Goal: Task Accomplishment & Management: Manage account settings

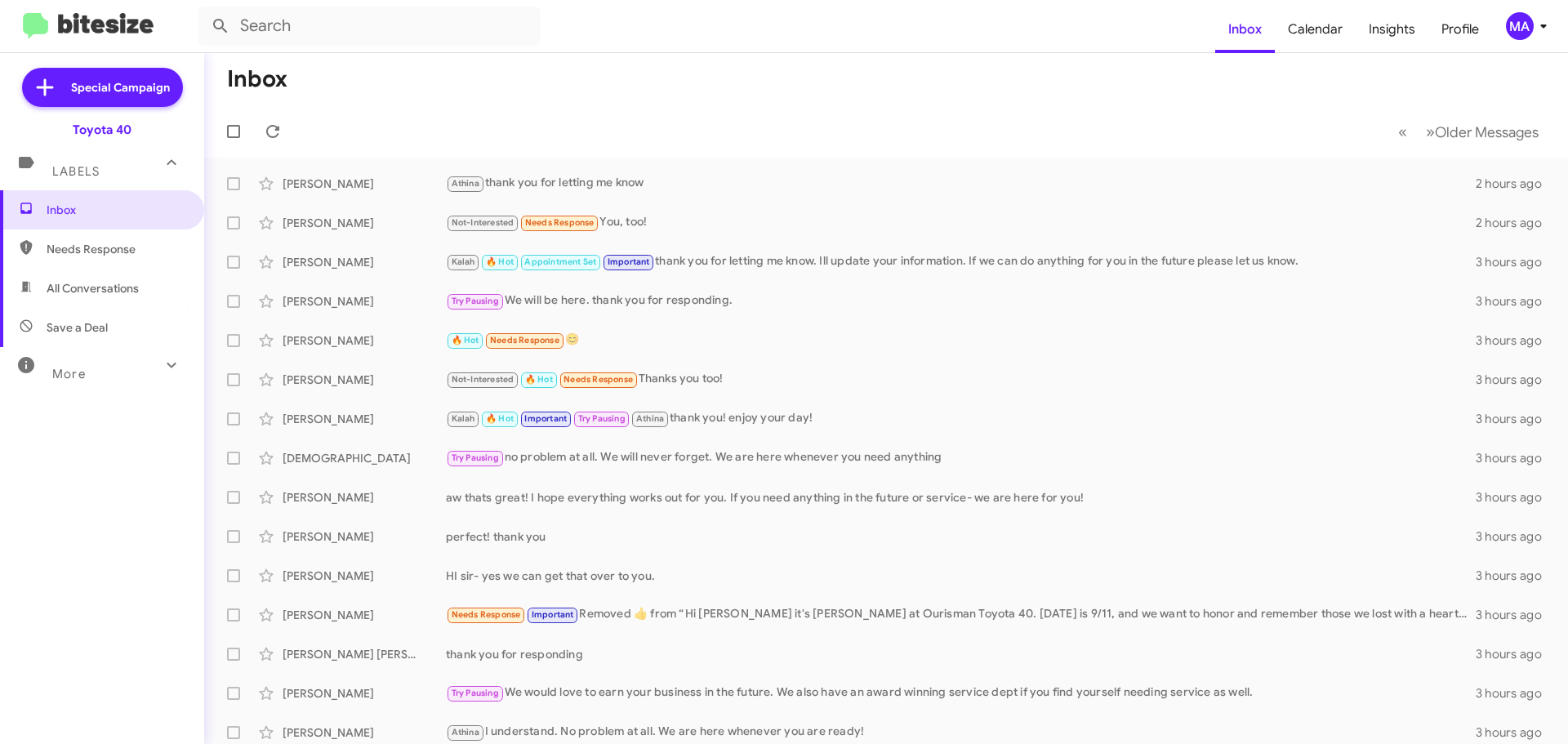
click at [85, 320] on span "Save a Deal" at bounding box center [78, 327] width 61 height 16
type input "in:not-interested"
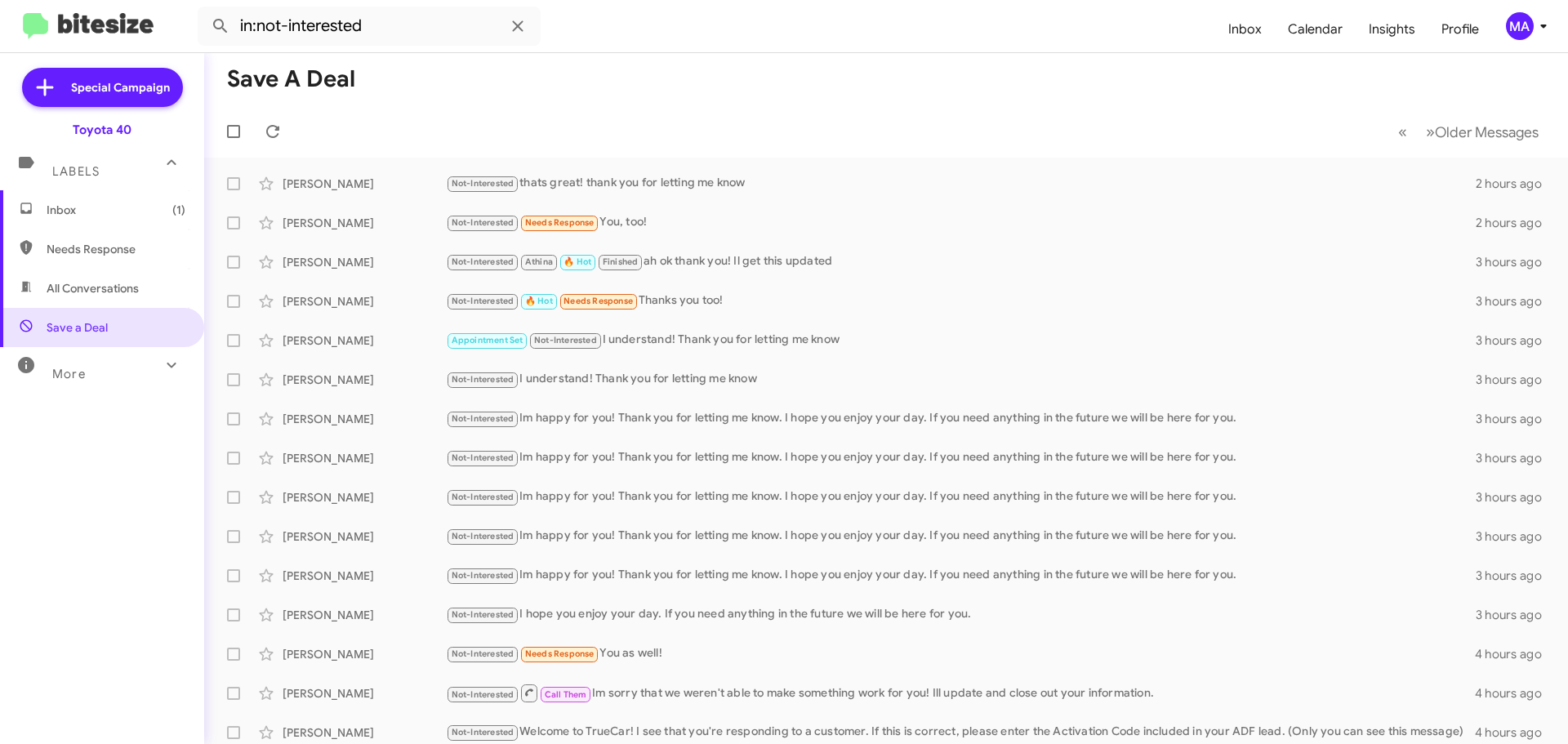
click at [81, 208] on span "Inbox (1)" at bounding box center [116, 210] width 139 height 16
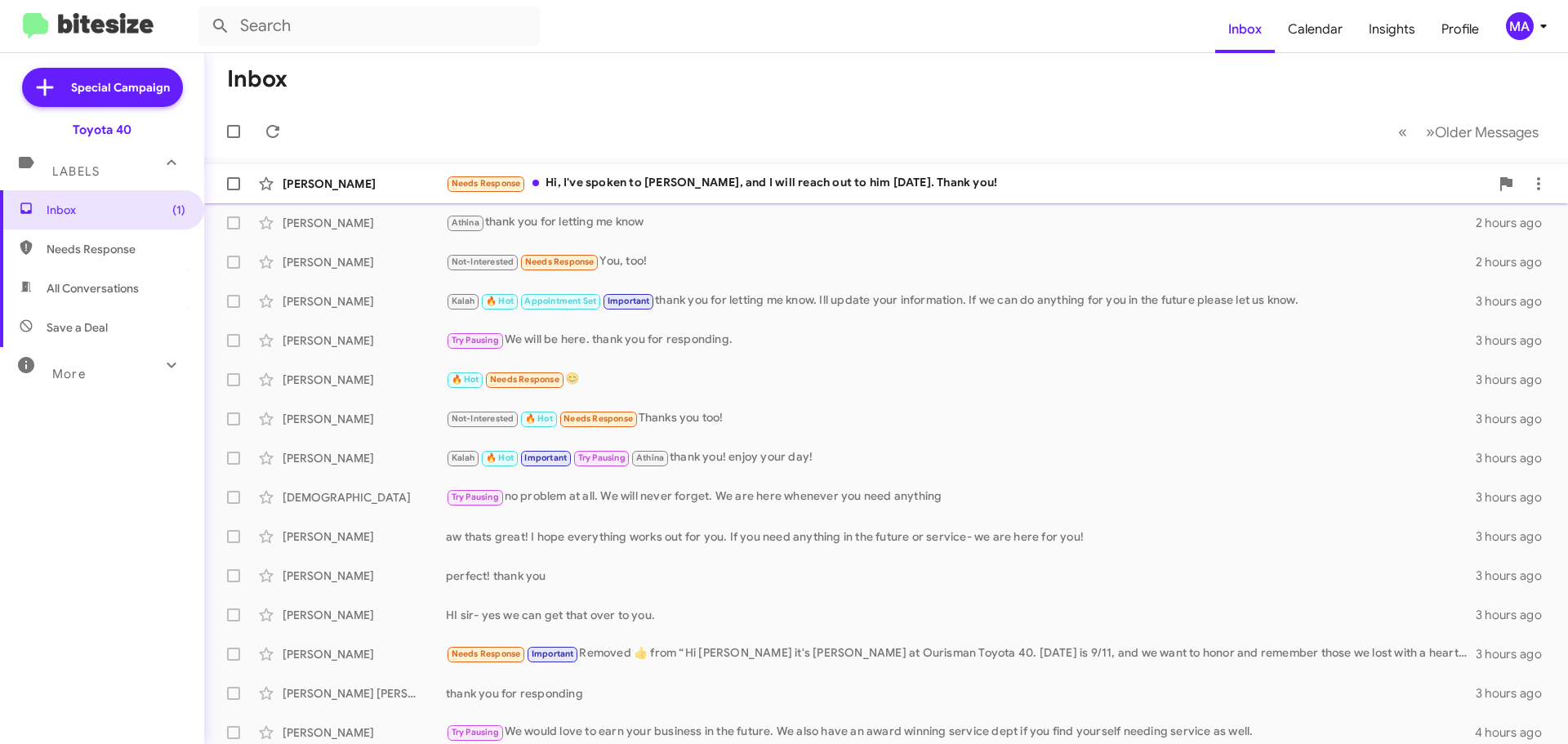
click at [741, 179] on div "Needs Response Hi, I've spoken to Greg, and I will reach out to him on Saturday…" at bounding box center [967, 183] width 1044 height 19
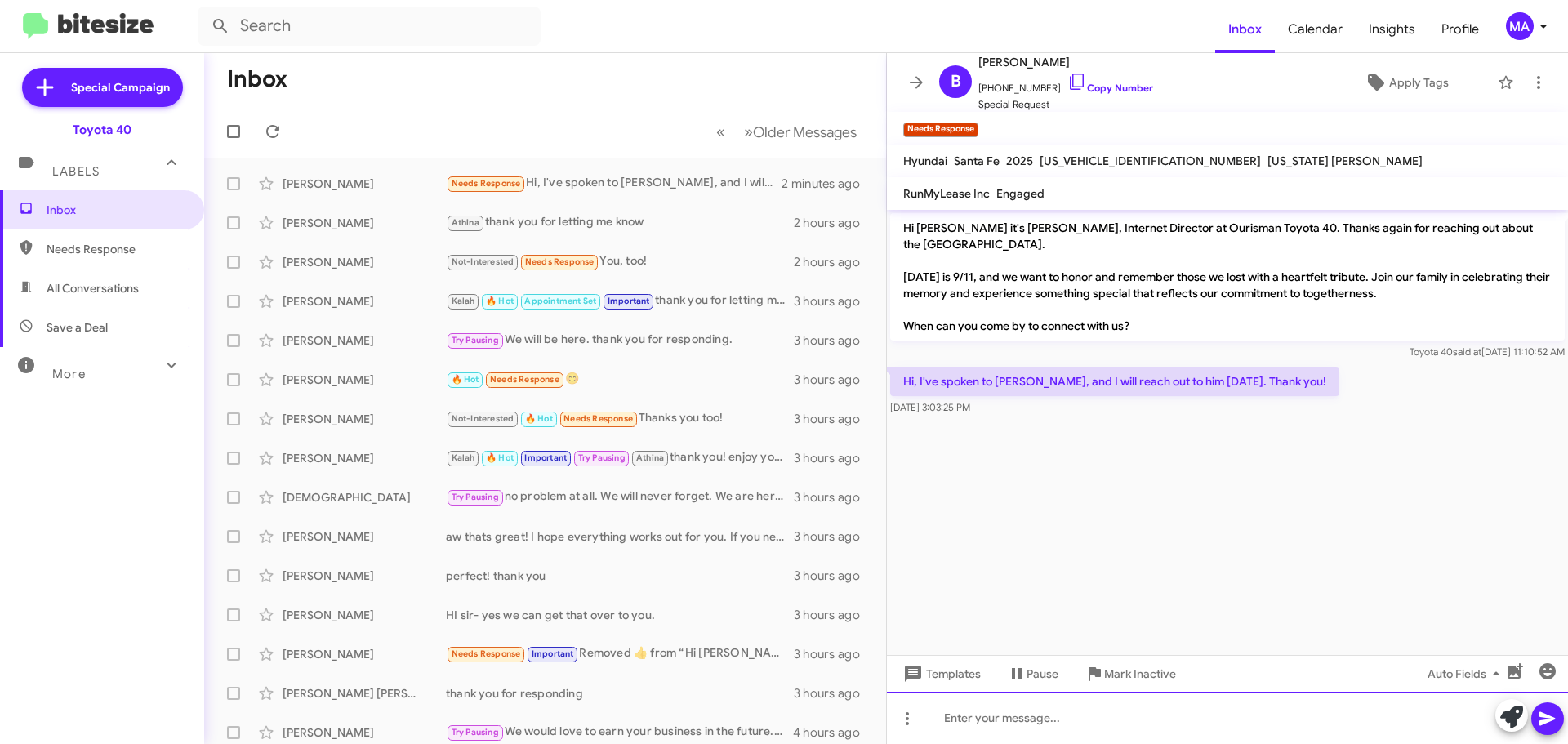
click at [993, 717] on div at bounding box center [1227, 718] width 681 height 52
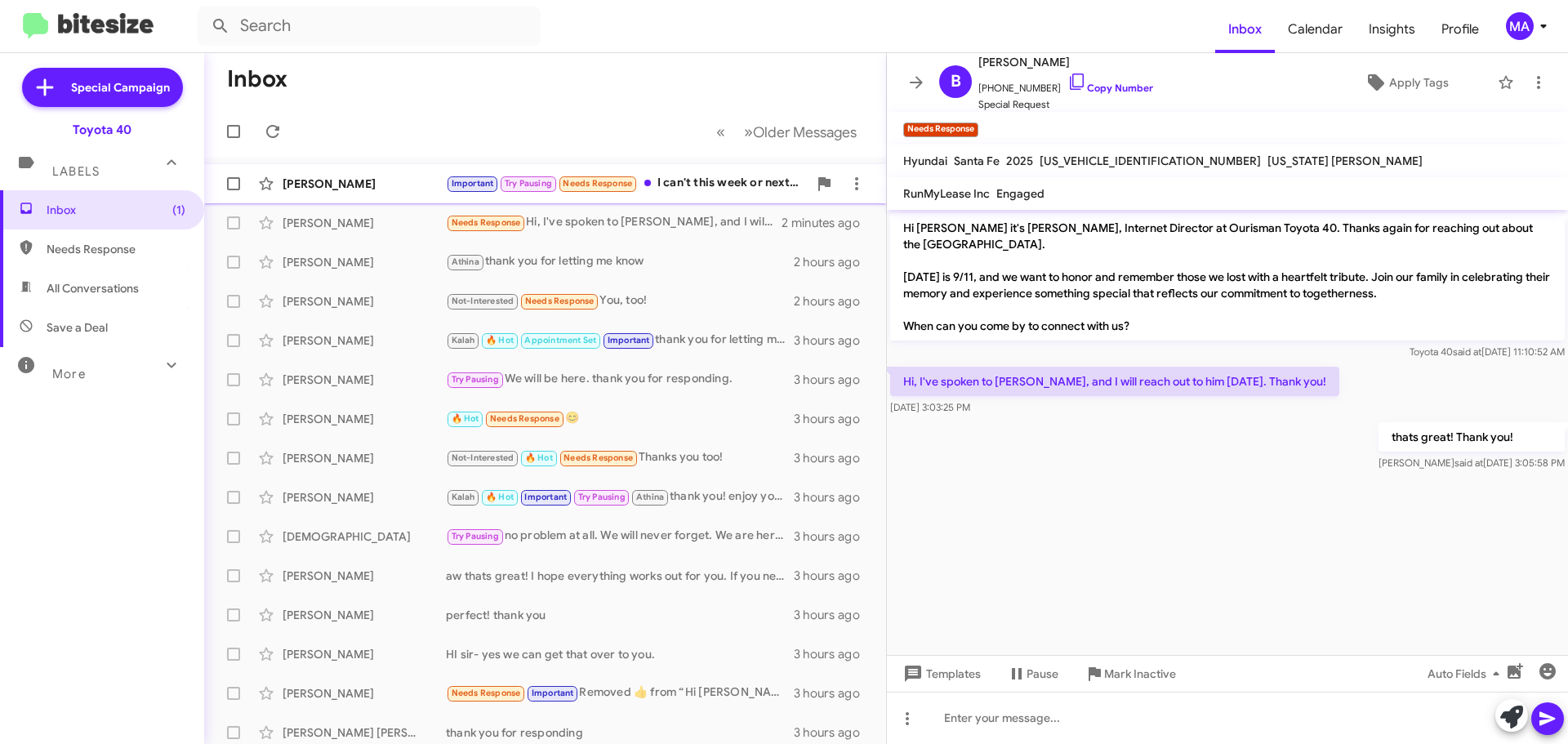
click at [688, 180] on div "Important Try Pausing Needs Response I can't this week or next. 22nd work?" at bounding box center [626, 183] width 362 height 19
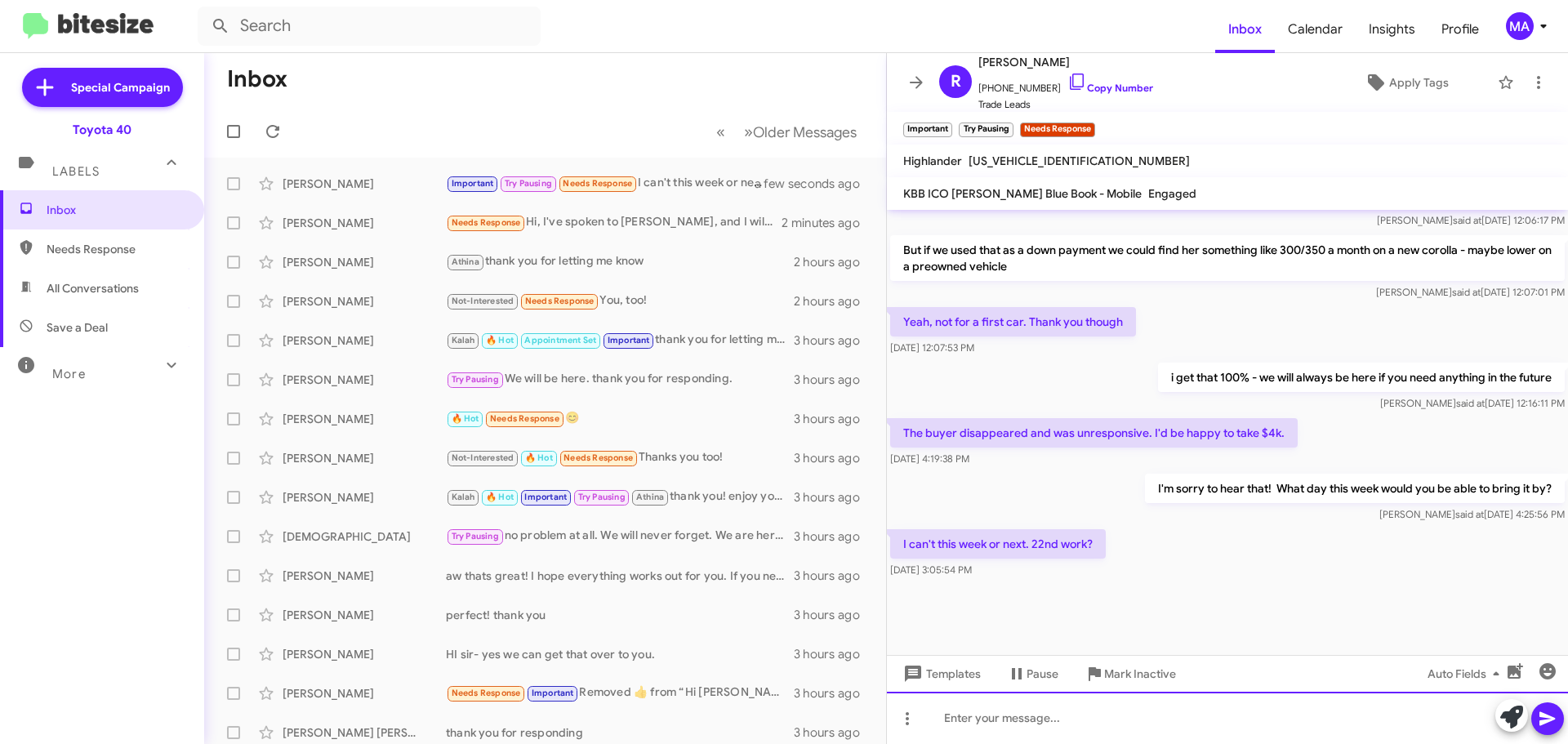
click at [1046, 720] on div at bounding box center [1227, 718] width 681 height 52
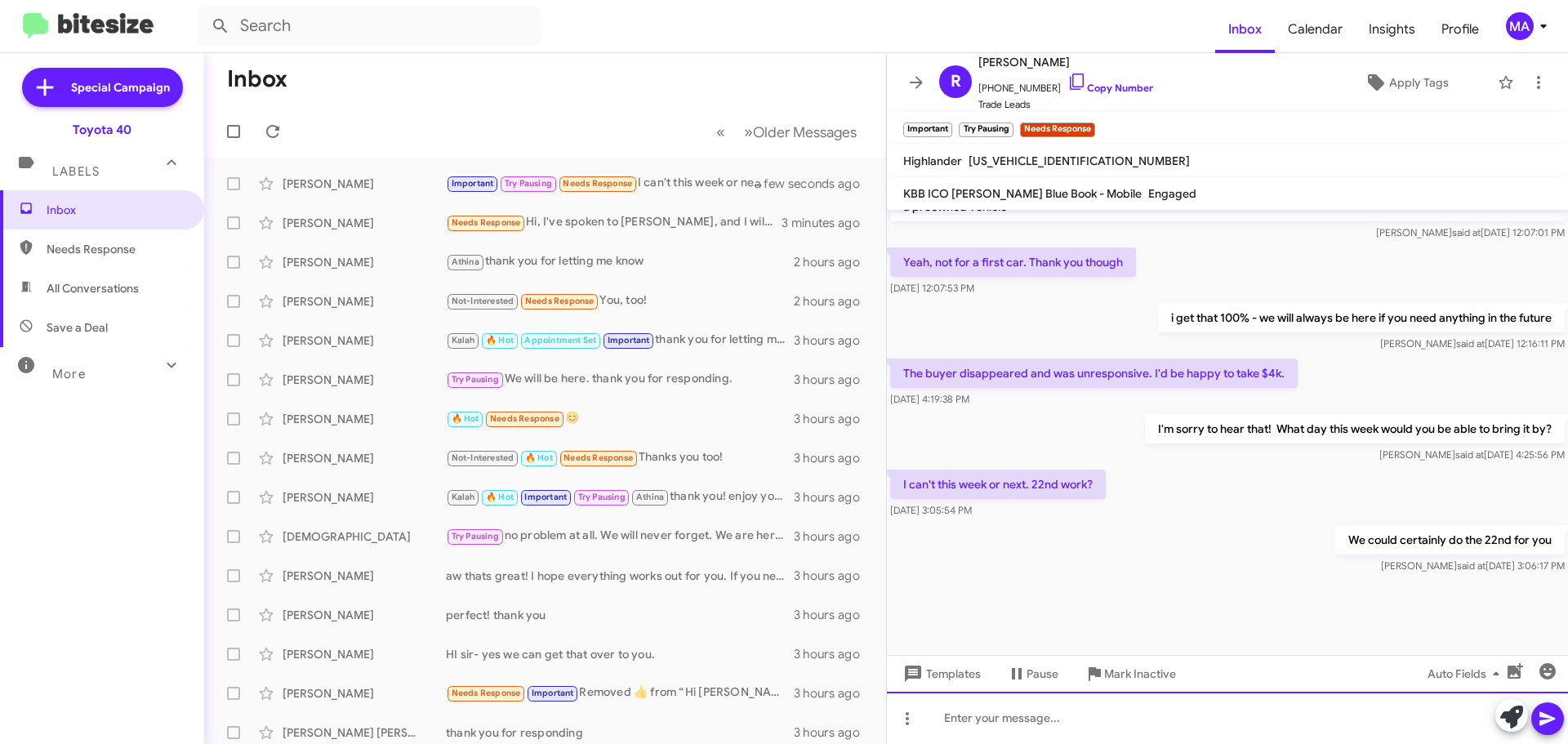
scroll to position [1063, 0]
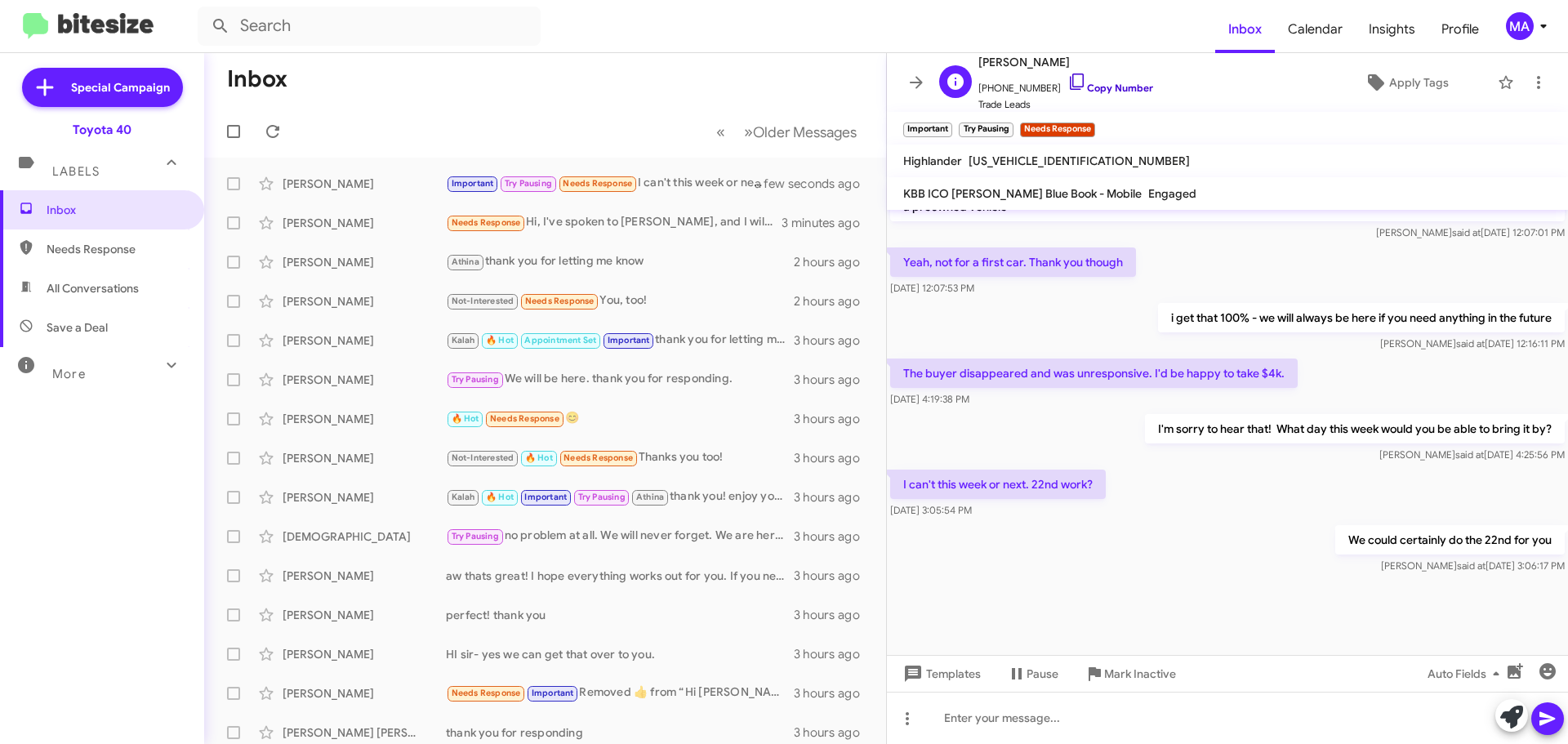
click at [1067, 81] on icon at bounding box center [1077, 82] width 20 height 20
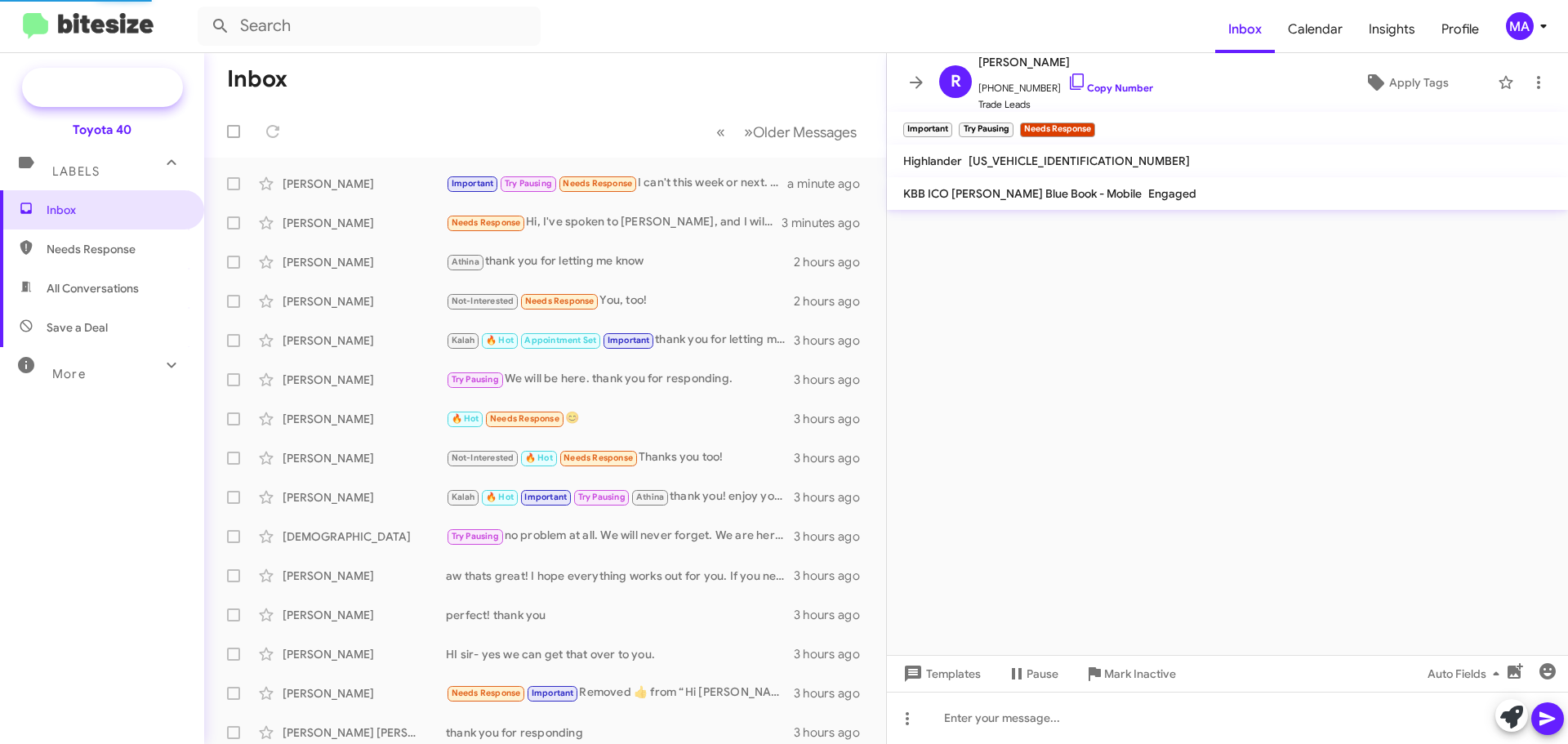
scroll to position [0, 0]
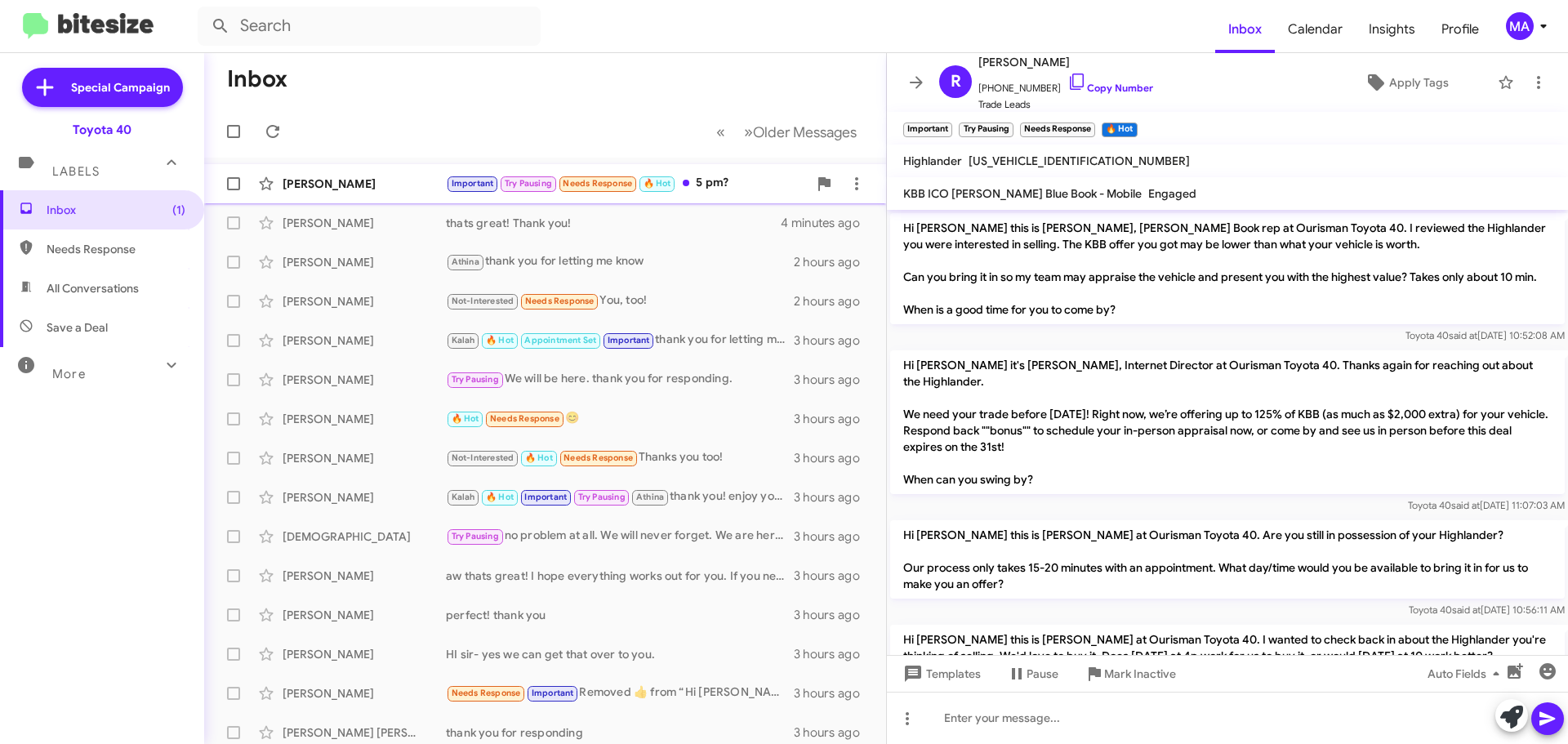
click at [727, 184] on div "Important Try Pausing Needs Response 🔥 Hot 5 pm?" at bounding box center [626, 183] width 362 height 19
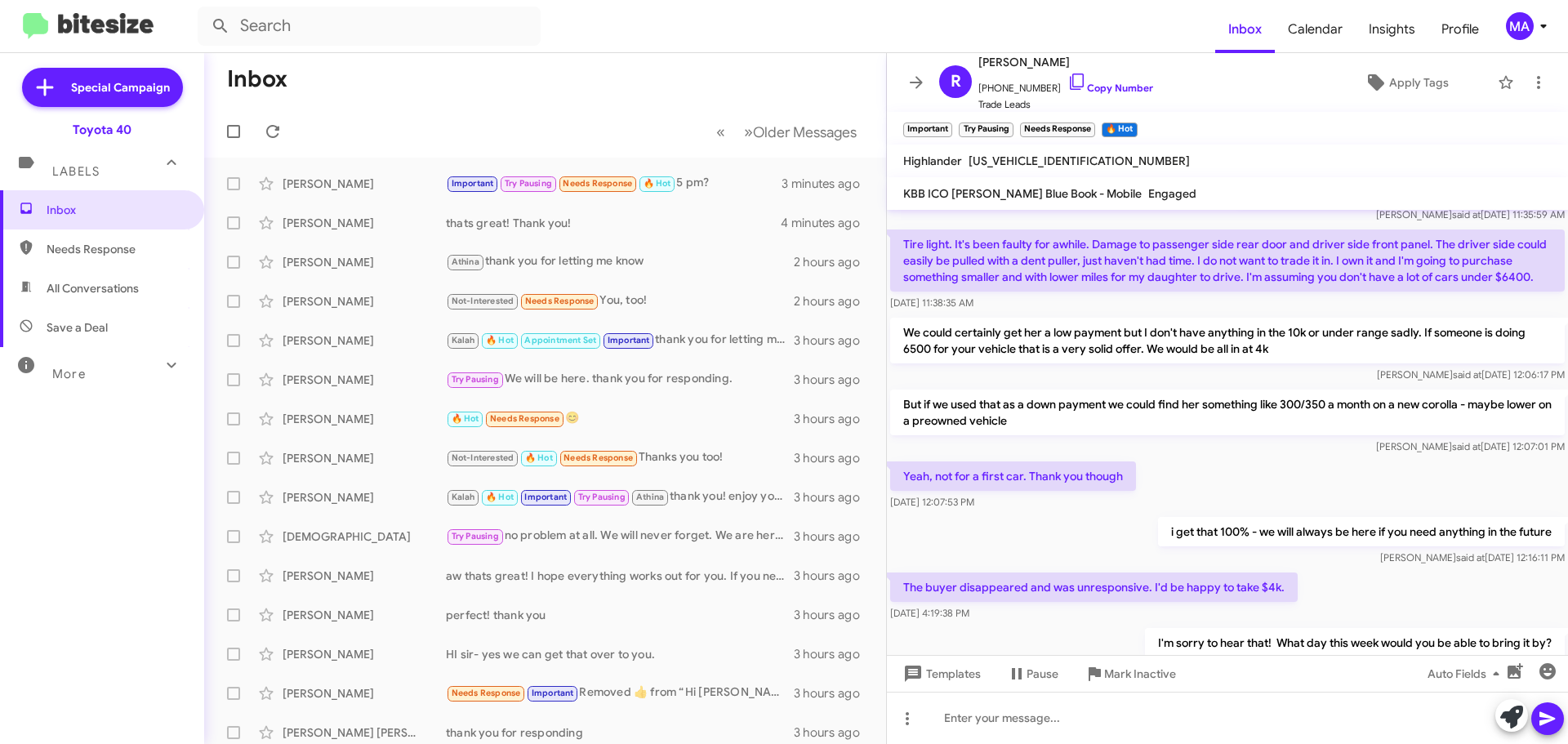
scroll to position [1123, 0]
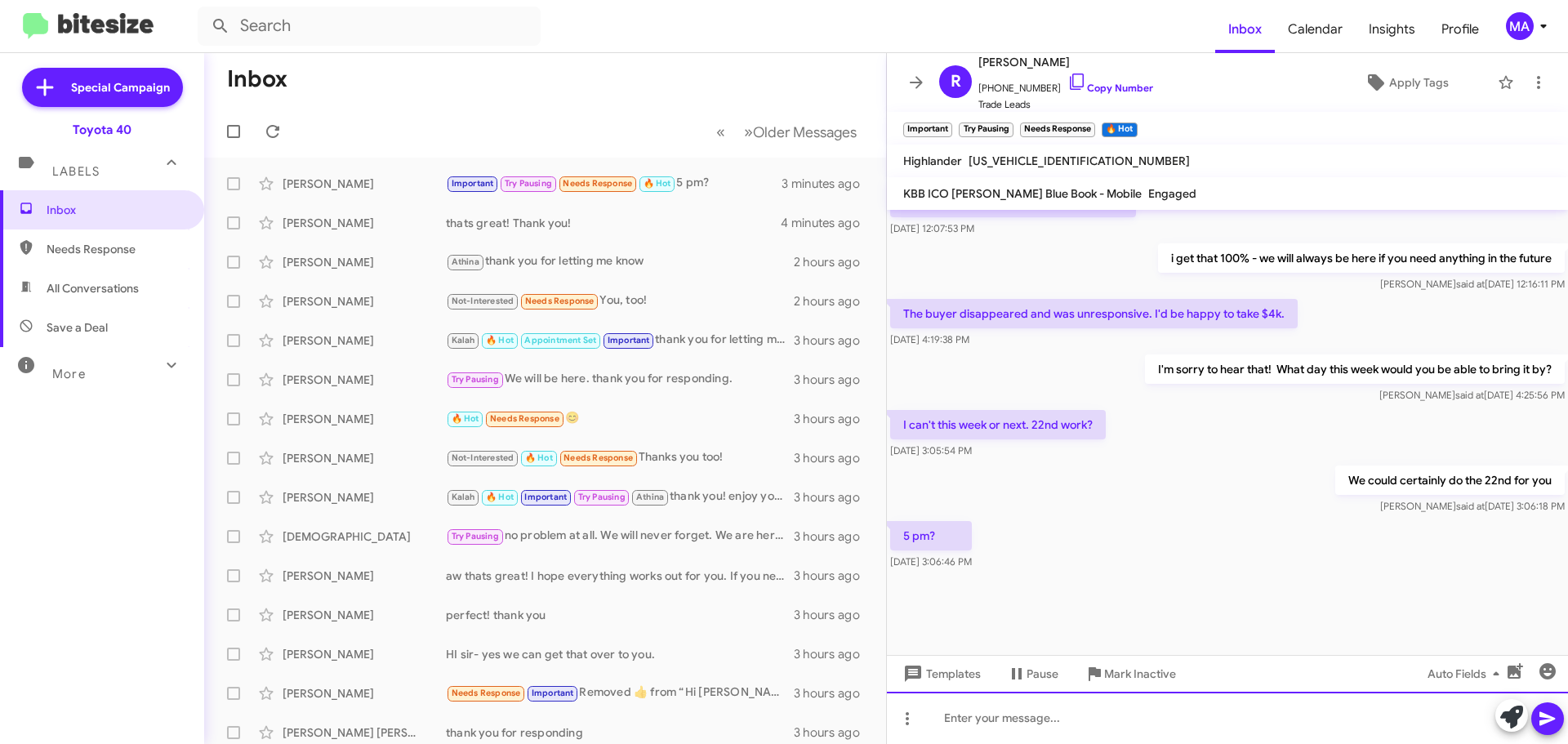
click at [1050, 722] on div at bounding box center [1227, 718] width 681 height 52
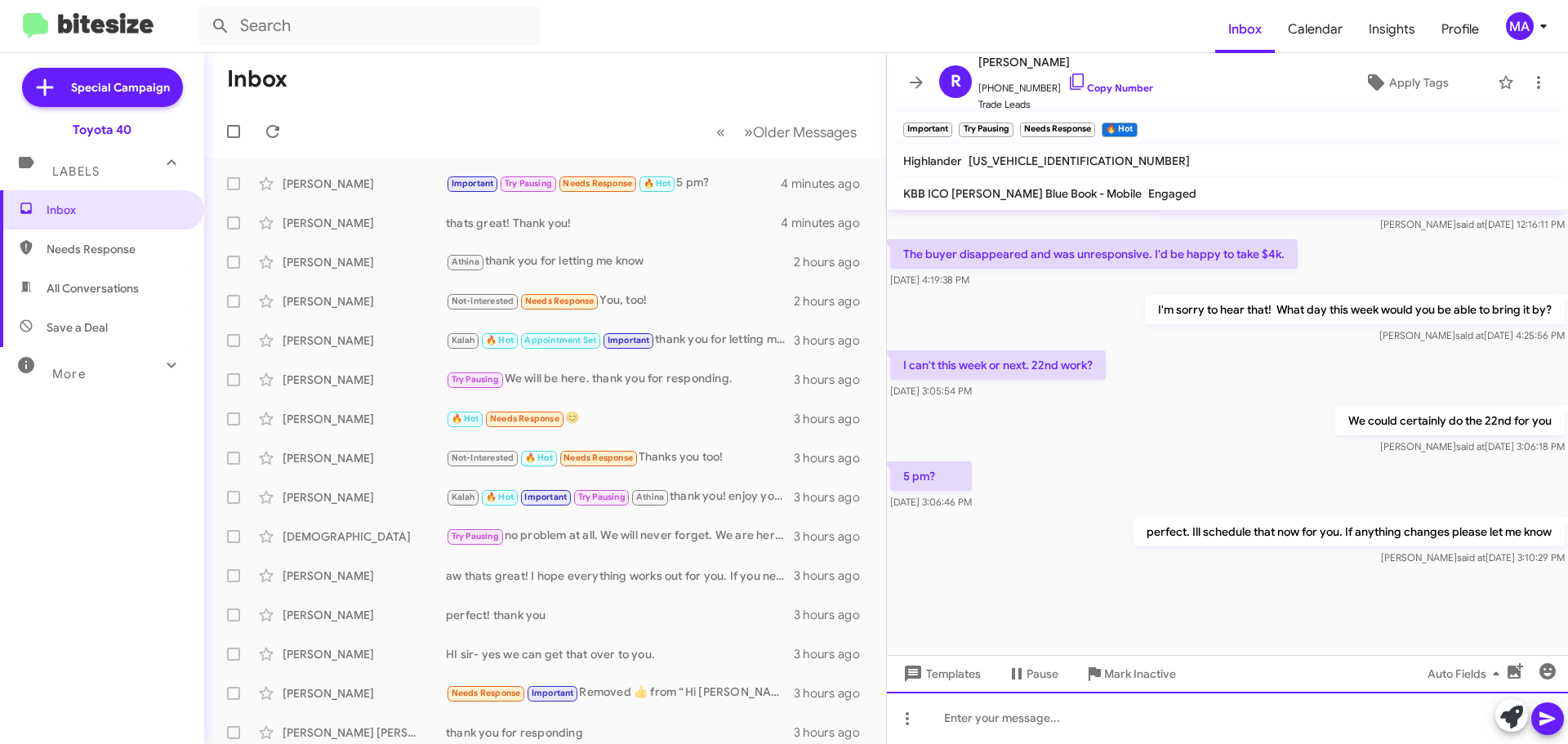
scroll to position [1182, 0]
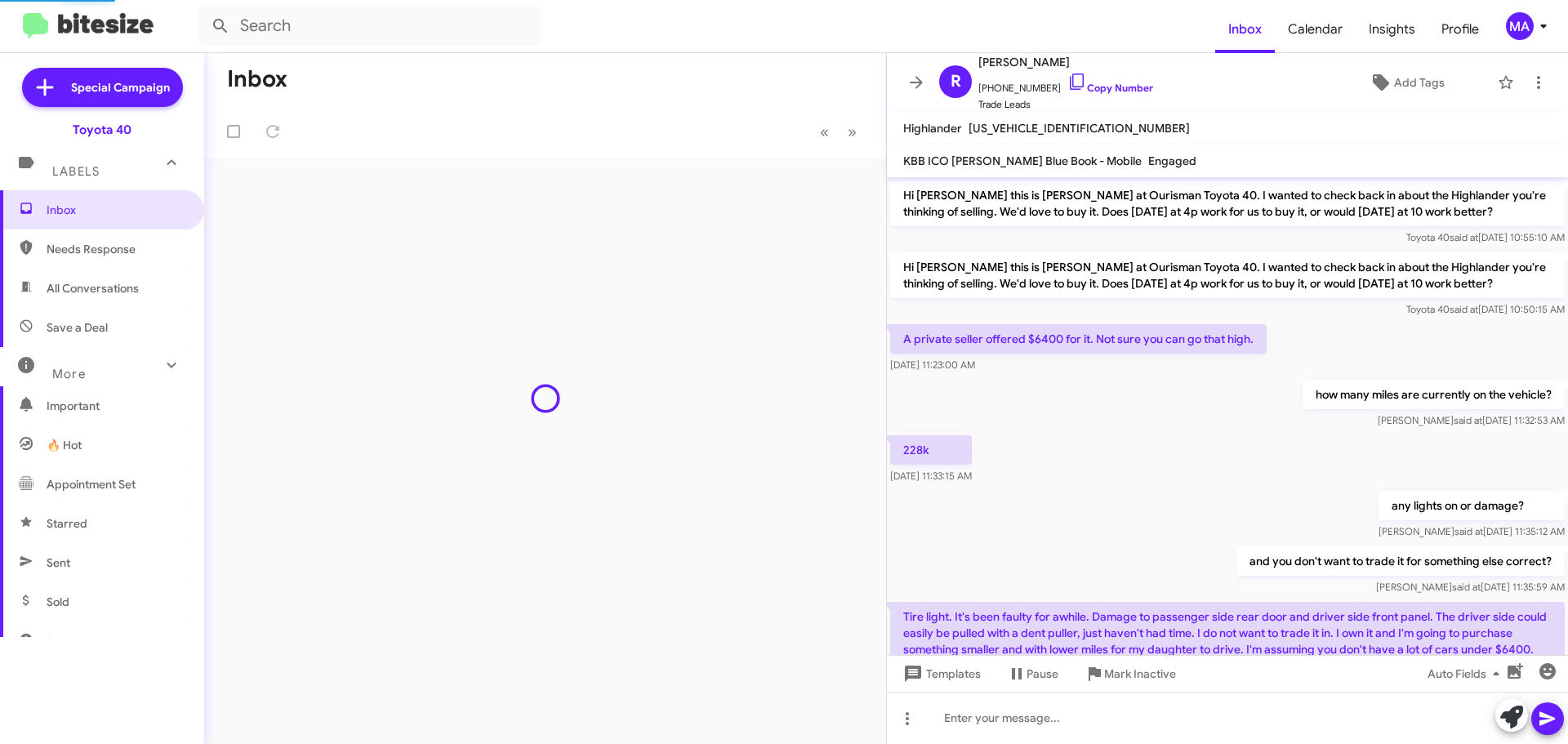
scroll to position [829, 0]
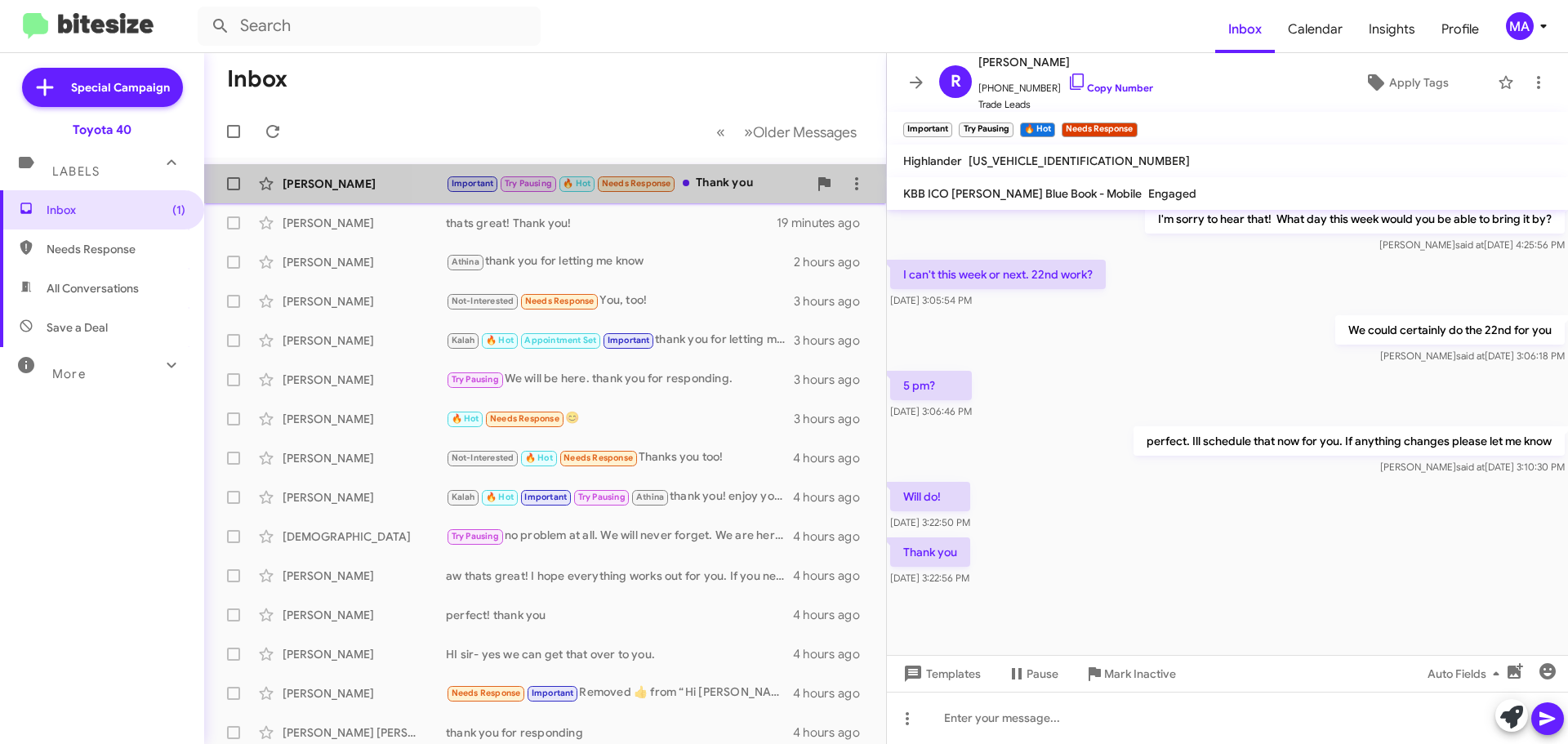
click at [726, 178] on div "Important Try Pausing 🔥 Hot Needs Response Thank you" at bounding box center [626, 183] width 362 height 19
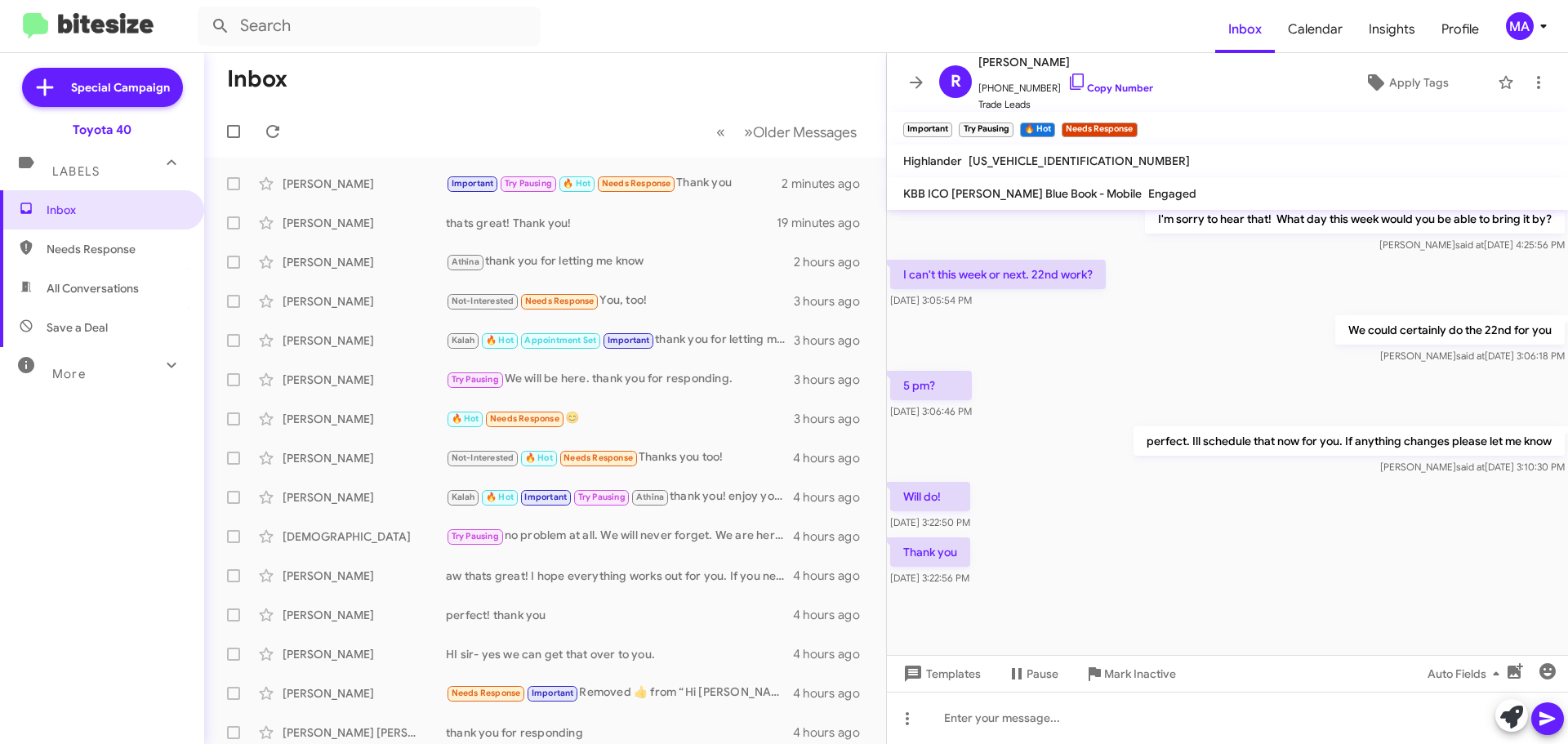
click at [84, 296] on span "All Conversations" at bounding box center [93, 288] width 92 height 16
type input "in:all-conversations"
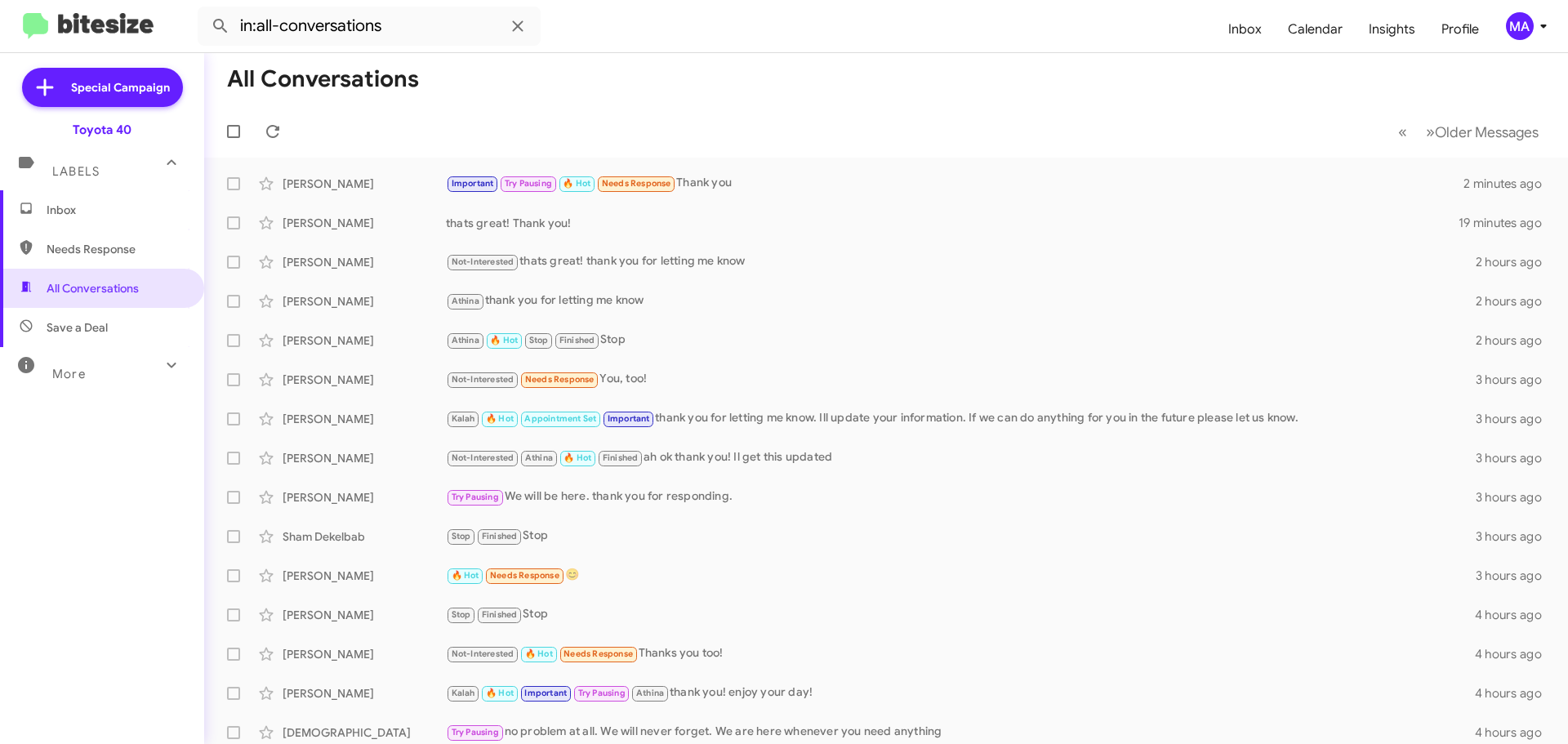
click at [85, 207] on span "Inbox" at bounding box center [116, 210] width 139 height 16
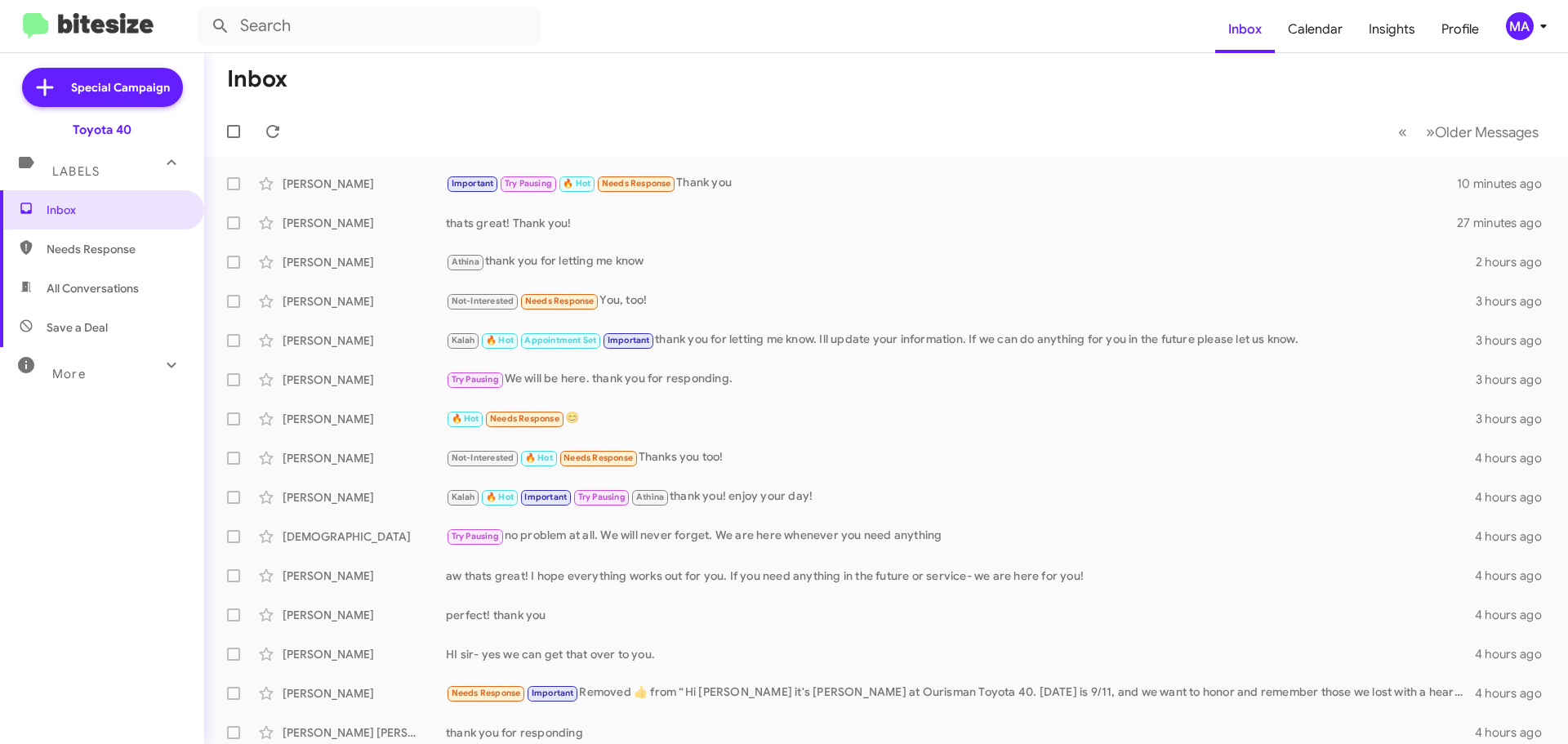
click at [97, 323] on span "Save a Deal" at bounding box center [78, 327] width 61 height 16
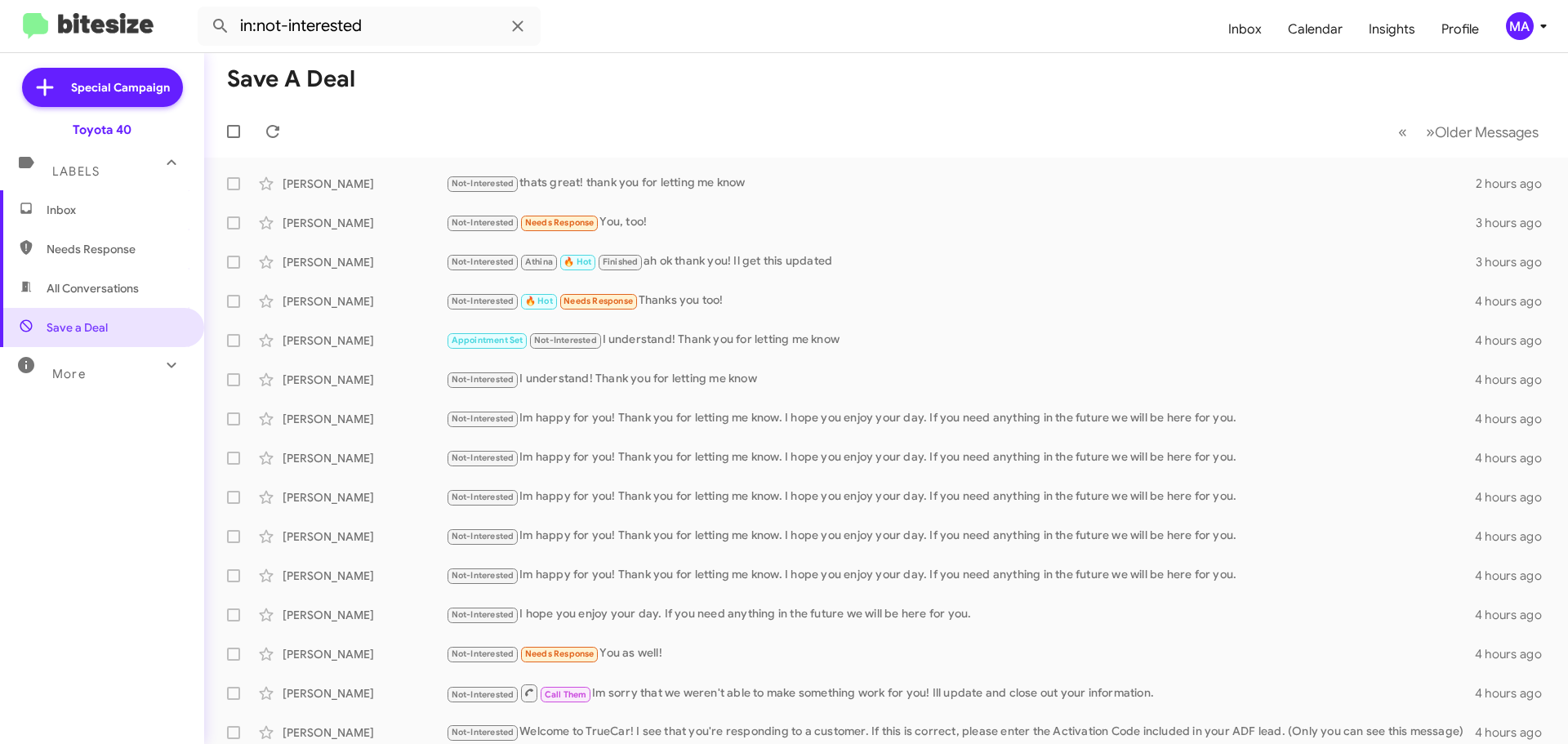
click at [91, 298] on span "All Conversations" at bounding box center [102, 288] width 204 height 39
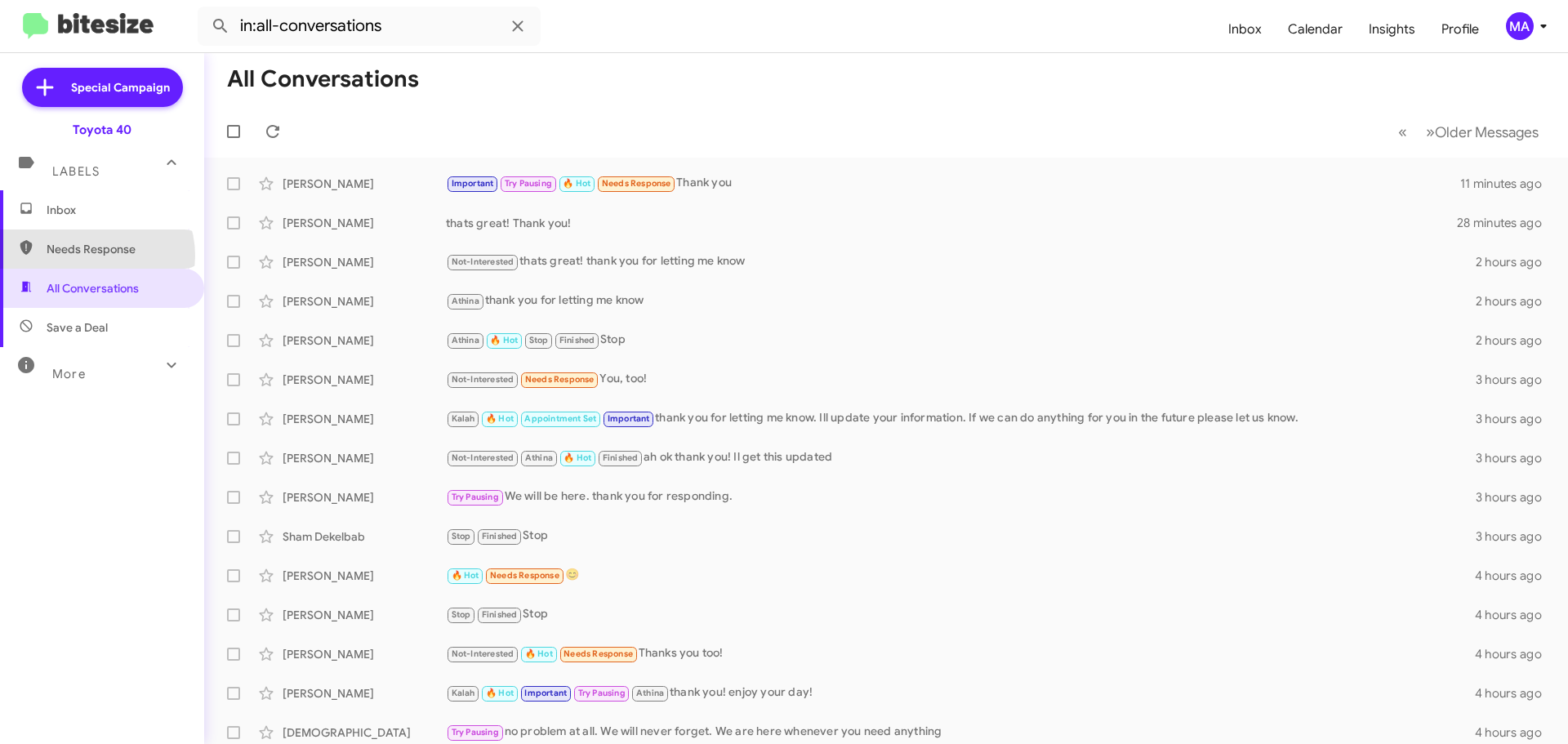
click at [91, 255] on span "Needs Response" at bounding box center [116, 249] width 139 height 16
type input "in:needs-response"
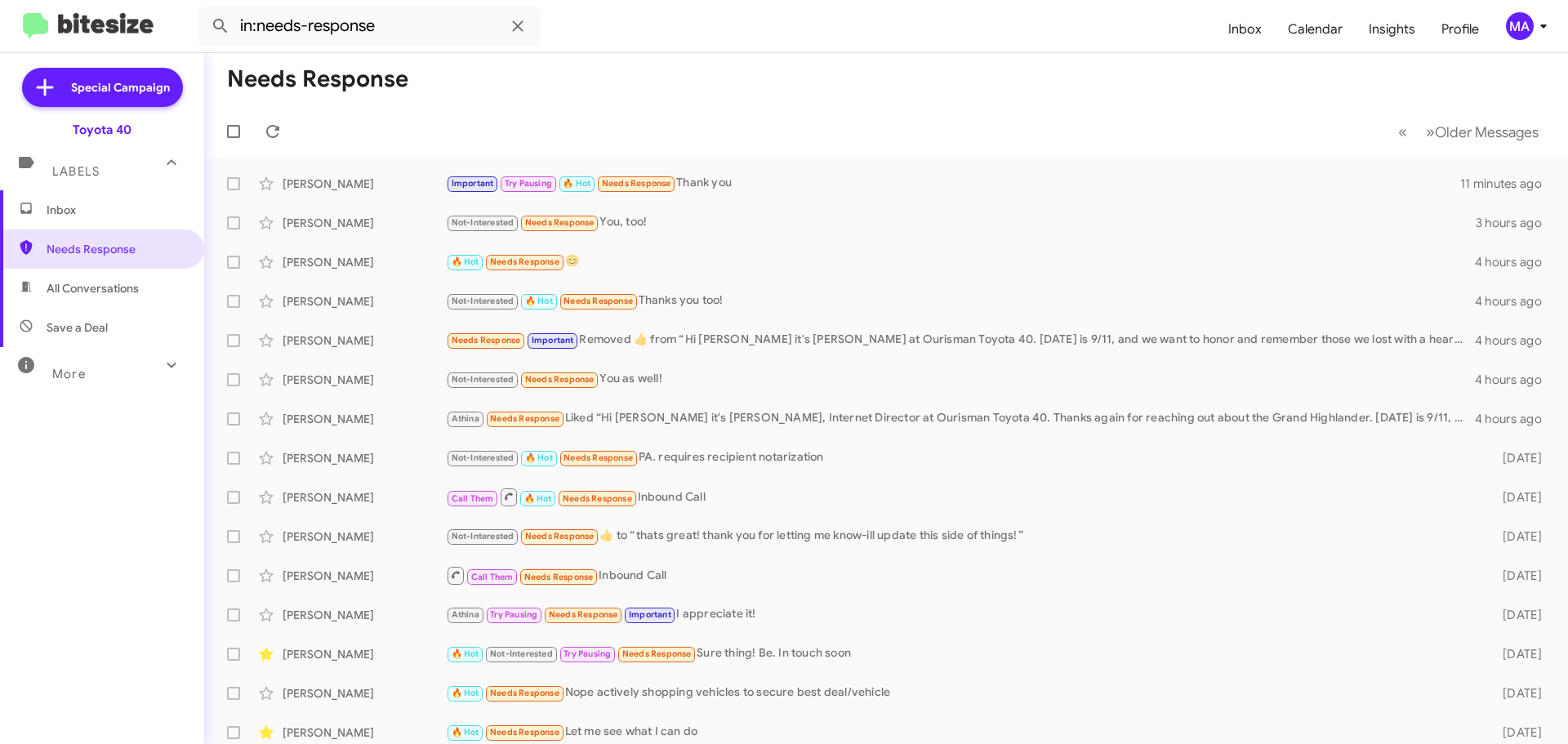
click at [83, 206] on span "Inbox" at bounding box center [116, 210] width 139 height 16
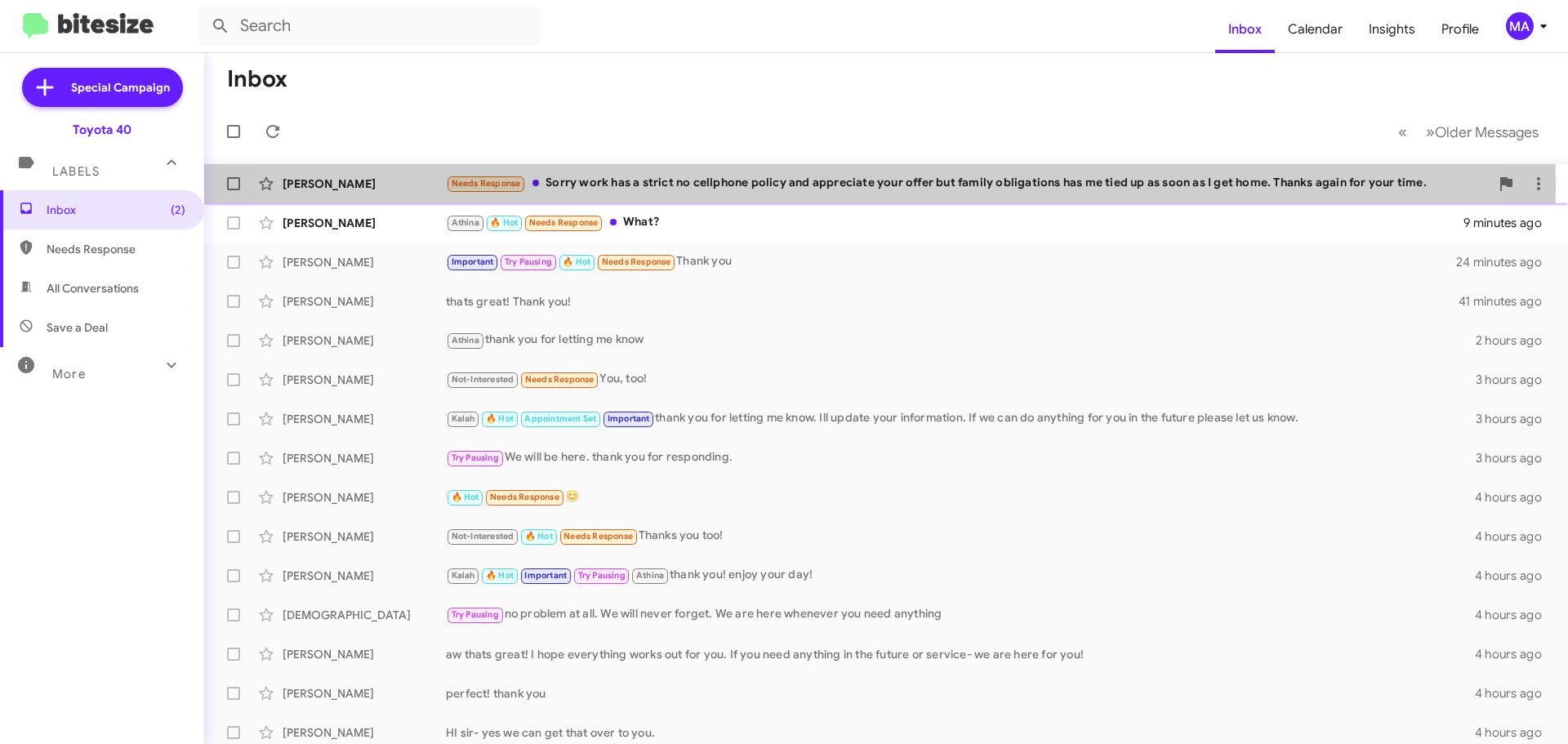
click at [802, 186] on div "Needs Response Sorry work has a strict no cellphone policy and appreciate your …" at bounding box center [967, 183] width 1044 height 19
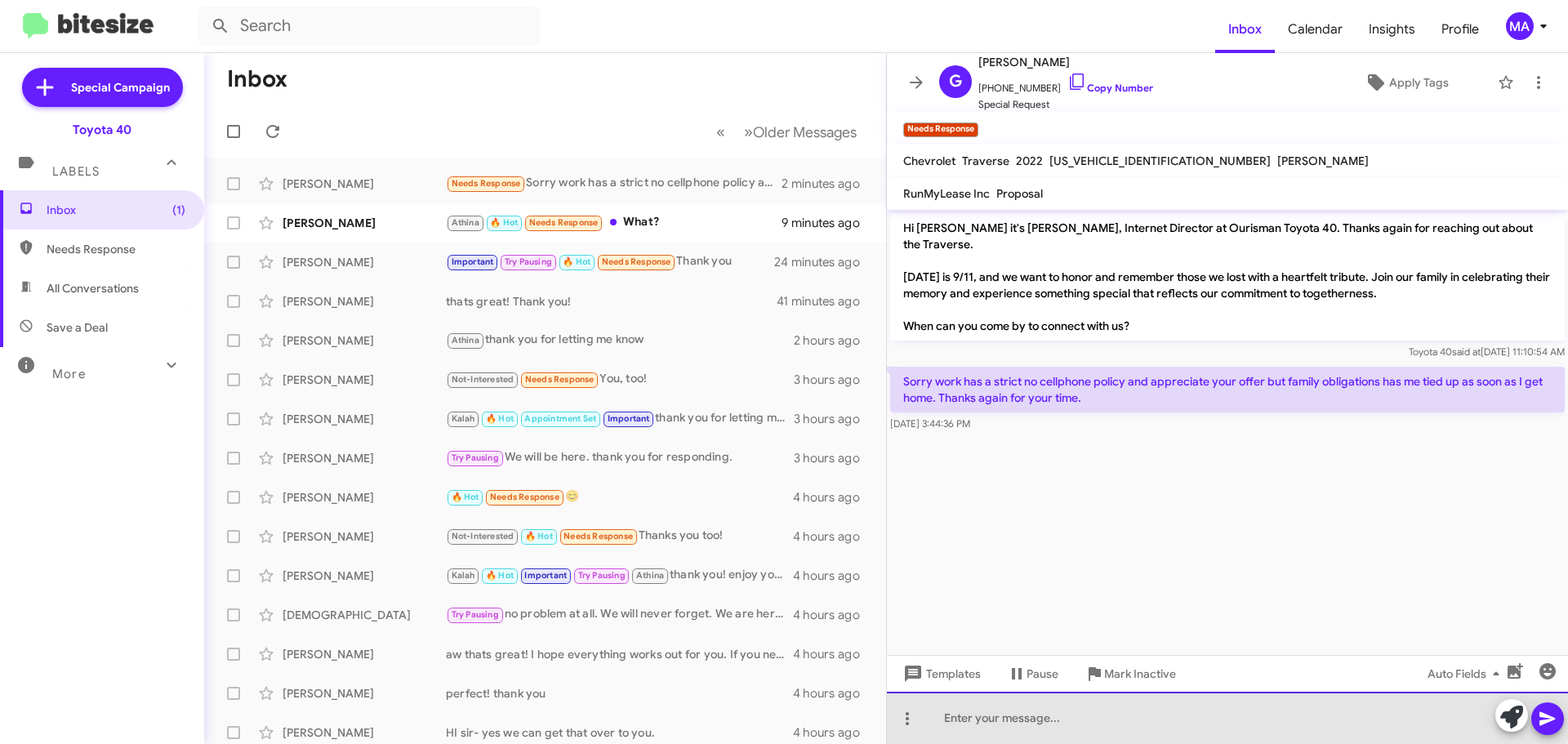
click at [1062, 710] on div at bounding box center [1227, 718] width 681 height 52
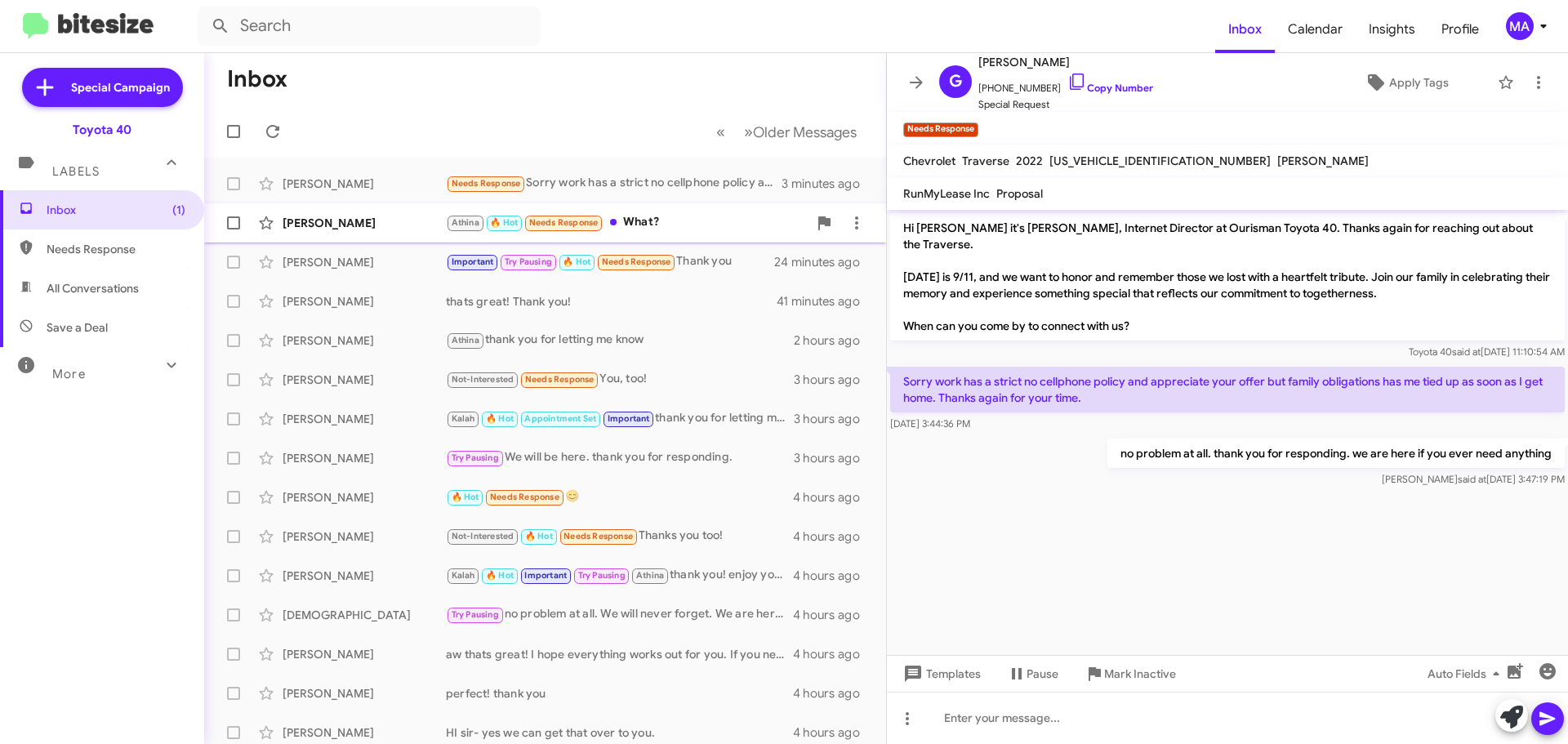
click at [685, 219] on div "Athina 🔥 Hot Needs Response What?" at bounding box center [626, 222] width 362 height 19
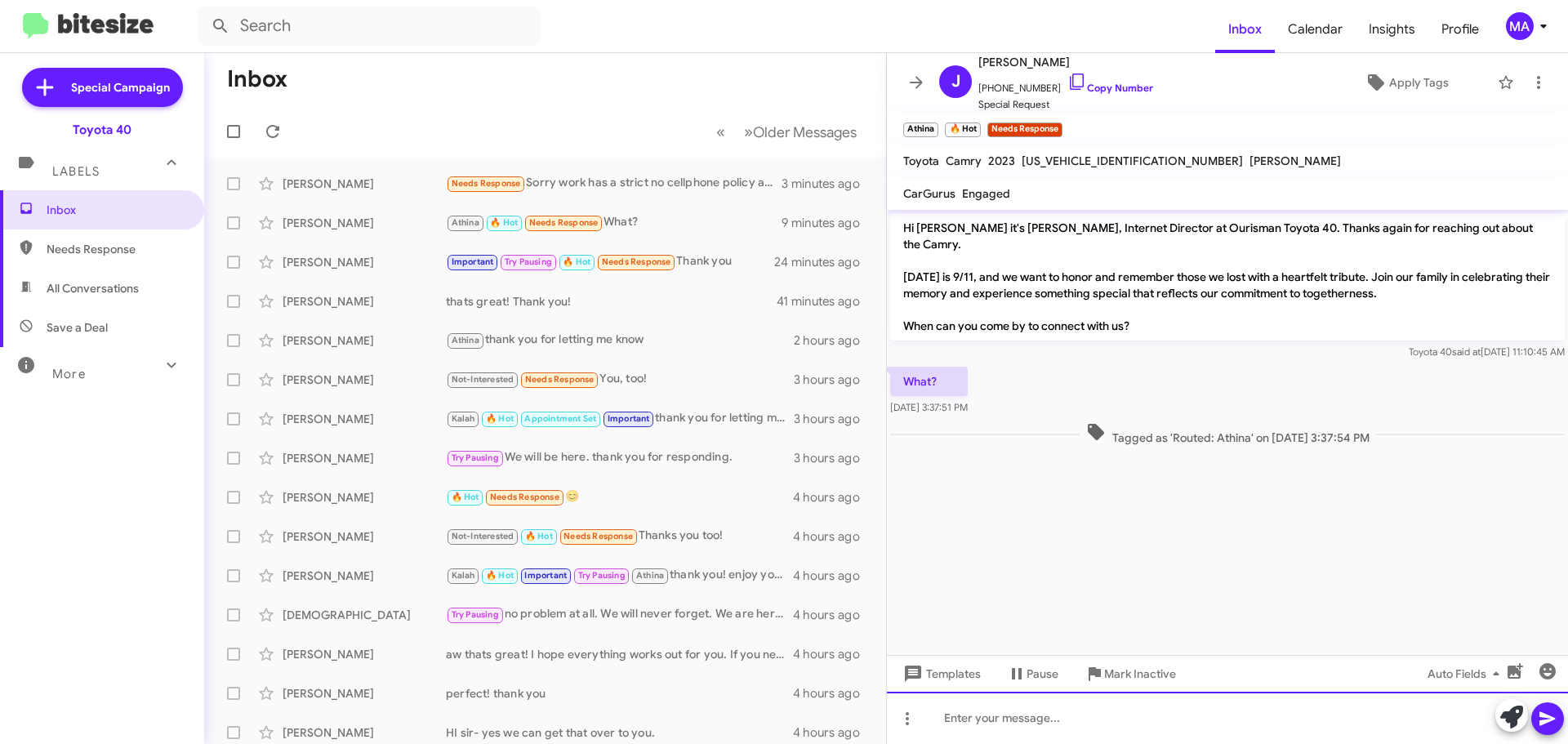
click at [1047, 732] on div at bounding box center [1227, 718] width 681 height 52
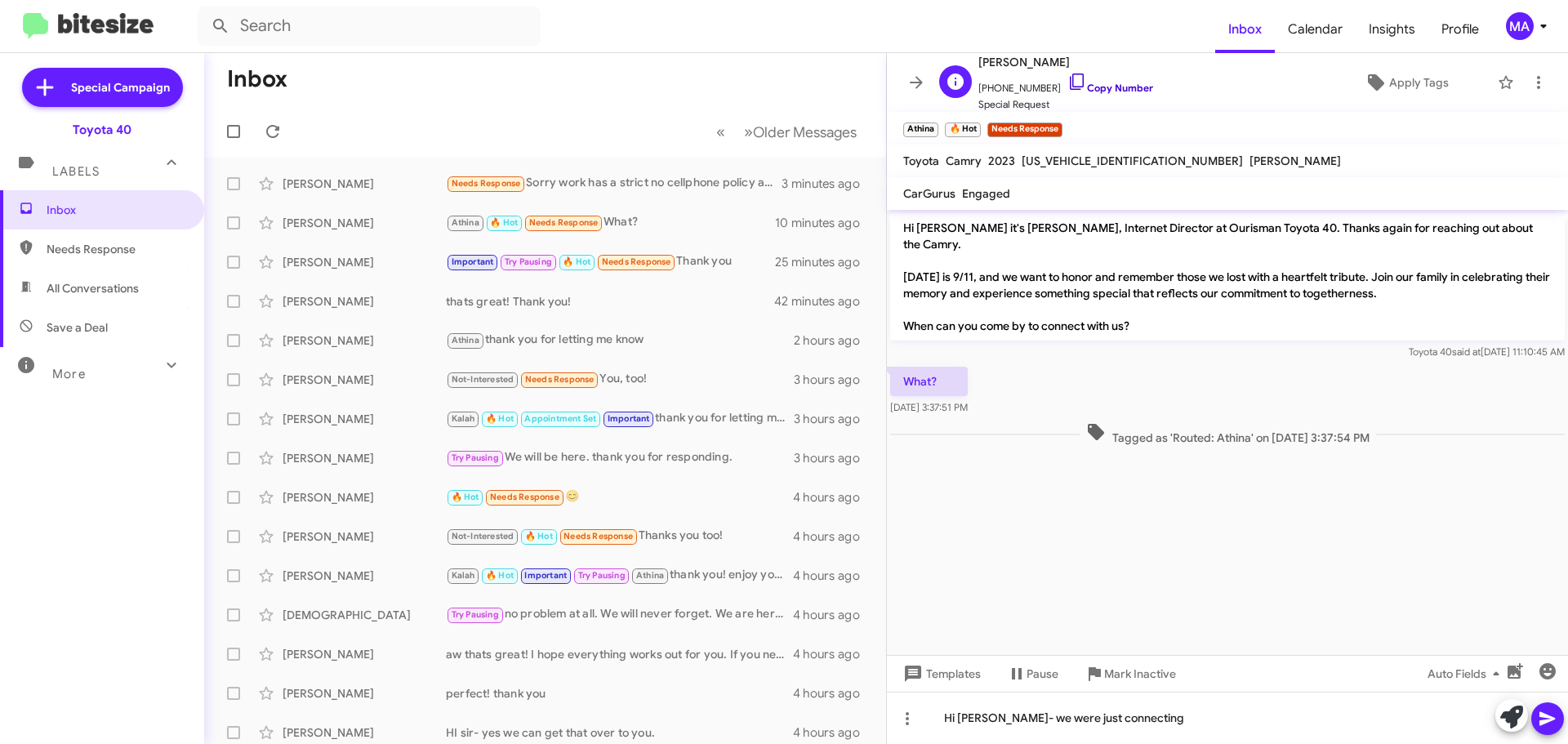
click at [1067, 78] on icon at bounding box center [1077, 82] width 20 height 20
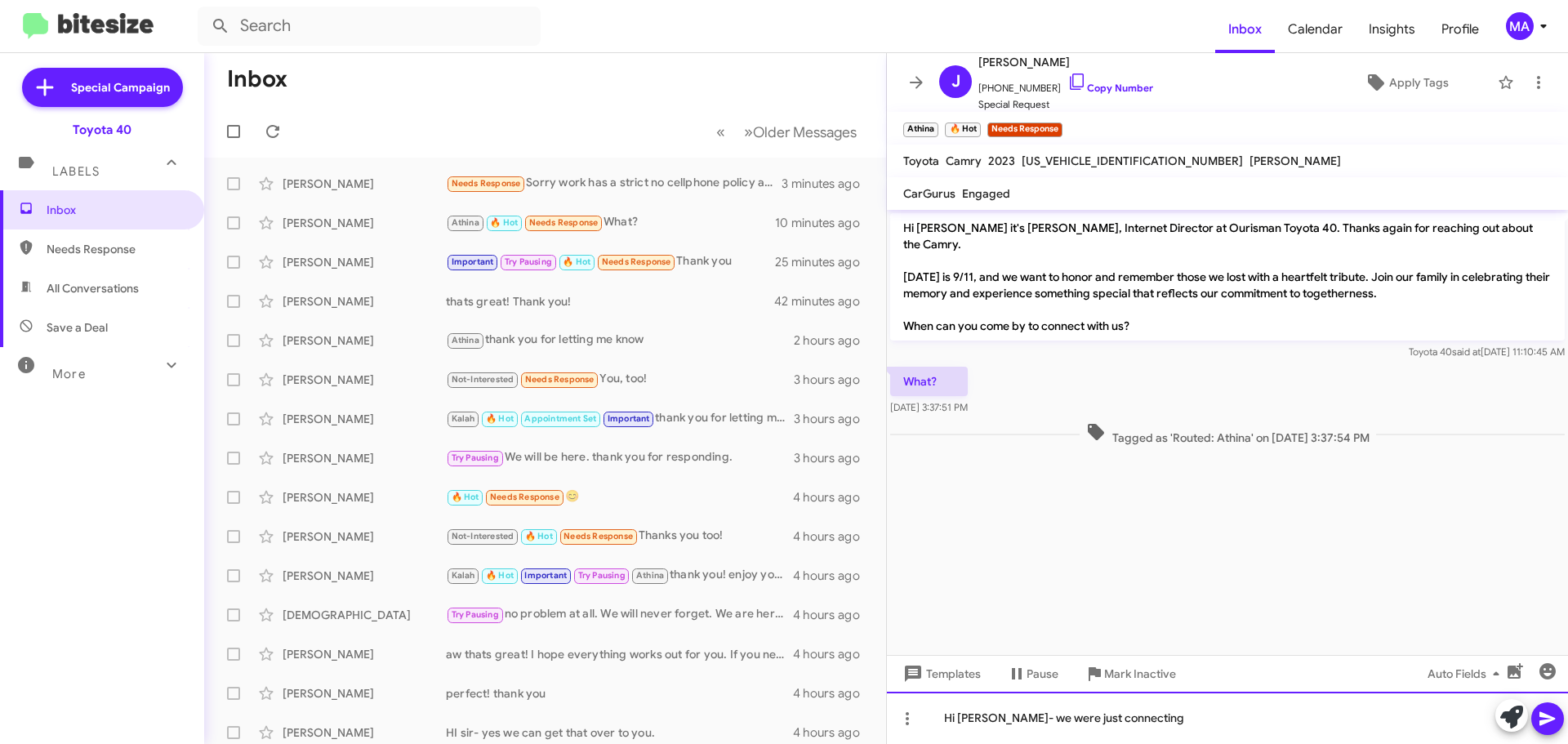
click at [1165, 726] on div "Hi [PERSON_NAME]- we were just connecting" at bounding box center [1227, 718] width 681 height 52
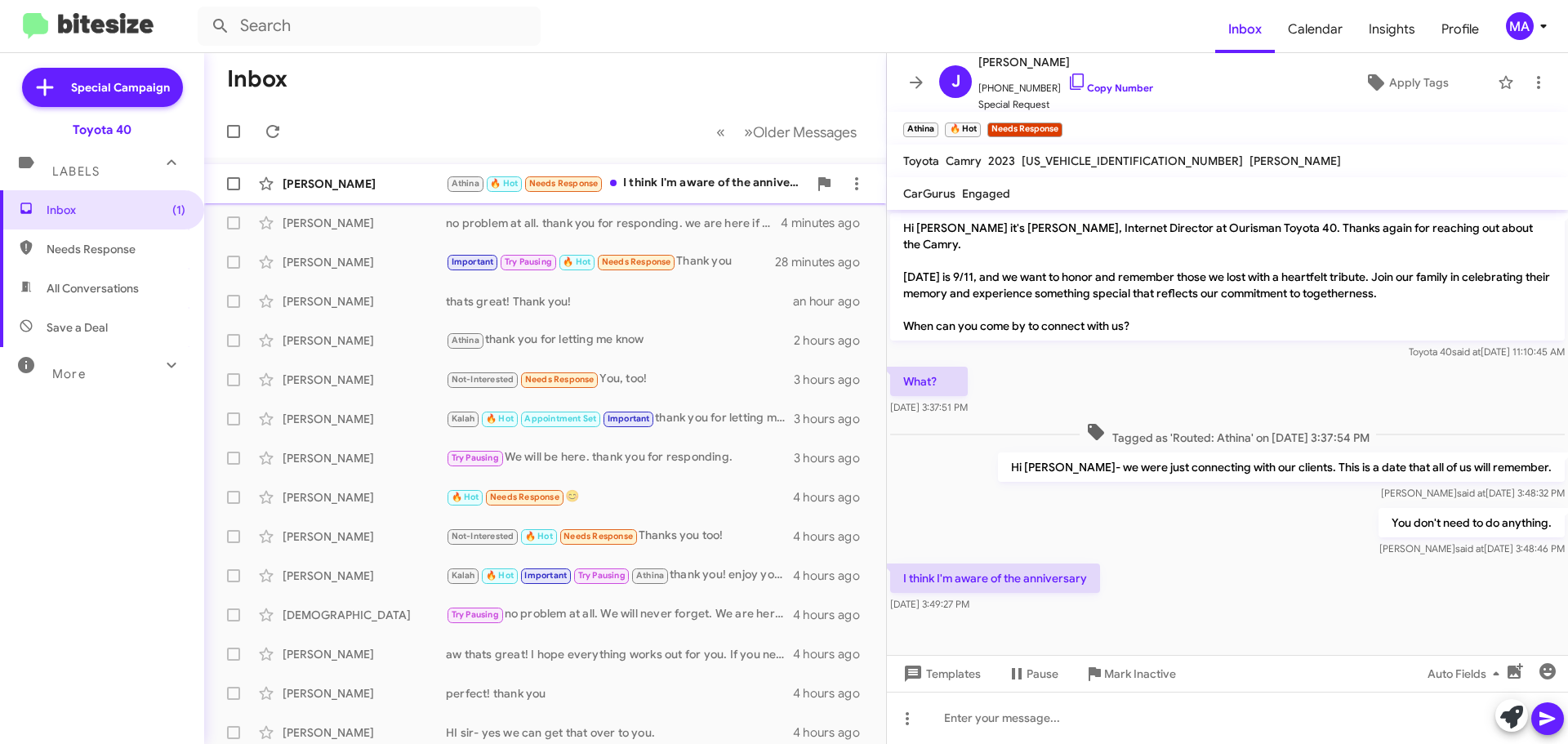
click at [676, 188] on div "Athina 🔥 Hot Needs Response I think I'm aware of the anniversary" at bounding box center [626, 183] width 362 height 19
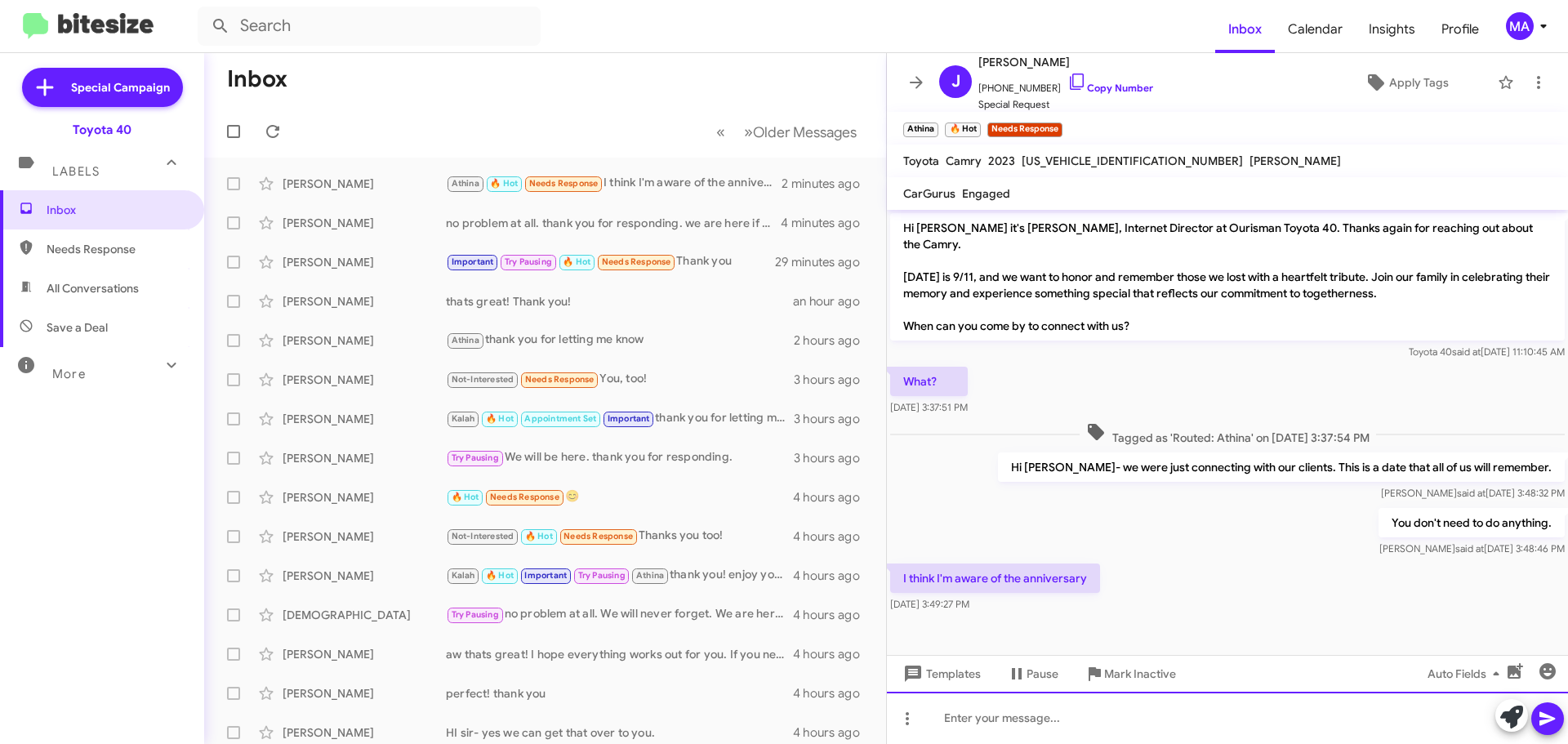
click at [1056, 726] on div at bounding box center [1227, 718] width 681 height 52
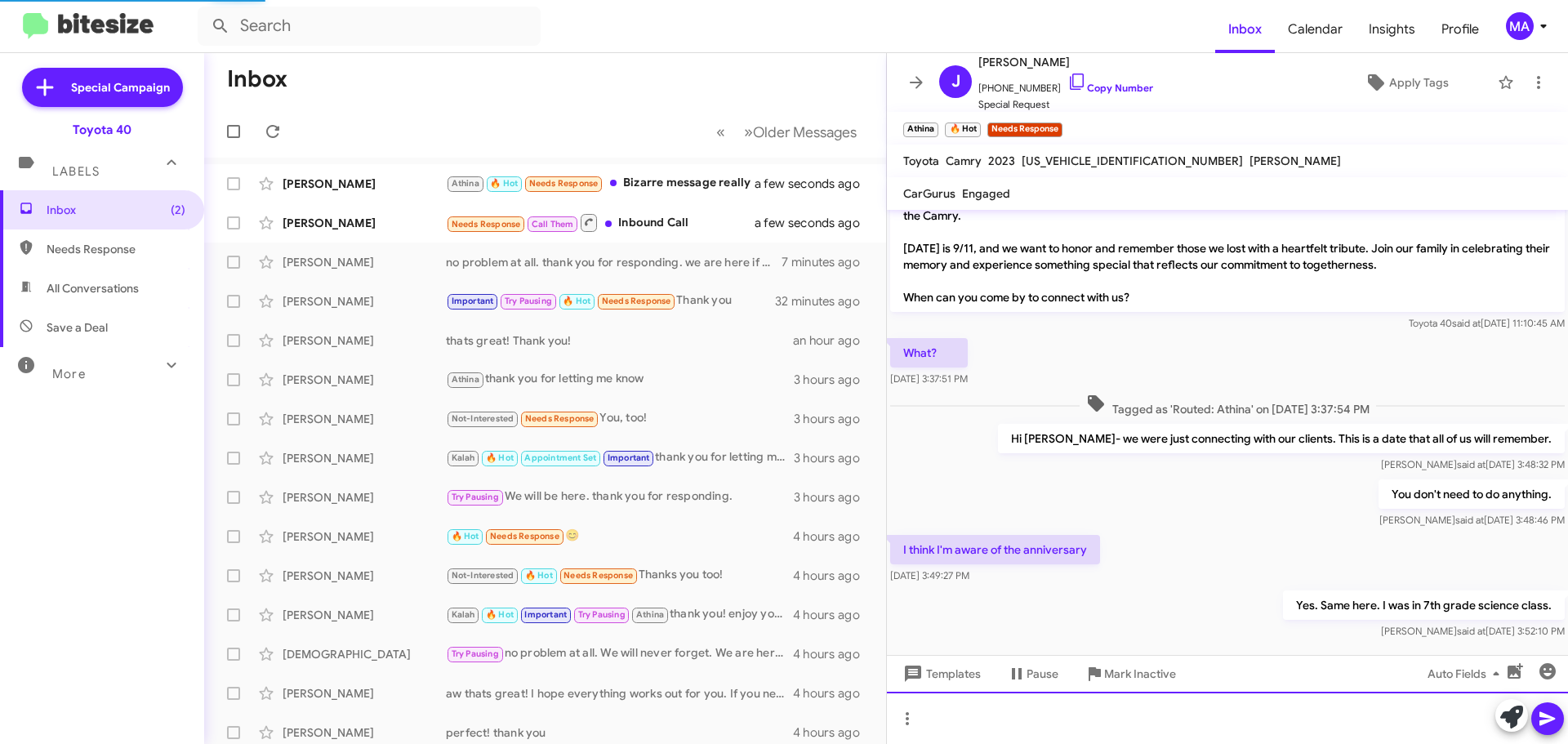
scroll to position [88, 0]
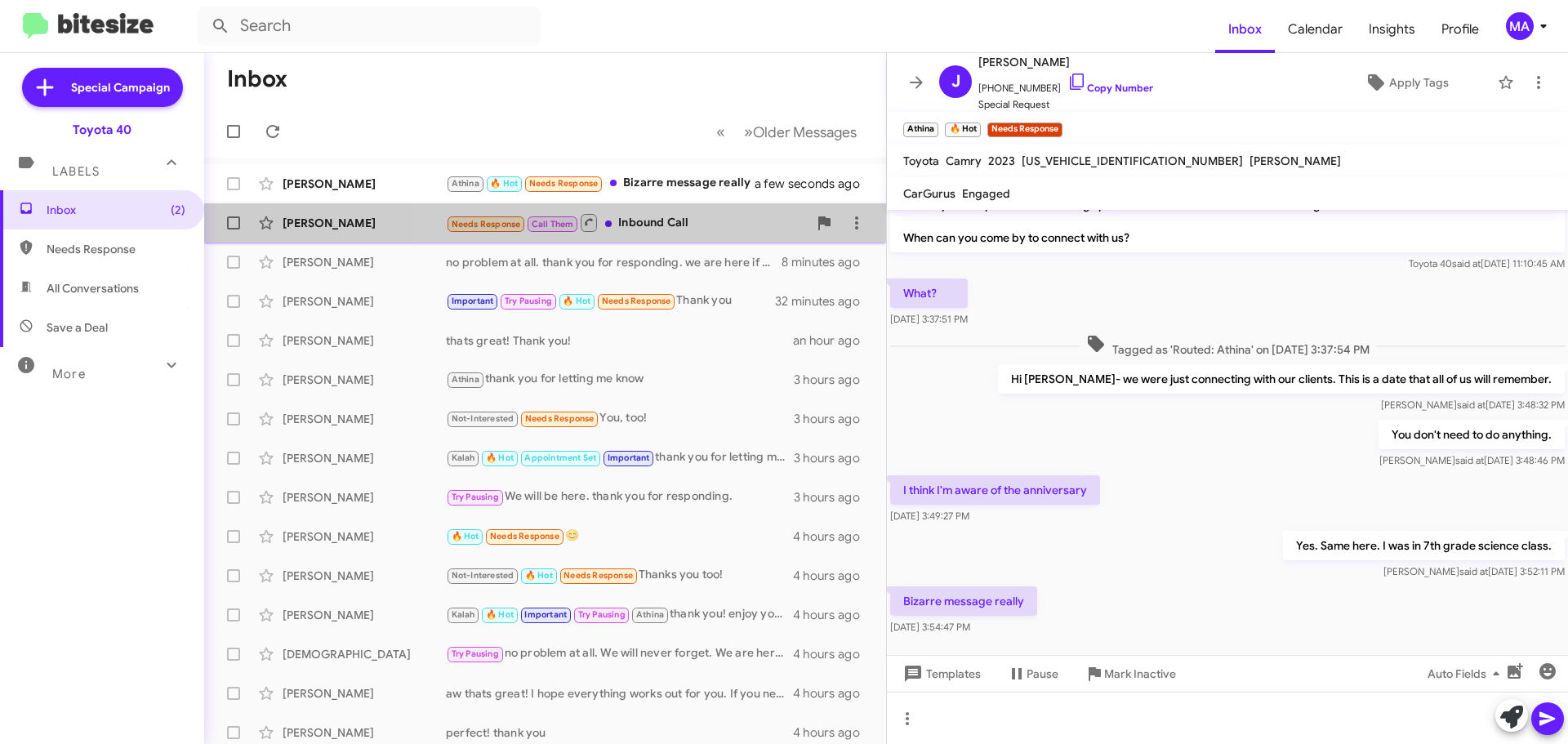
click at [685, 225] on div "Needs Response Call Them Inbound Call" at bounding box center [626, 222] width 362 height 21
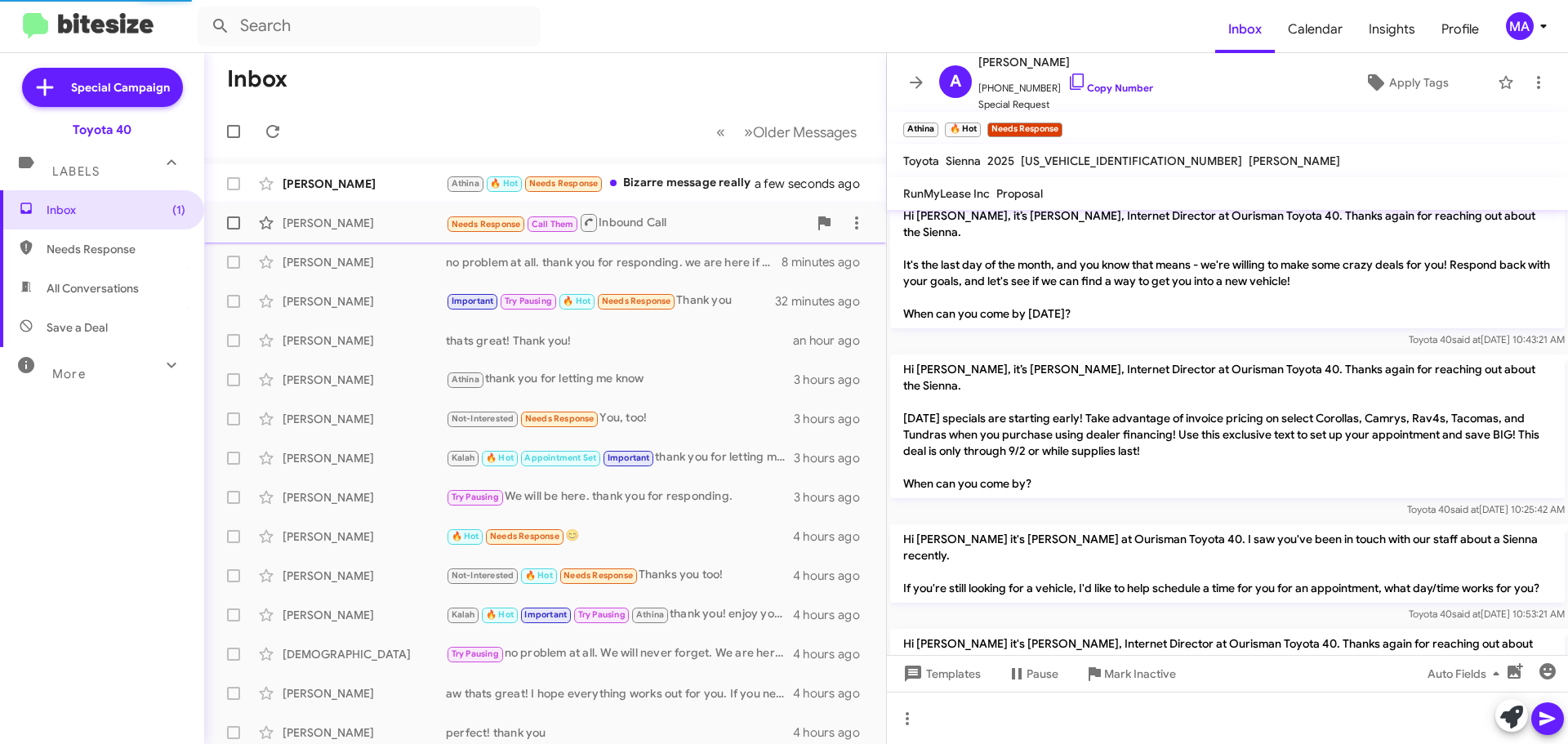
scroll to position [1168, 0]
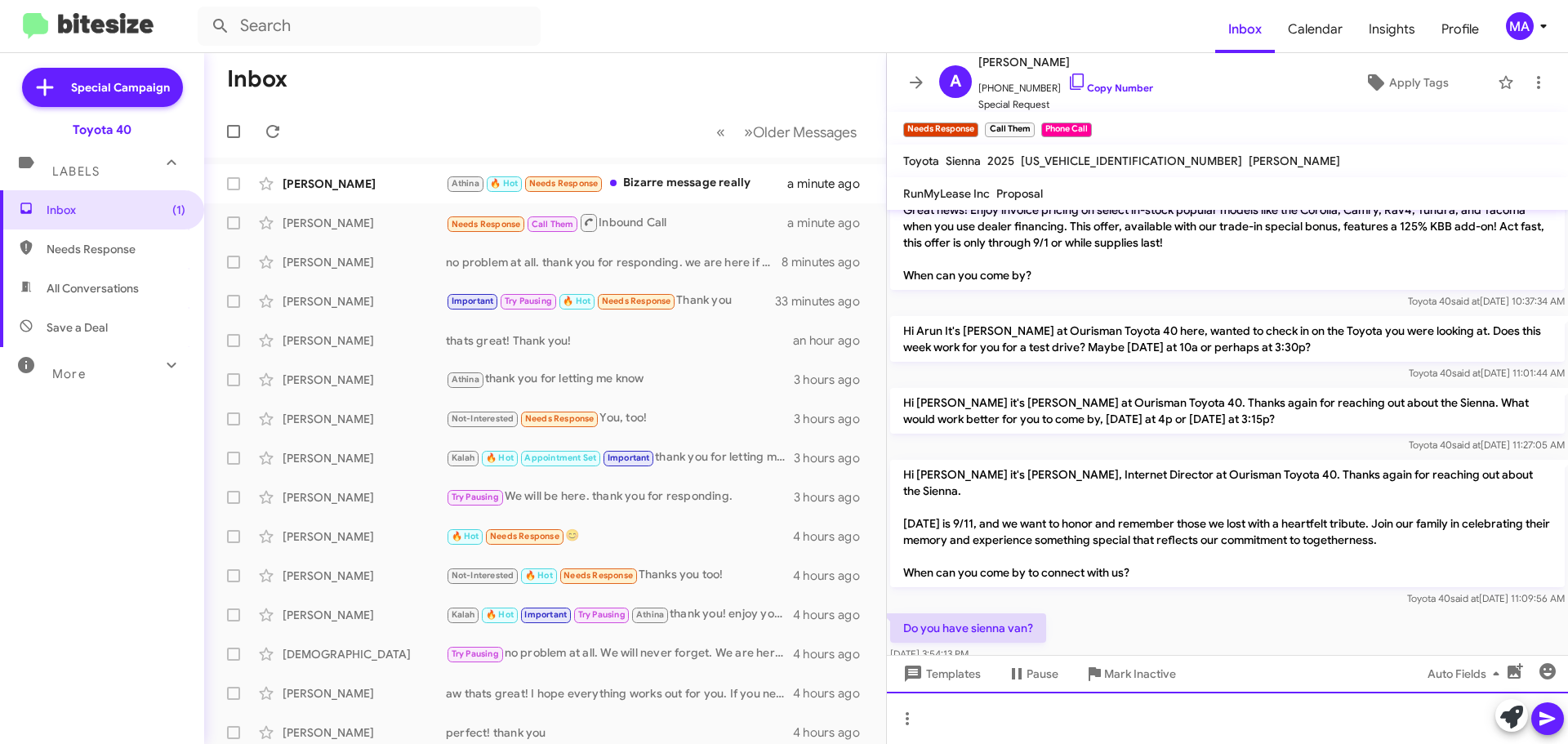
click at [967, 723] on div at bounding box center [1227, 718] width 681 height 52
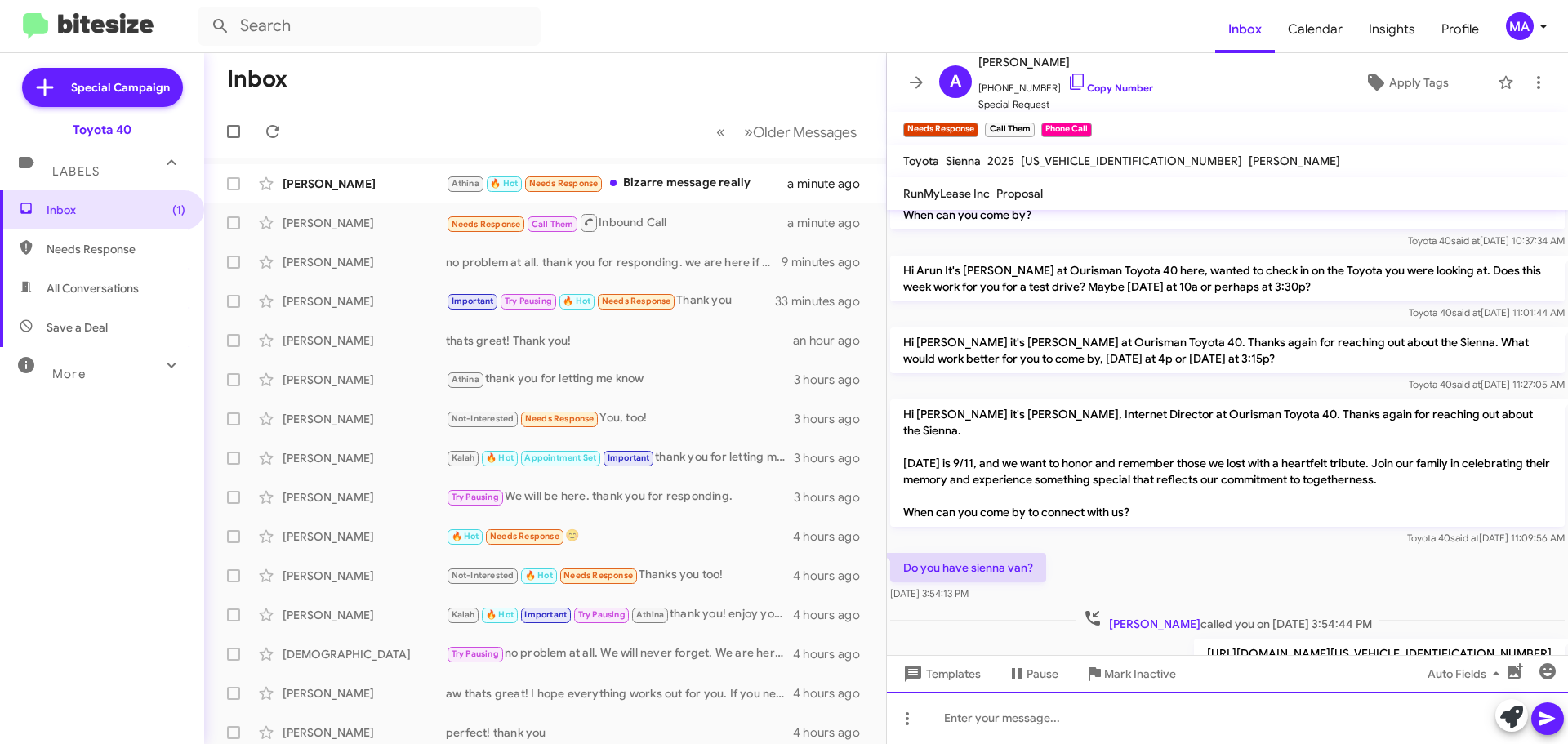
scroll to position [1382, 0]
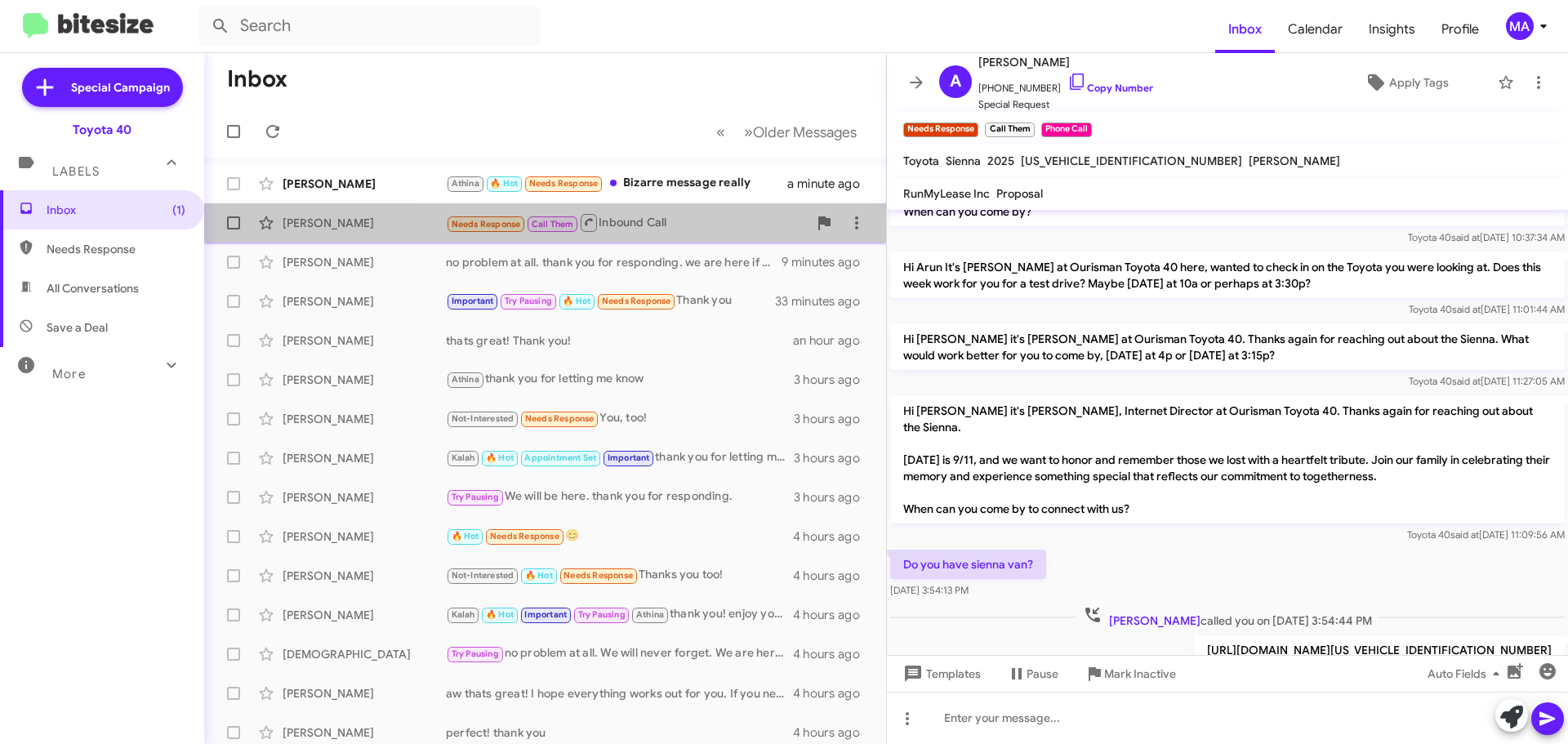
click at [686, 229] on div "Needs Response Call Them Inbound Call" at bounding box center [626, 222] width 362 height 21
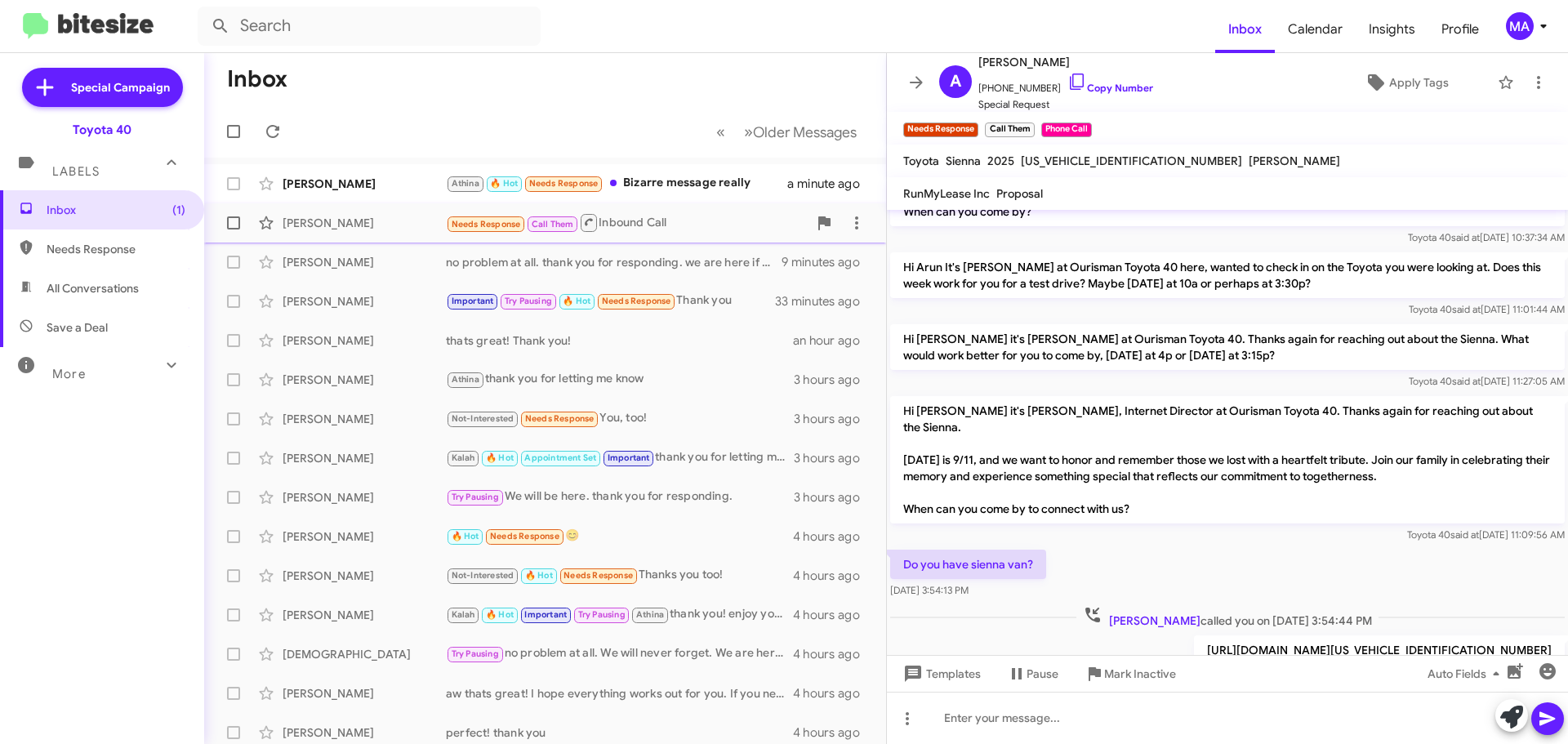
click at [644, 222] on div "Needs Response Call Them Inbound Call" at bounding box center [626, 222] width 362 height 21
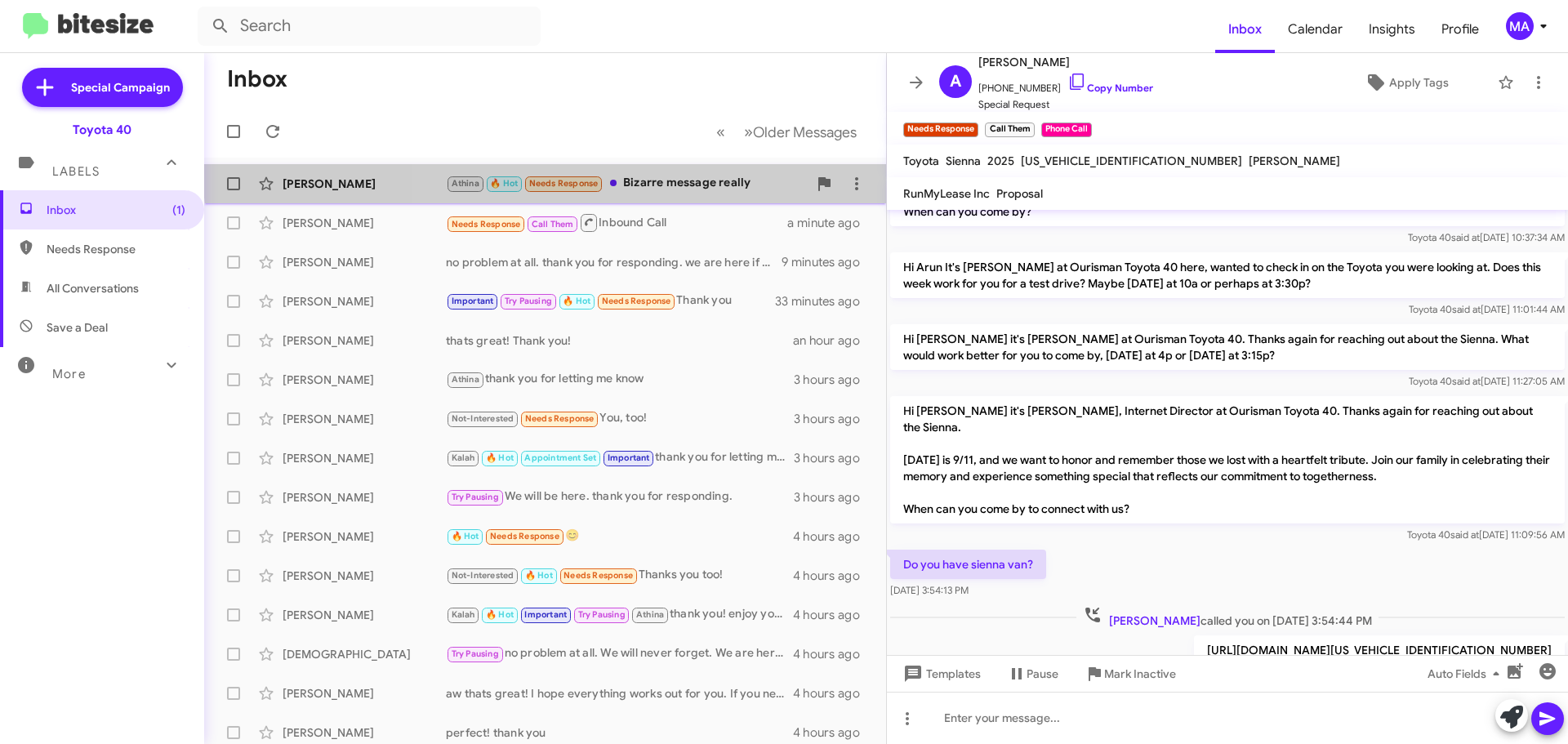
click at [650, 172] on div "[PERSON_NAME] Athina 🔥 Hot Needs Response Bizarre message really a minute ago" at bounding box center [545, 184] width 656 height 32
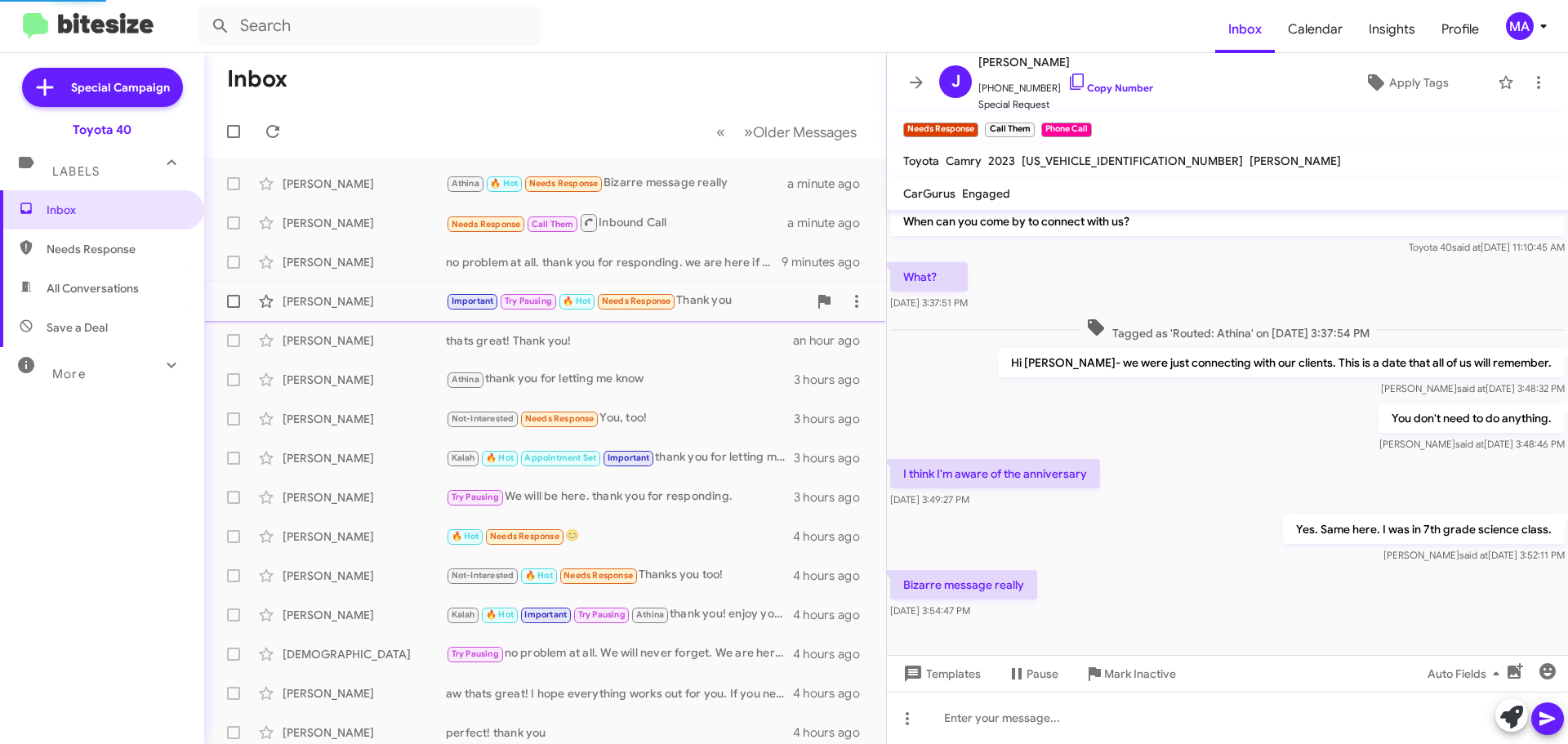
scroll to position [88, 0]
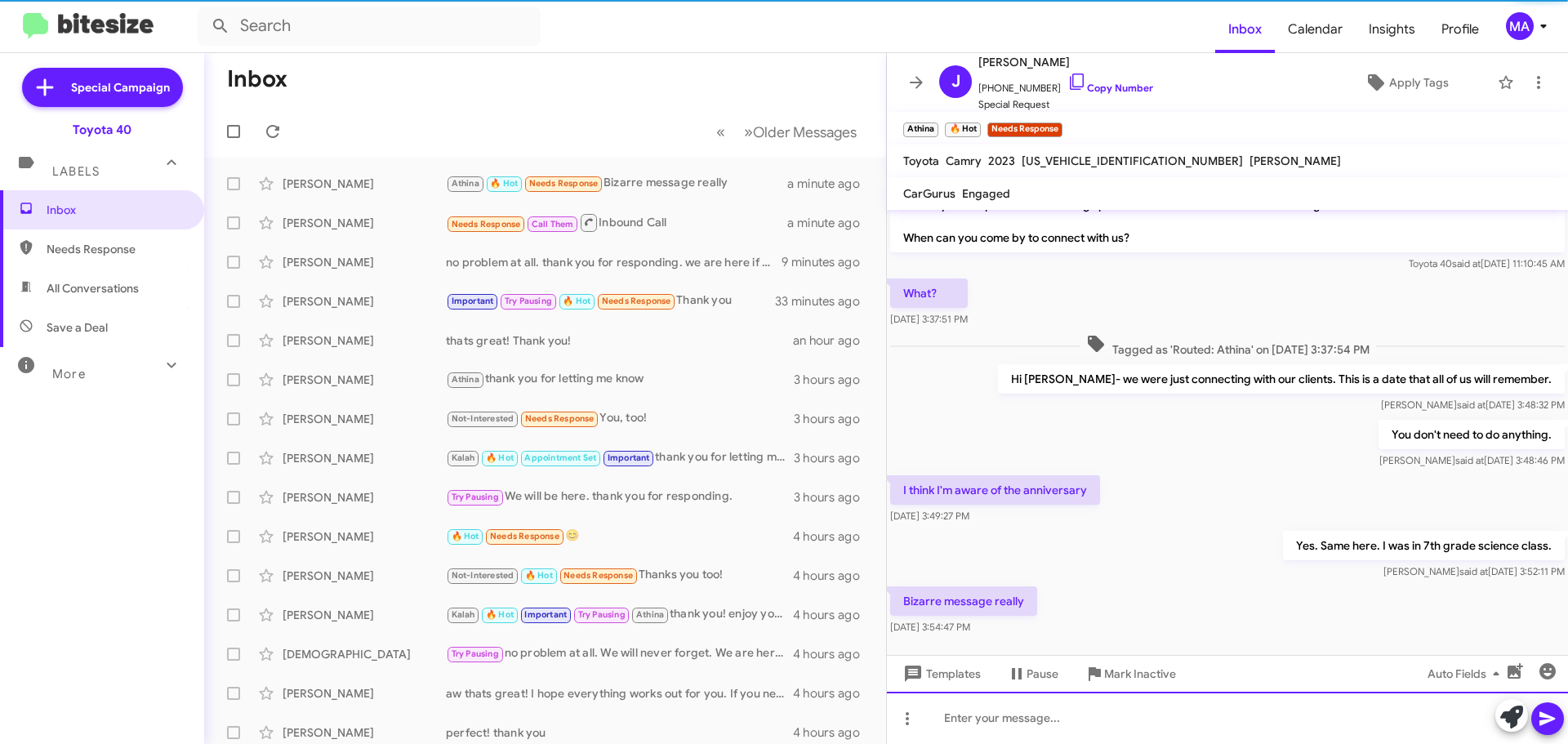
click at [989, 717] on div at bounding box center [1227, 718] width 681 height 52
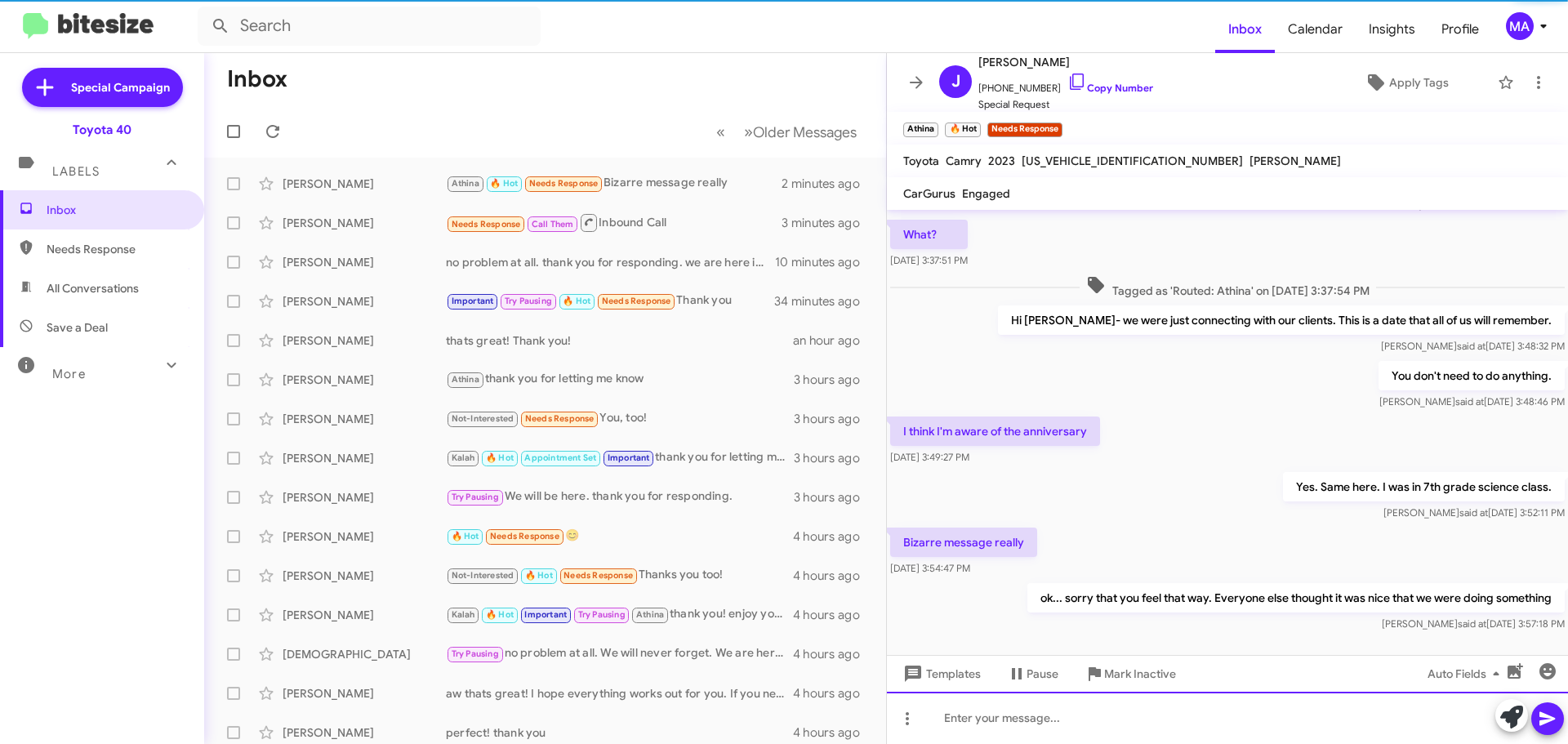
scroll to position [148, 0]
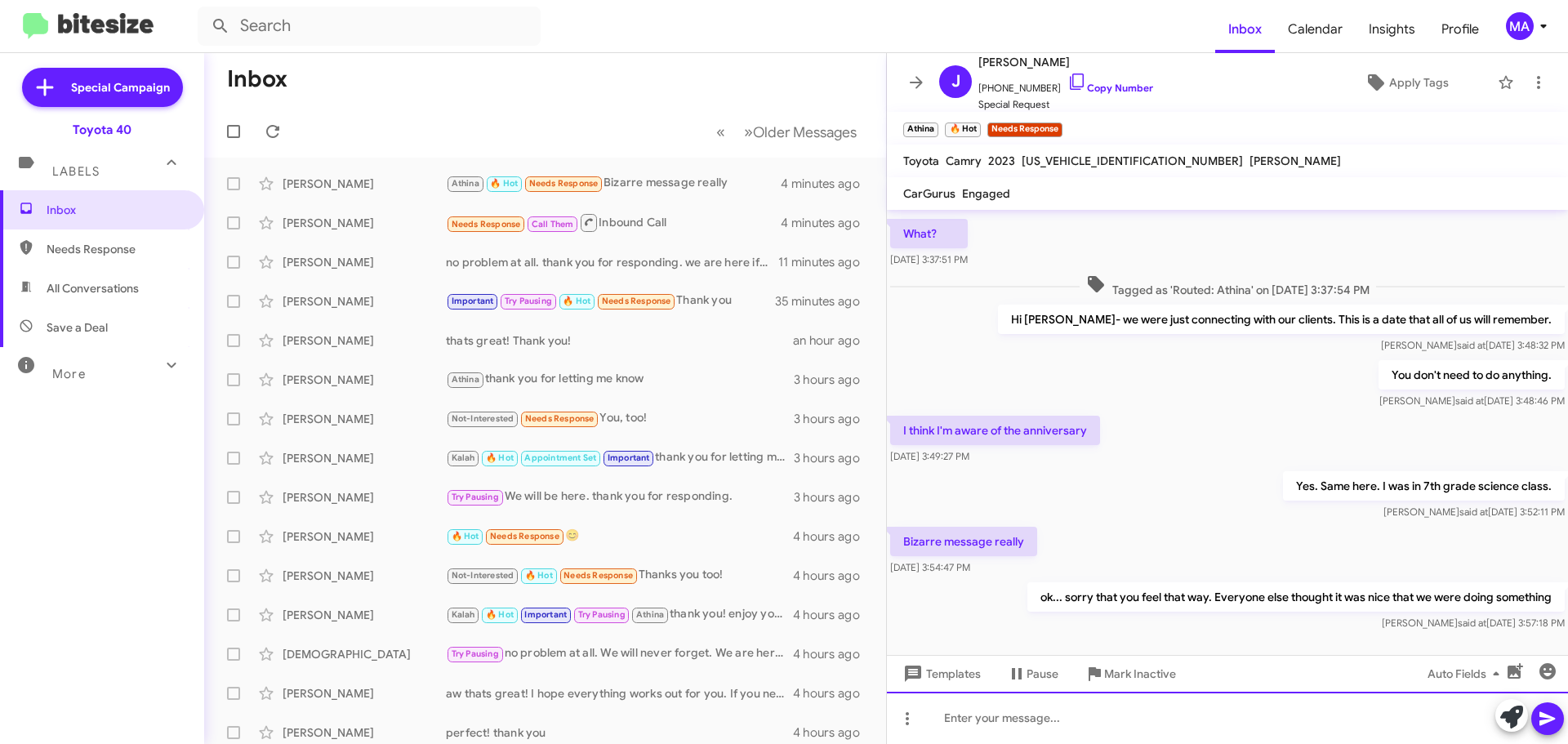
click at [1019, 713] on div at bounding box center [1227, 718] width 681 height 52
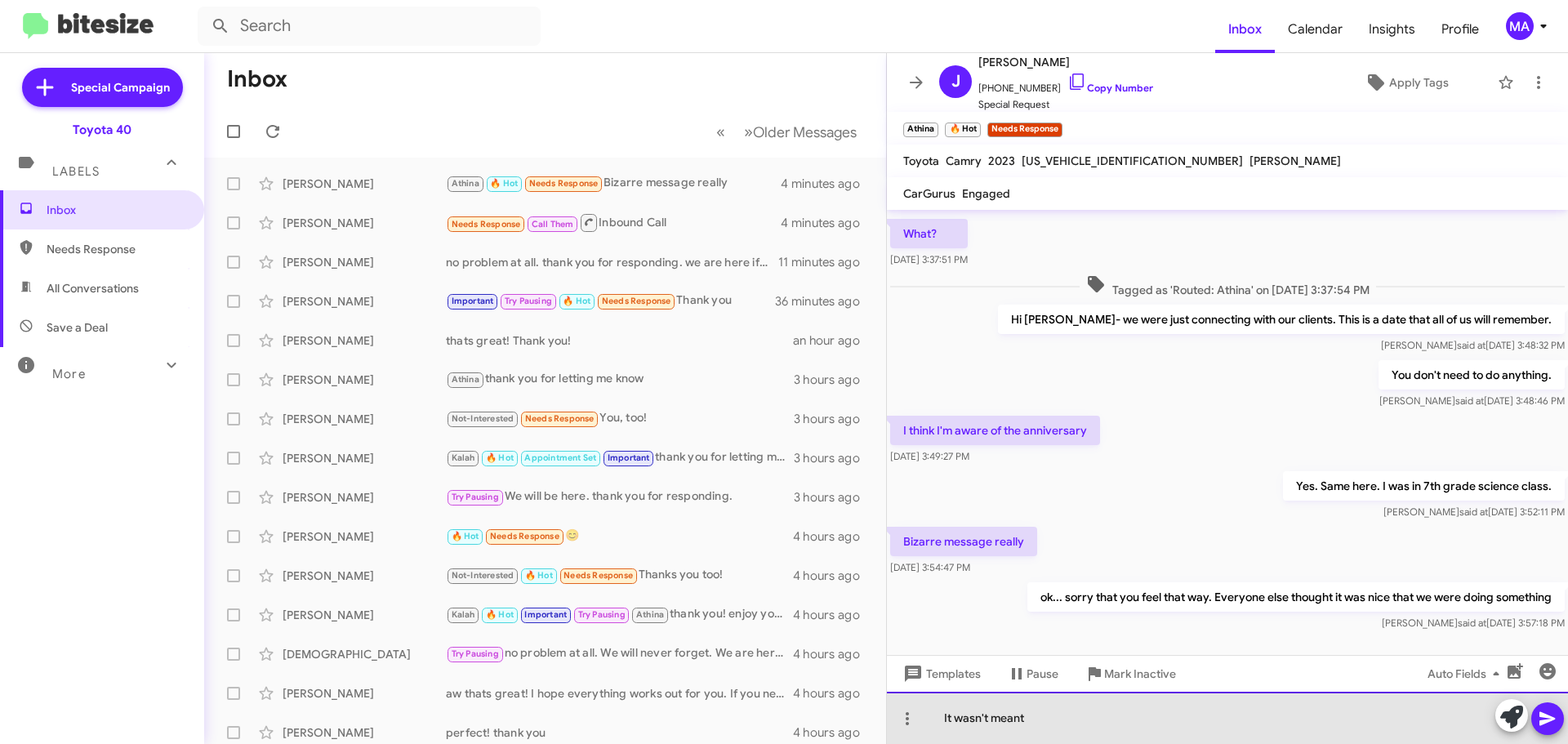
click at [1048, 722] on div "It wasn't meant" at bounding box center [1227, 718] width 681 height 52
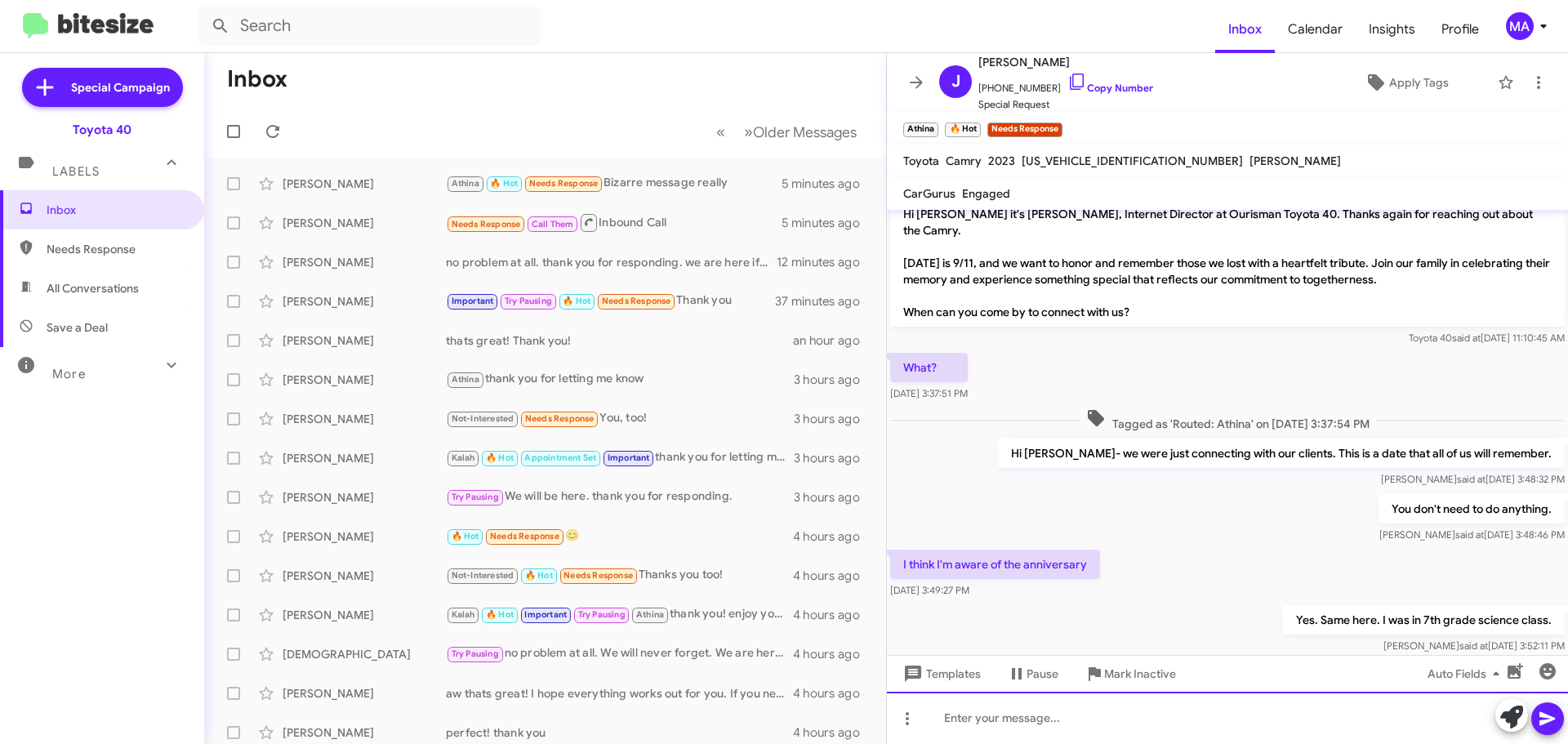
scroll to position [0, 0]
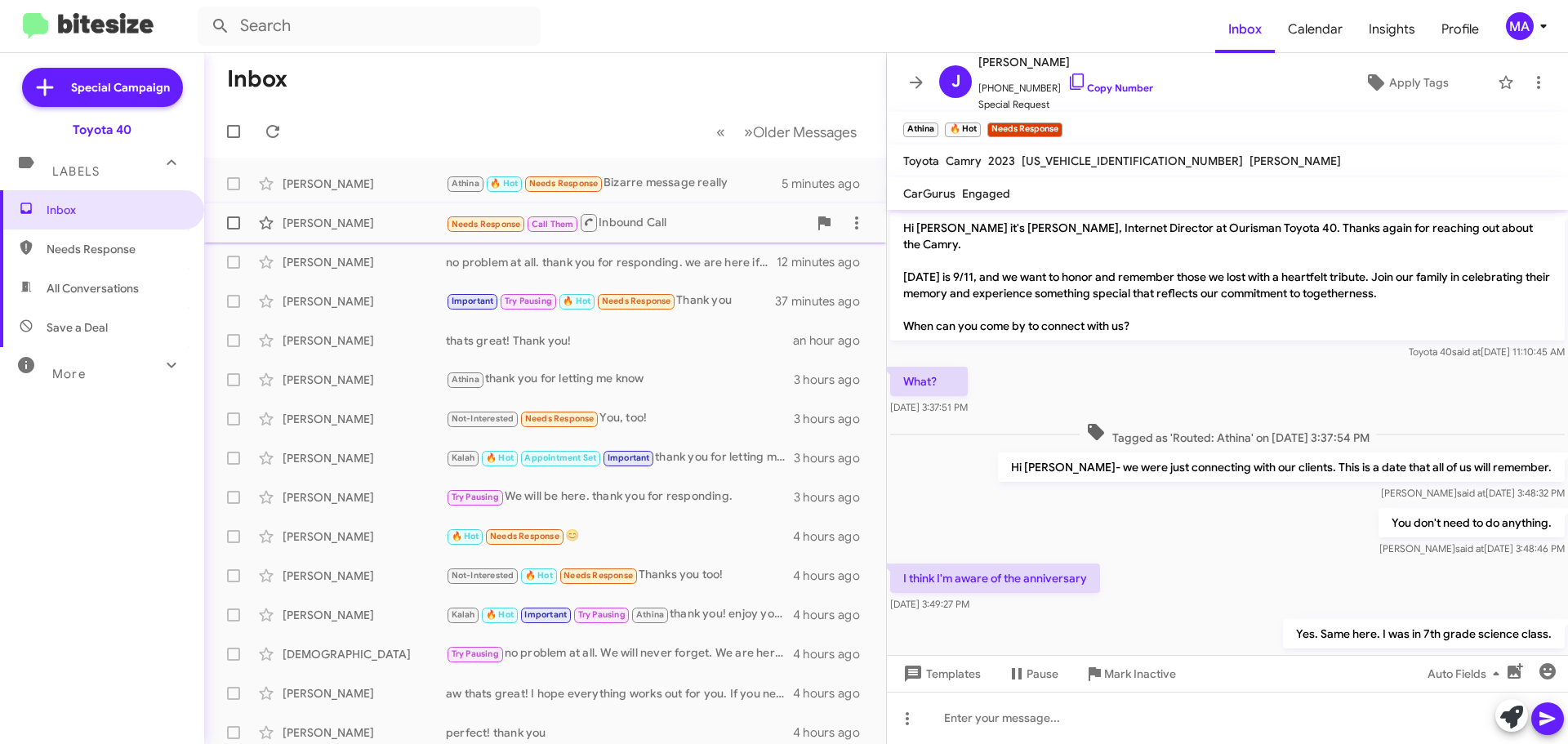
click at [623, 230] on div "Needs Response Call Them Inbound Call" at bounding box center [626, 222] width 362 height 21
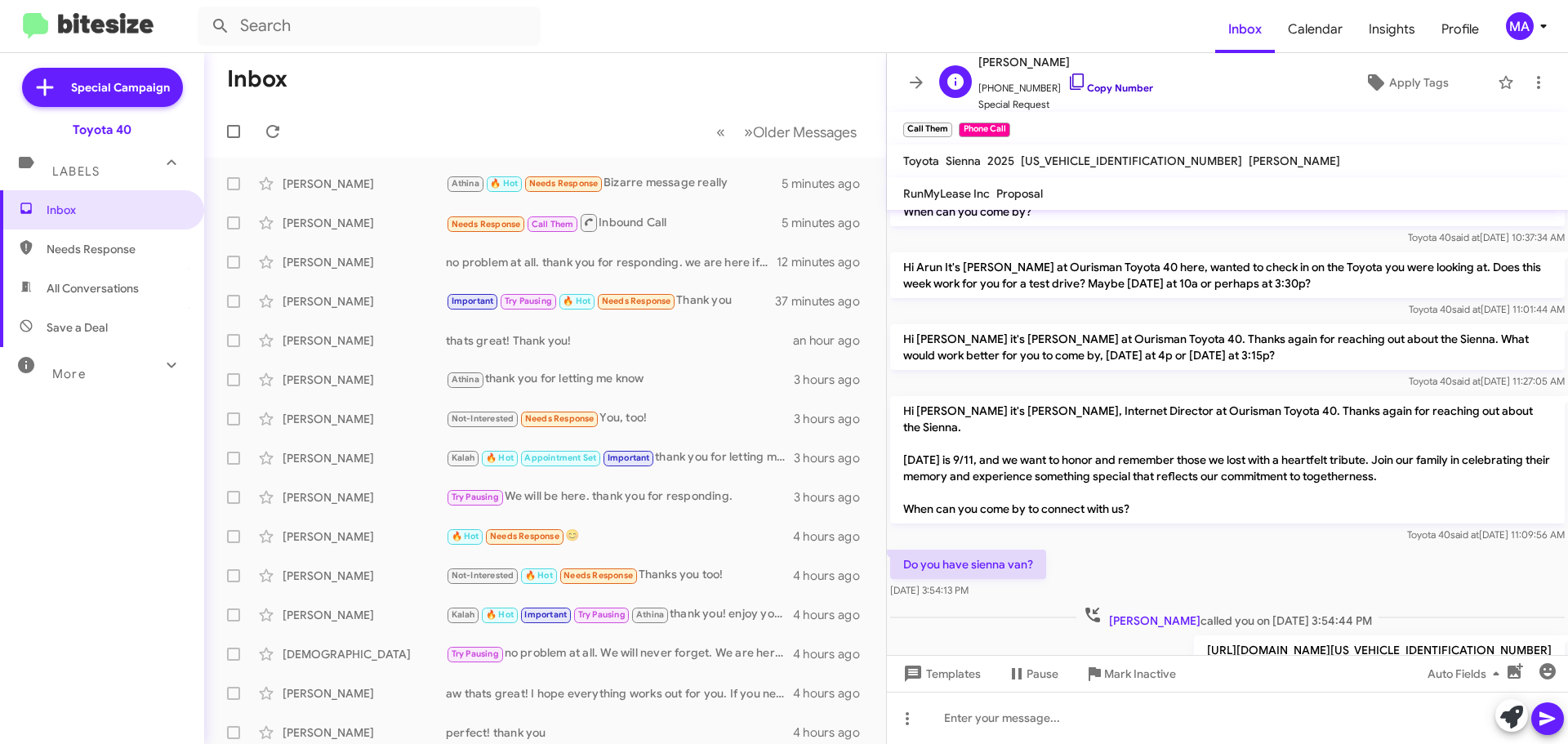
click at [1067, 80] on icon at bounding box center [1077, 82] width 20 height 20
drag, startPoint x: 1059, startPoint y: 82, endPoint x: 1046, endPoint y: 77, distance: 13.9
click at [1067, 82] on icon at bounding box center [1077, 82] width 20 height 20
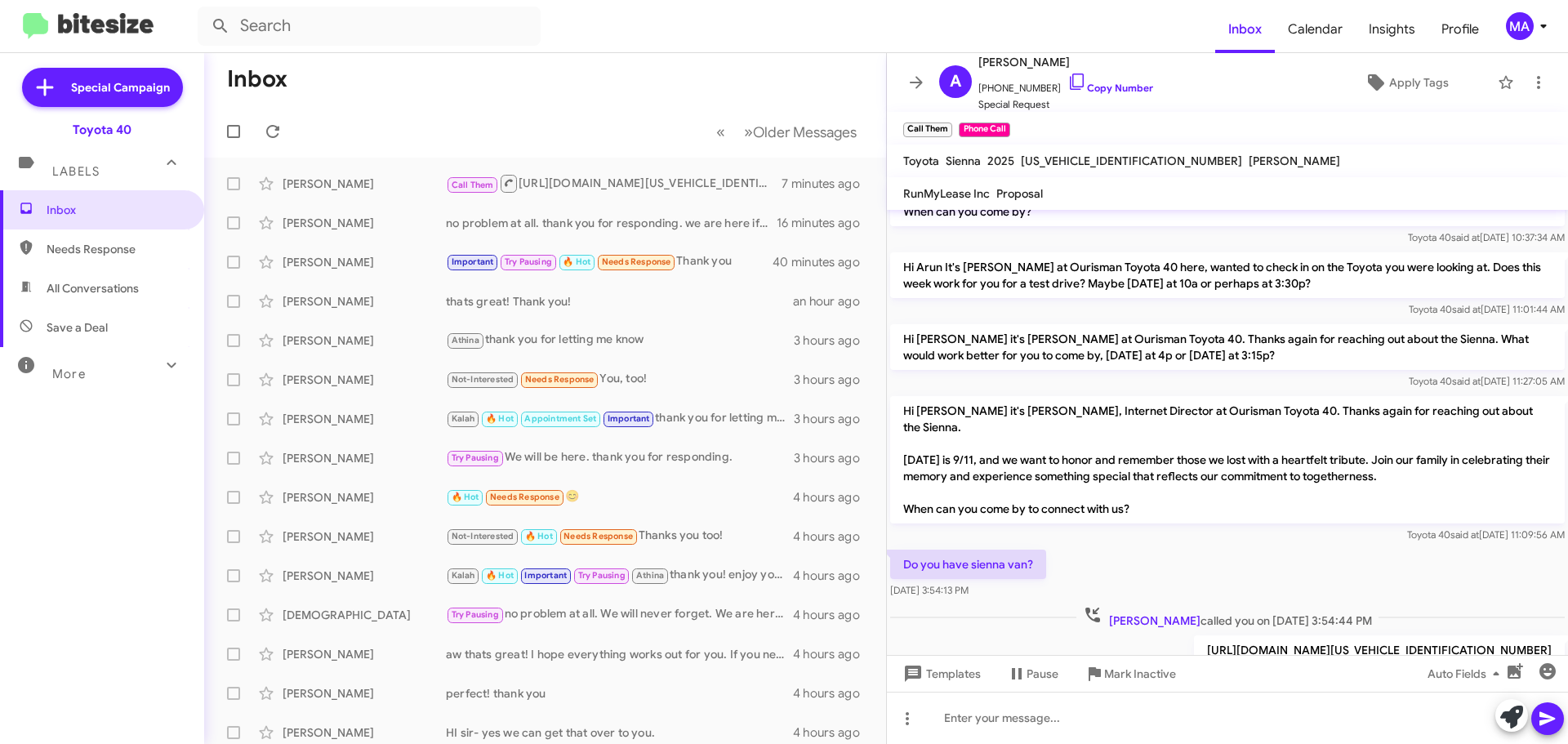
click at [104, 323] on span "Save a Deal" at bounding box center [78, 327] width 61 height 16
type input "in:not-interested"
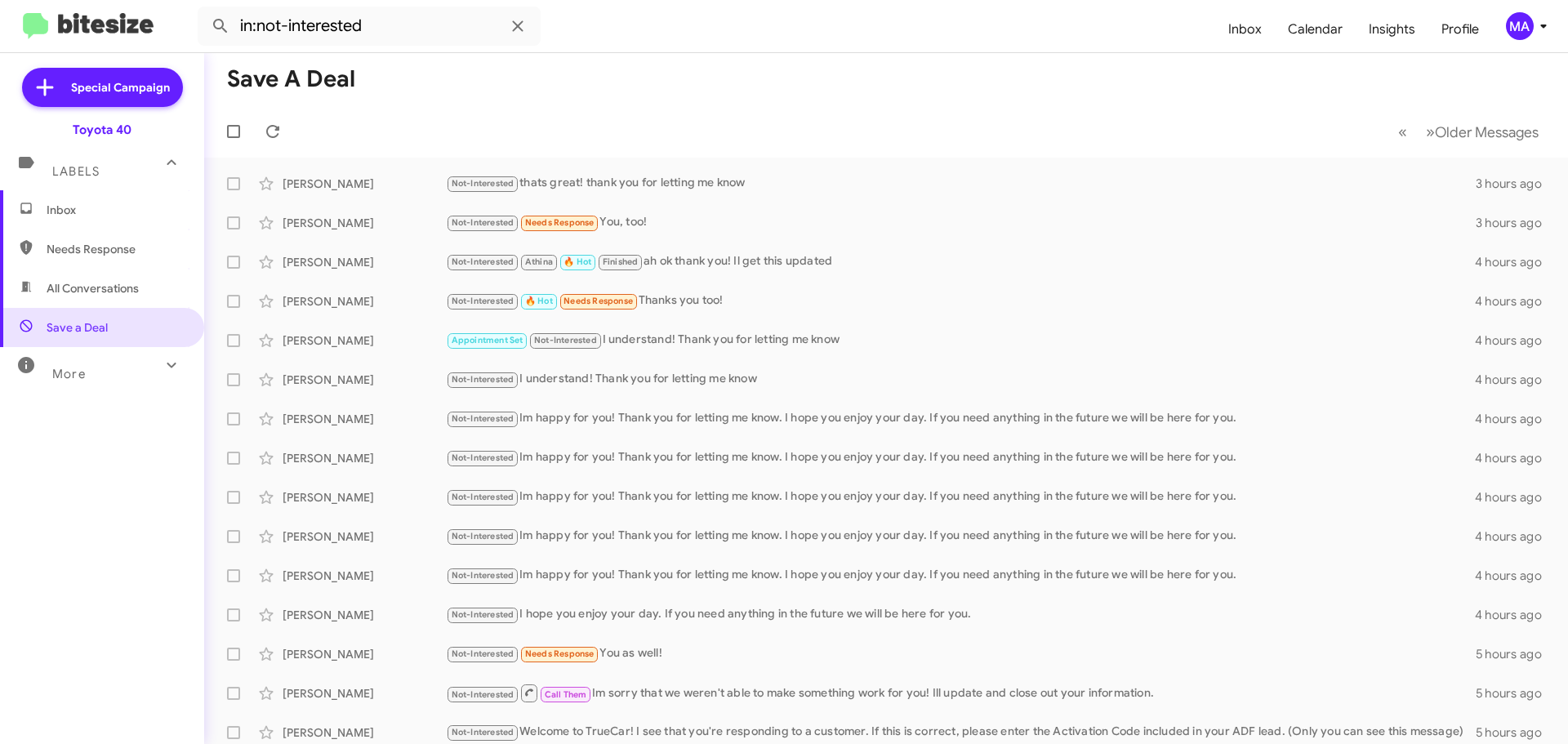
click at [82, 223] on span "Inbox" at bounding box center [102, 209] width 204 height 39
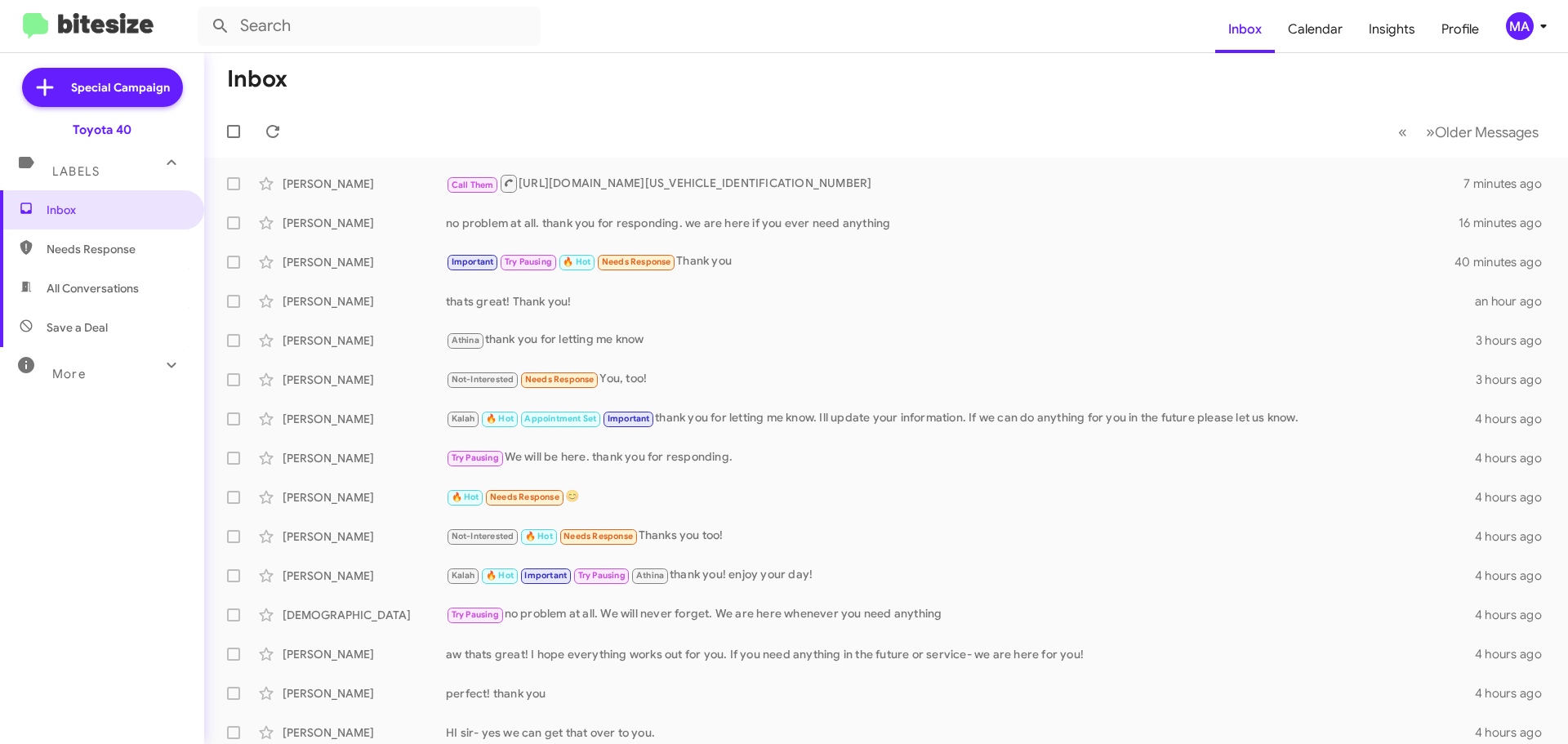
click at [107, 256] on span "Needs Response" at bounding box center [116, 249] width 139 height 16
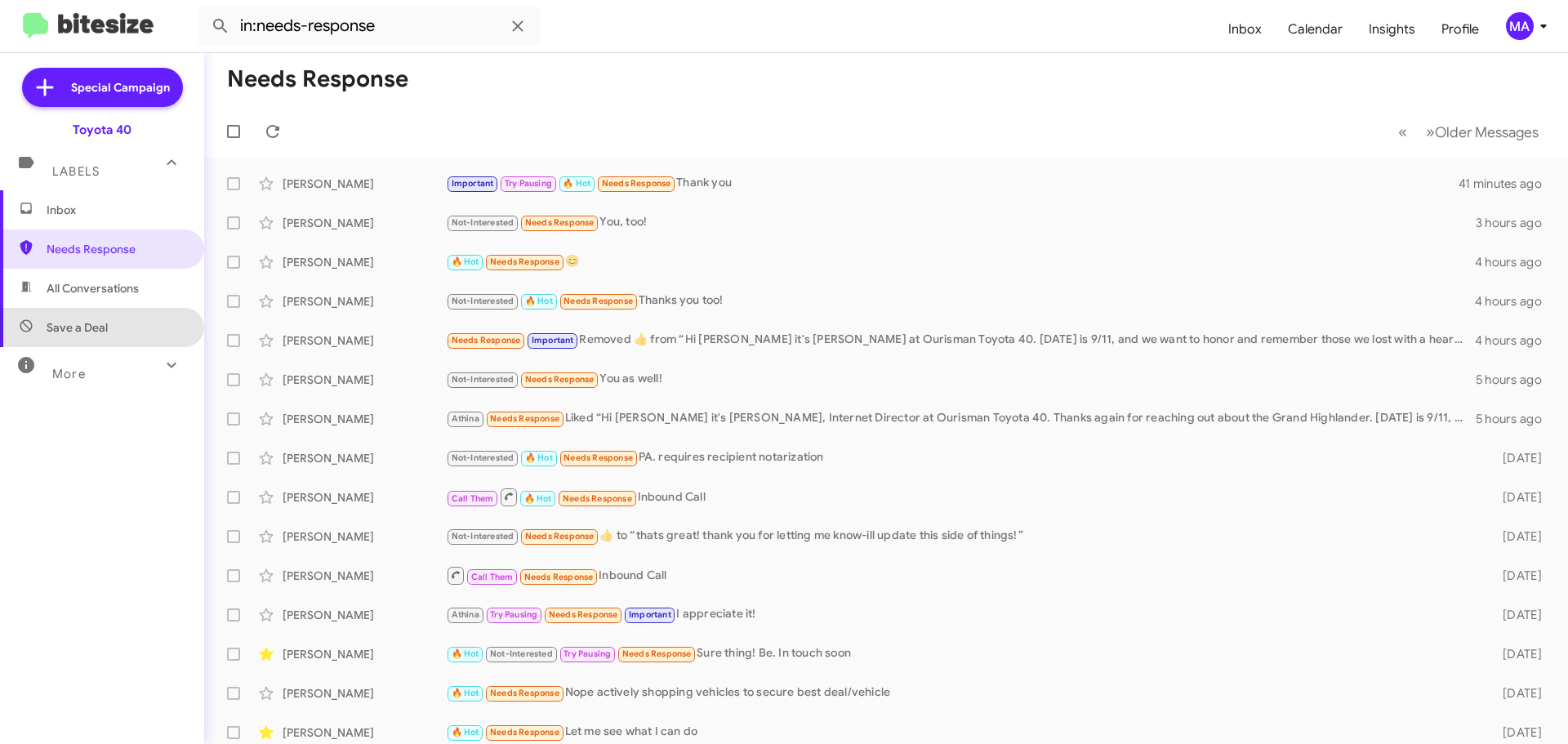
click at [117, 323] on span "Save a Deal" at bounding box center [102, 326] width 204 height 39
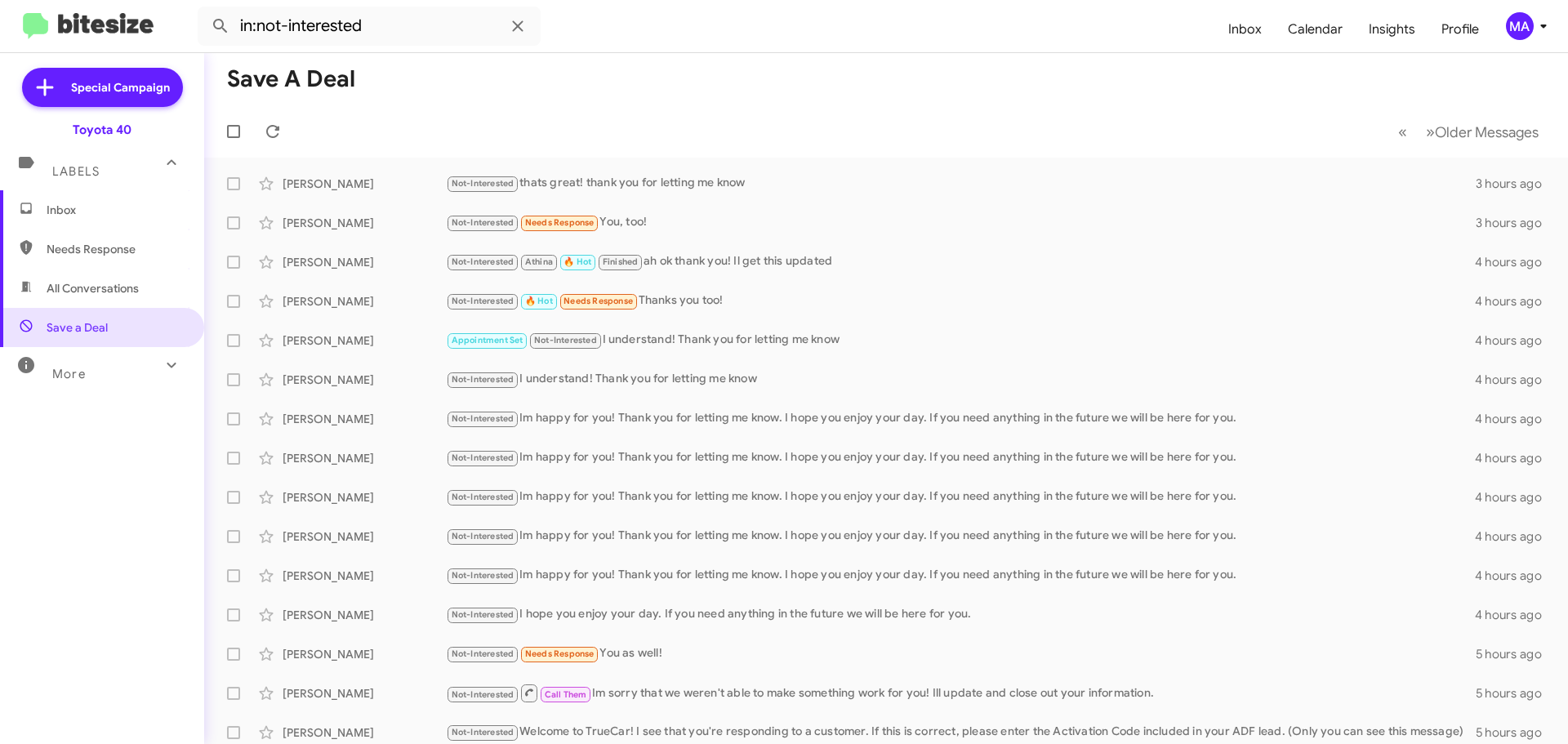
click at [97, 374] on div "More" at bounding box center [85, 366] width 145 height 30
click at [88, 575] on span "Sent" at bounding box center [102, 574] width 204 height 39
type input "in:sent"
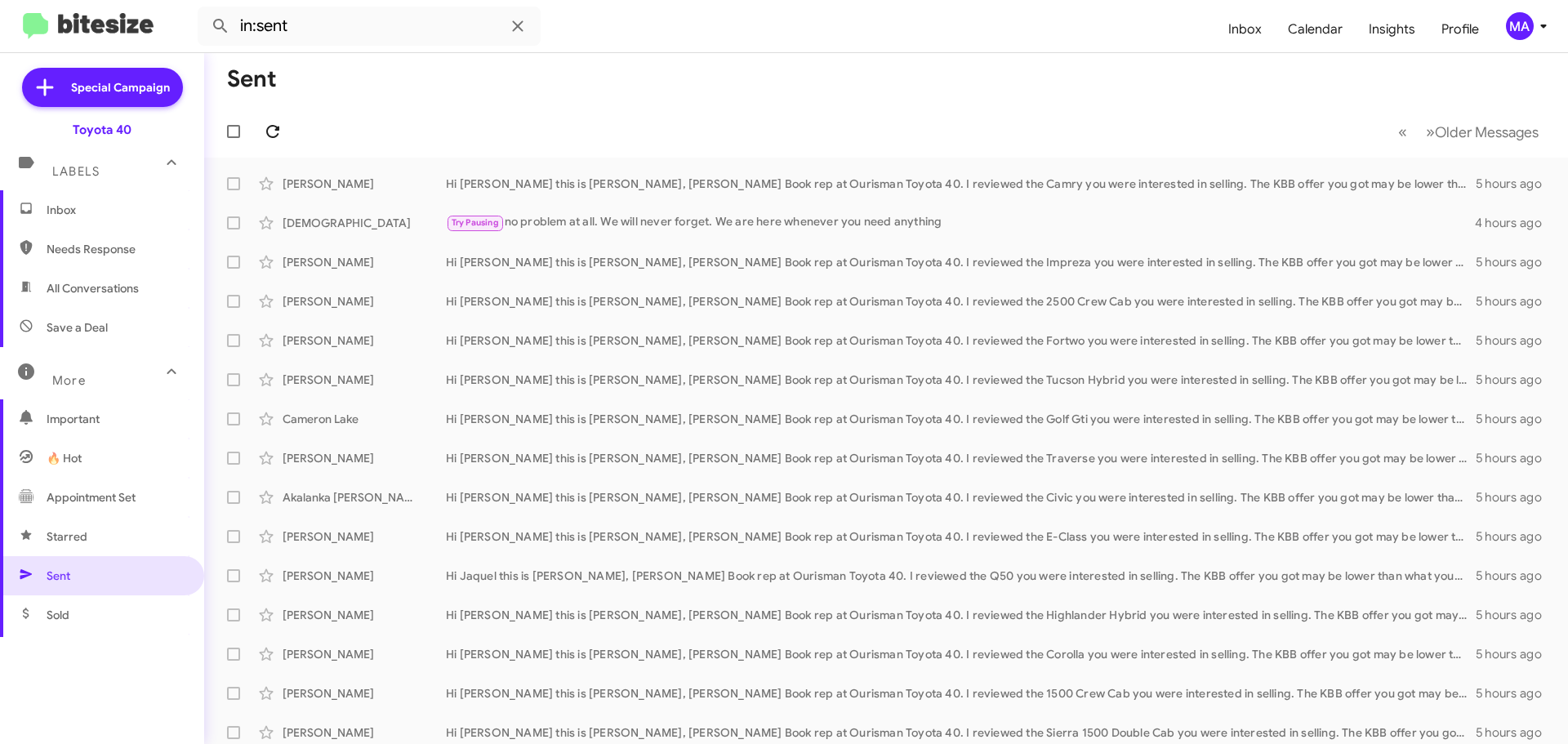
click at [271, 121] on button at bounding box center [272, 132] width 32 height 32
click at [90, 206] on span "Inbox" at bounding box center [116, 210] width 139 height 16
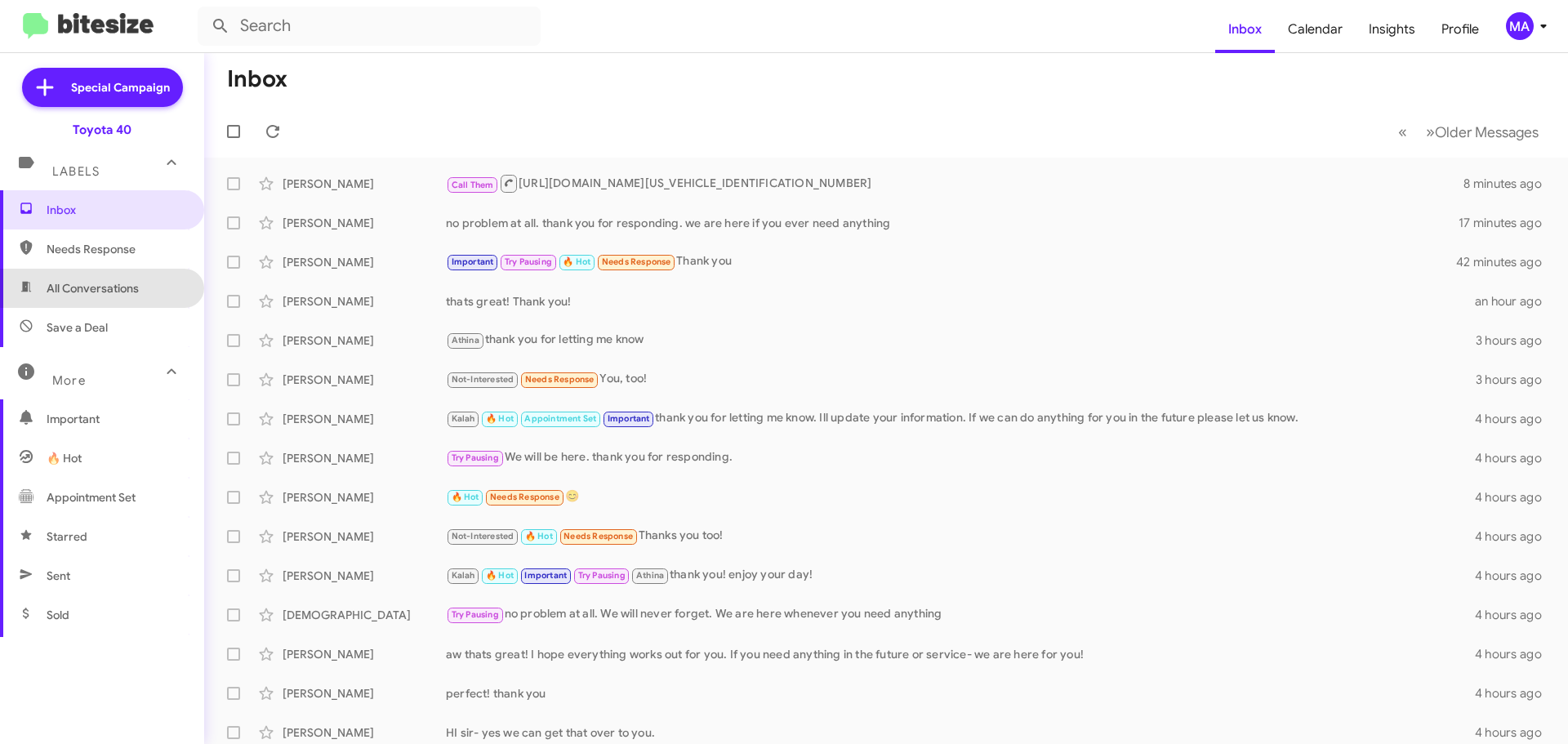
click at [139, 280] on span "All Conversations" at bounding box center [93, 288] width 92 height 16
type input "in:all-conversations"
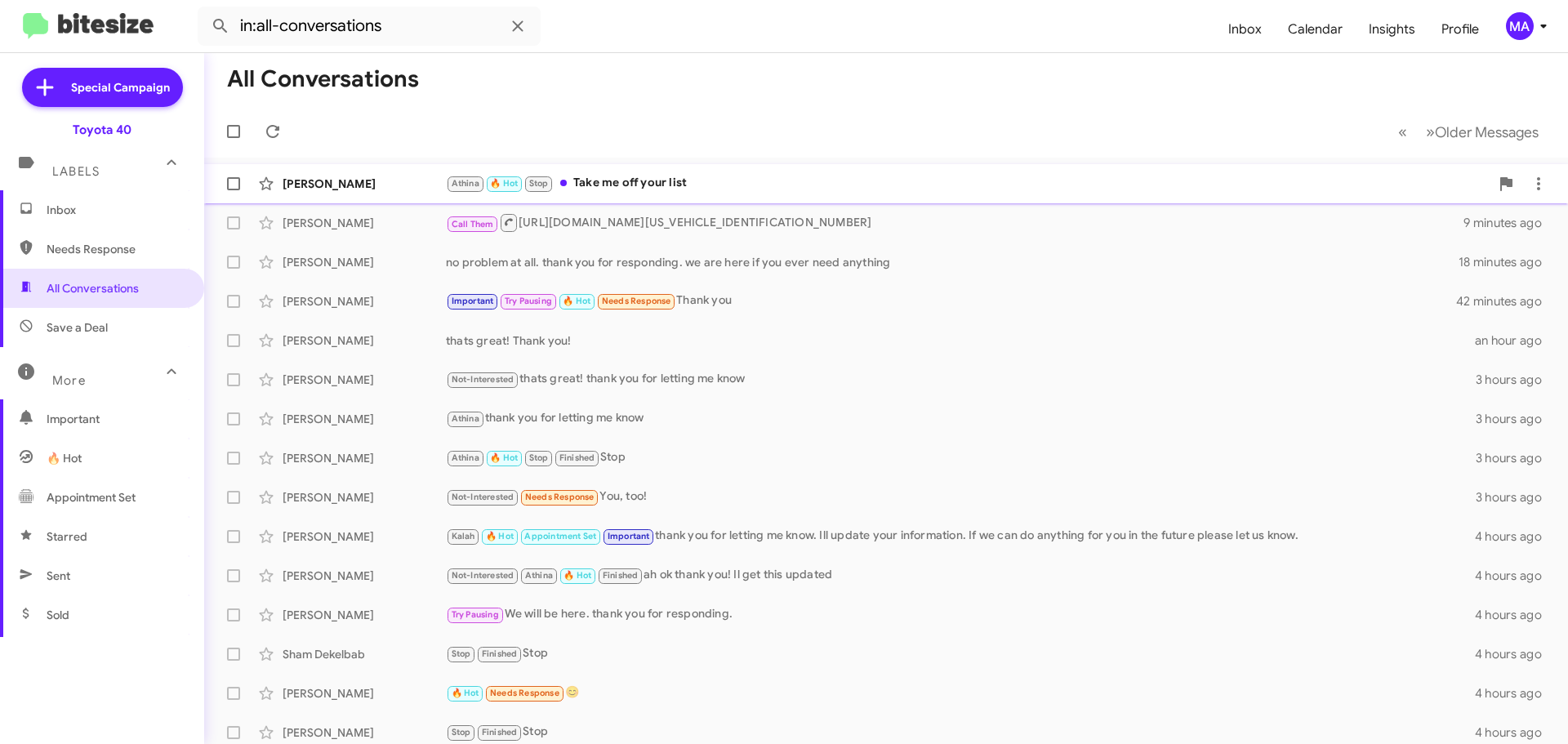
click at [667, 168] on div "[PERSON_NAME] Athina 🔥 Hot Stop Take me off your list 3 minutes ago" at bounding box center [886, 184] width 1338 height 32
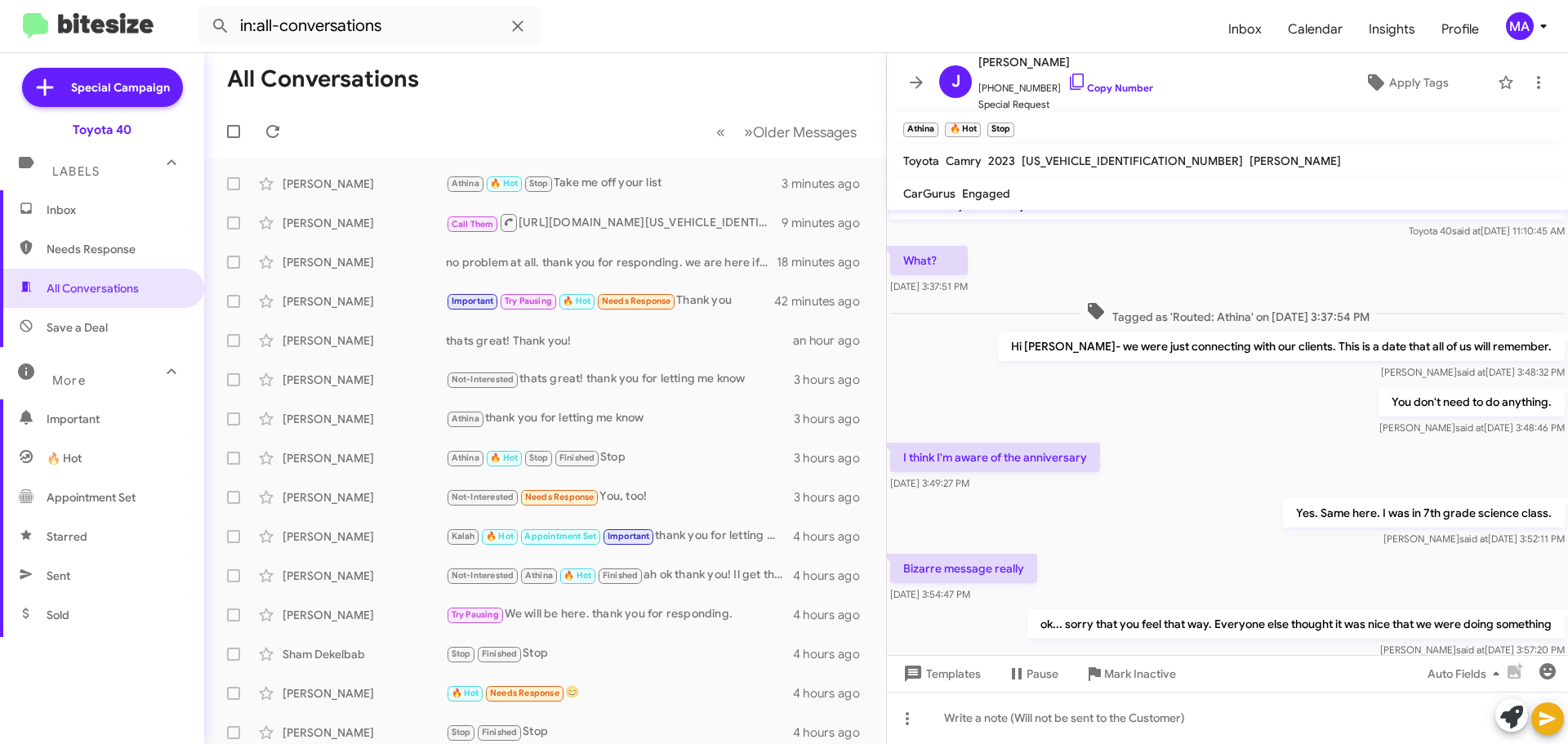
scroll to position [71, 0]
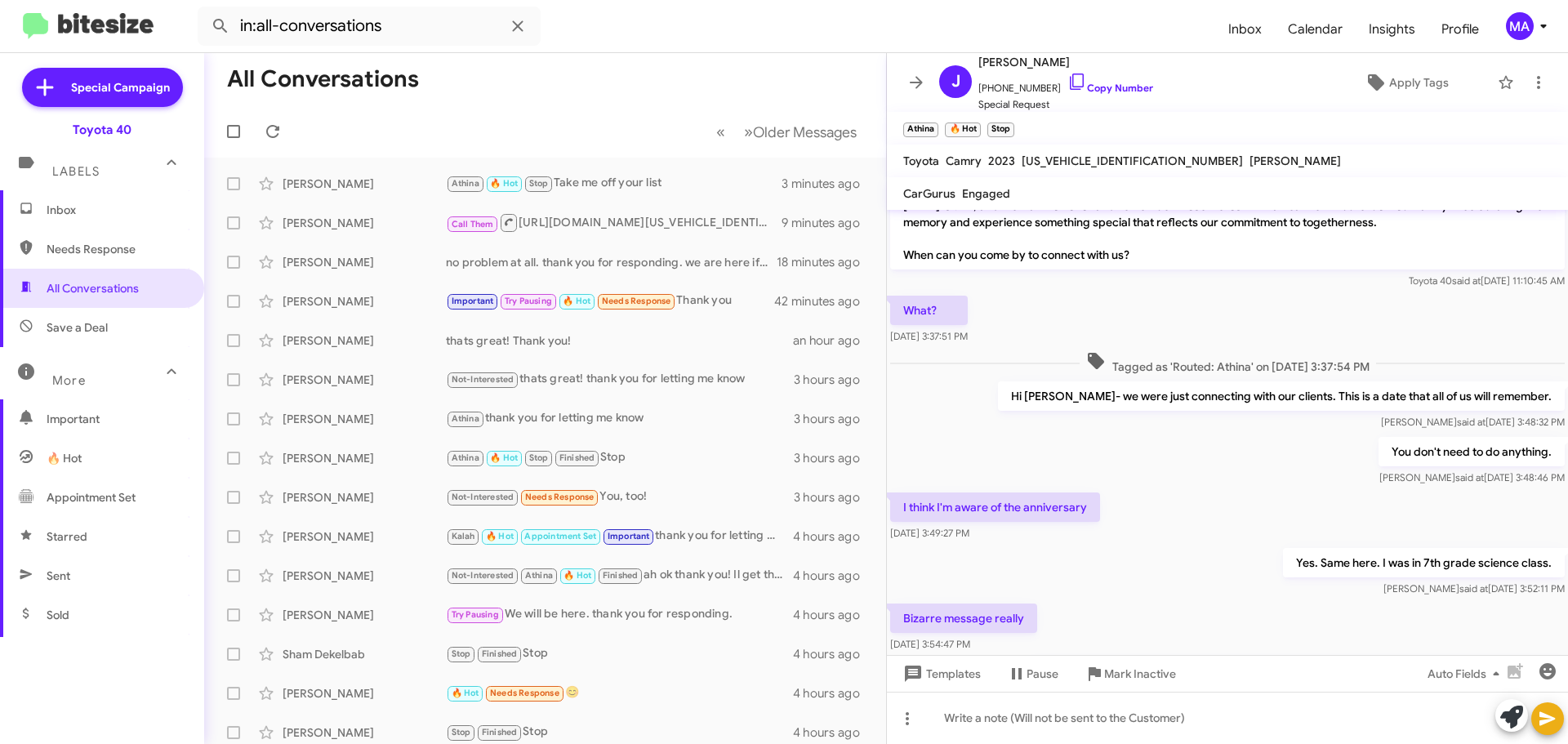
drag, startPoint x: 1026, startPoint y: 634, endPoint x: 1038, endPoint y: 372, distance: 262.3
click at [1038, 372] on div "Hi [PERSON_NAME] it's [PERSON_NAME], Internet Director at Ourisman Toyota 40. T…" at bounding box center [1227, 481] width 681 height 684
copy div "Hi [PERSON_NAME]- we were just connecting with our clients. This is a date that…"
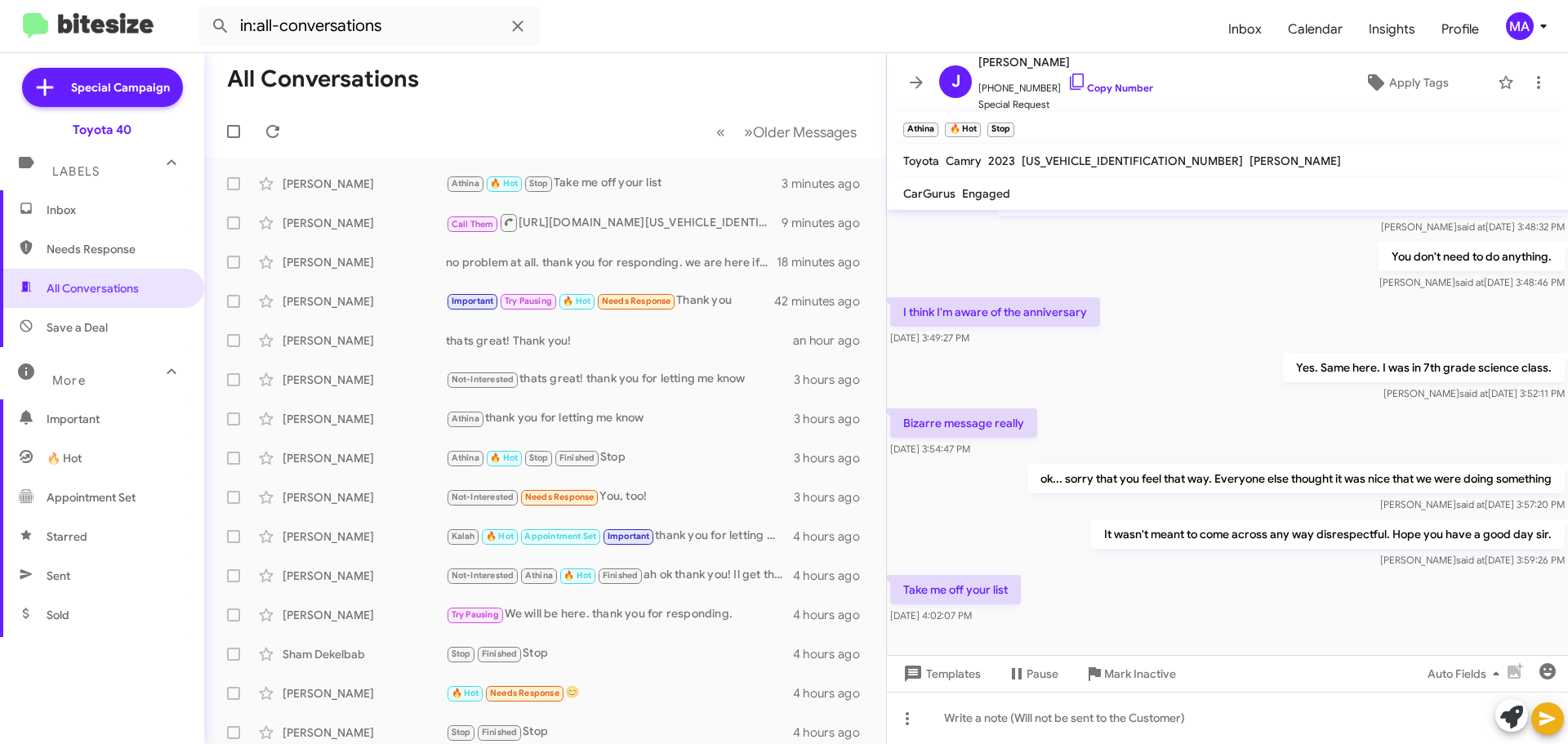
scroll to position [267, 0]
click at [1064, 543] on div "It wasn't meant to come across any way disrespectful. Hope you have a good day …" at bounding box center [1227, 543] width 681 height 56
drag, startPoint x: 1010, startPoint y: 599, endPoint x: 1048, endPoint y: 507, distance: 99.5
click at [1048, 507] on div "Hi [PERSON_NAME] it's [PERSON_NAME], Internet Director at Ourisman Toyota 40. T…" at bounding box center [1227, 285] width 681 height 684
copy div "It wasn't meant to come across any way disrespectful. Hope you have a good day …"
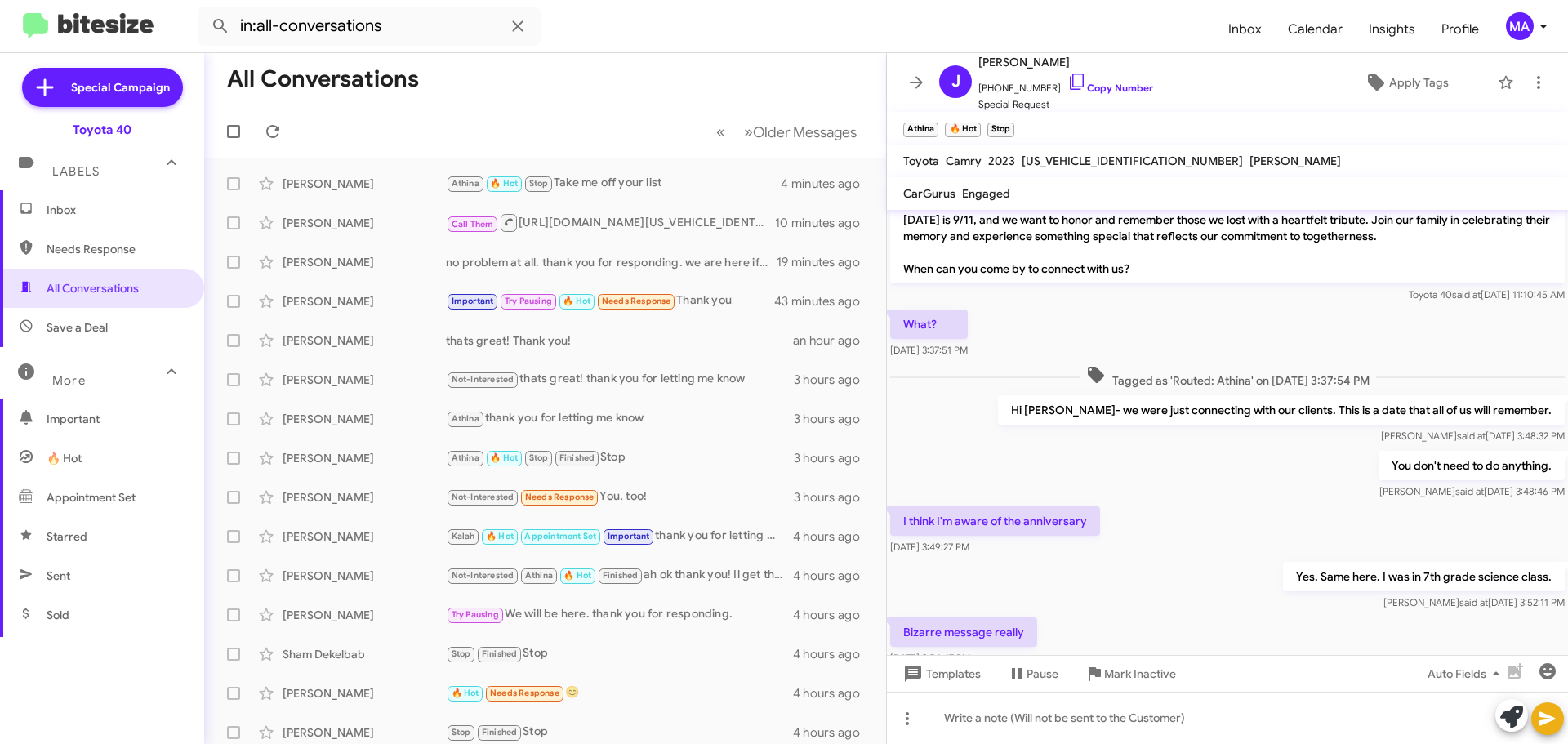
scroll to position [22, 0]
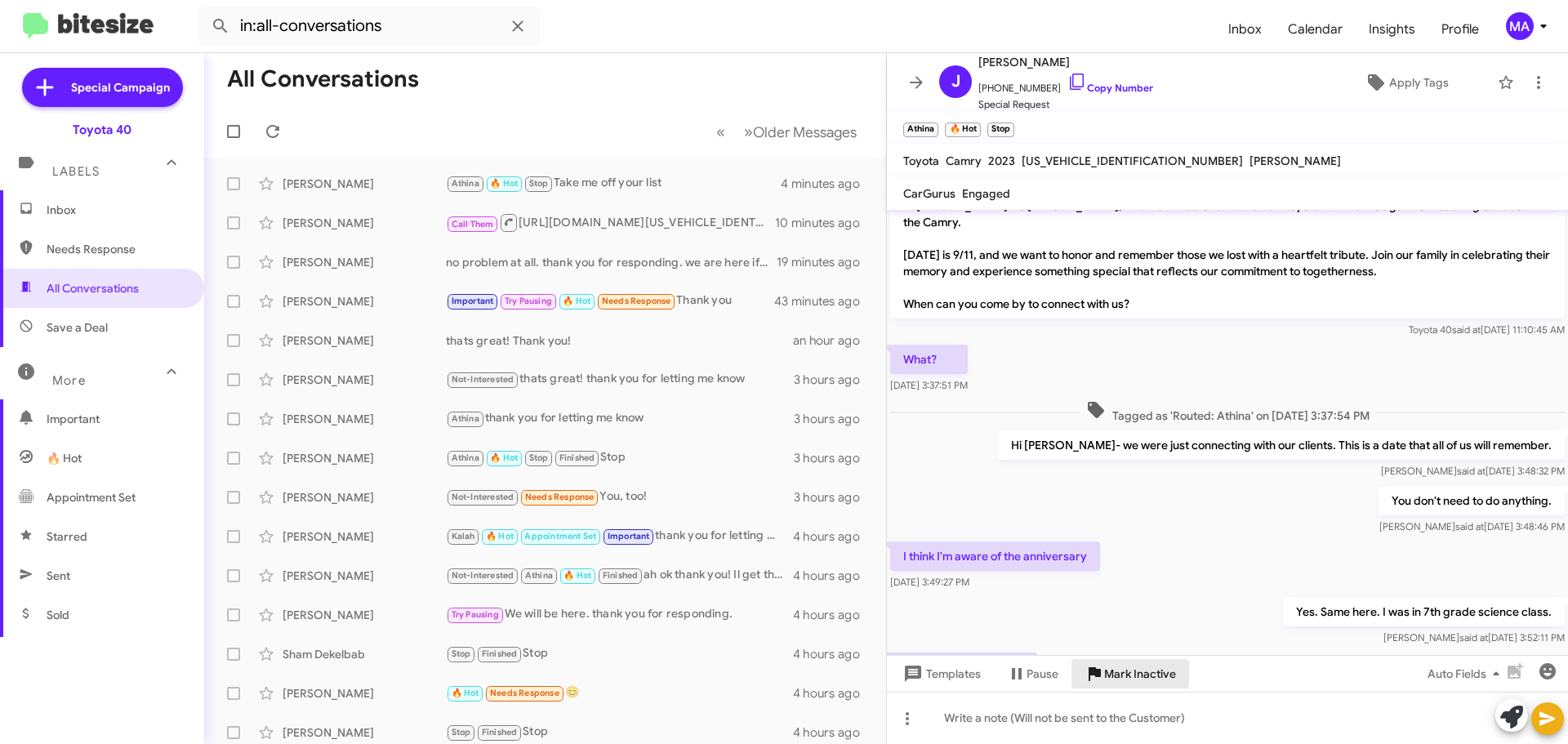
click at [1156, 678] on span "Mark Inactive" at bounding box center [1140, 673] width 72 height 30
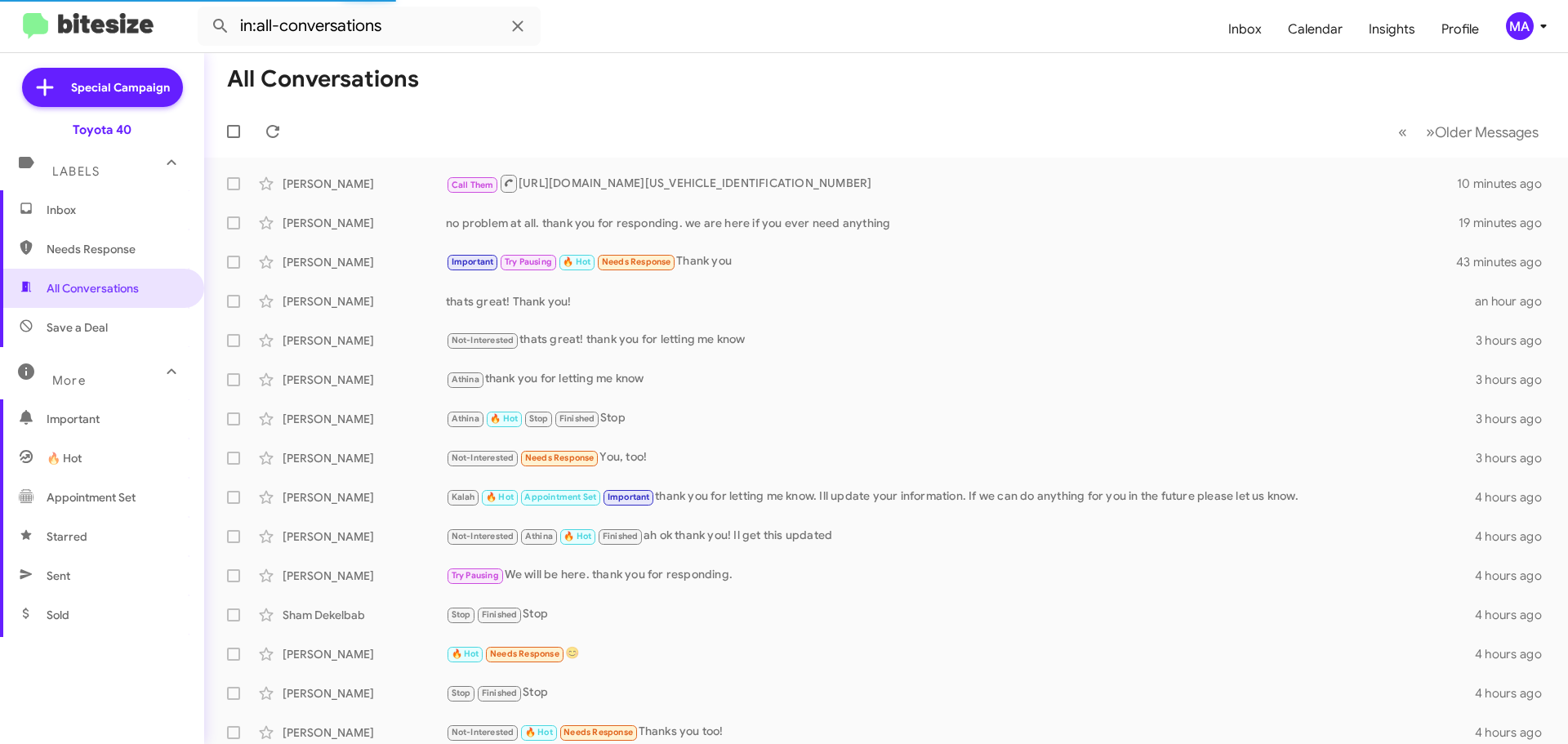
click at [82, 213] on span "Inbox" at bounding box center [116, 210] width 139 height 16
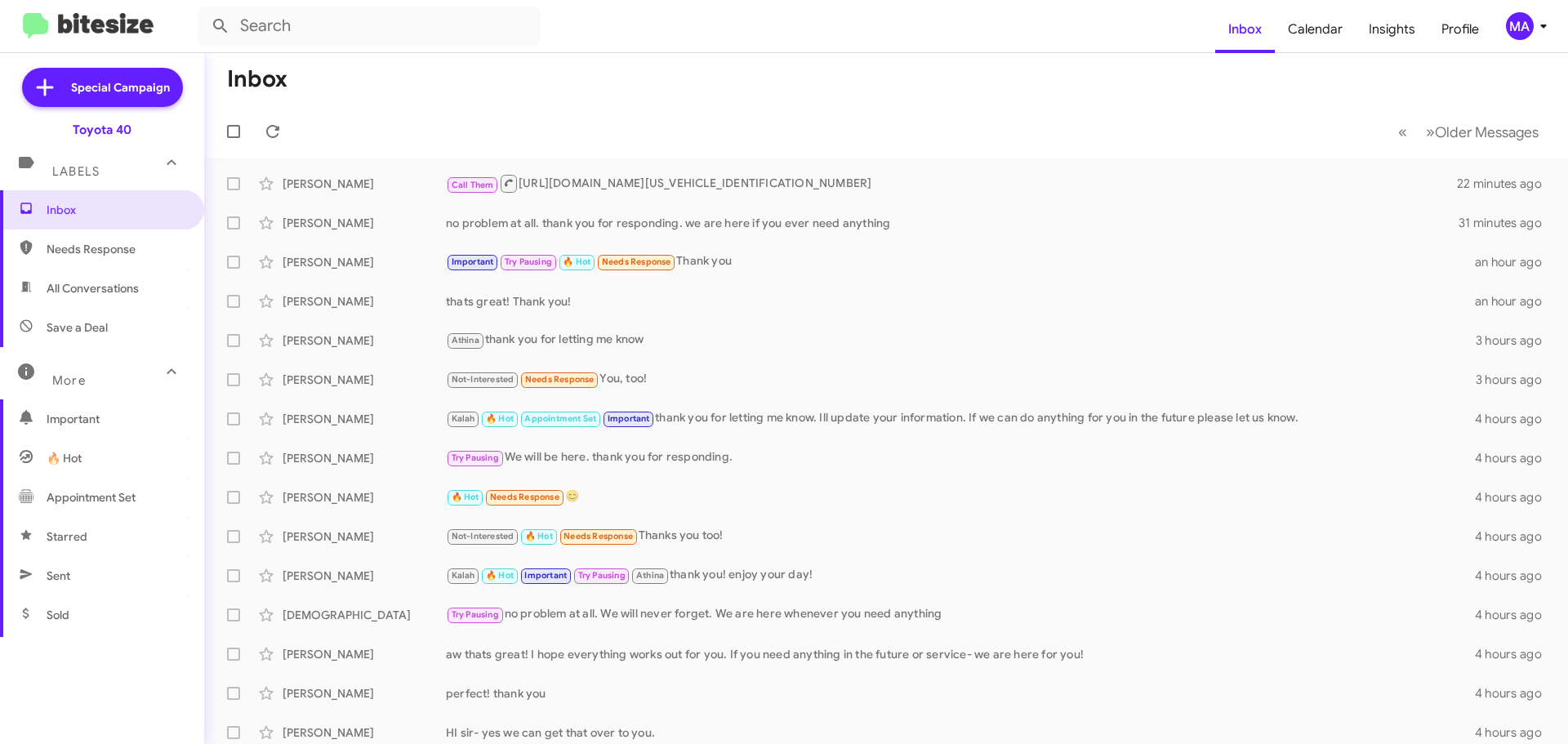
click at [80, 311] on span "Save a Deal" at bounding box center [102, 326] width 204 height 39
type input "in:not-interested"
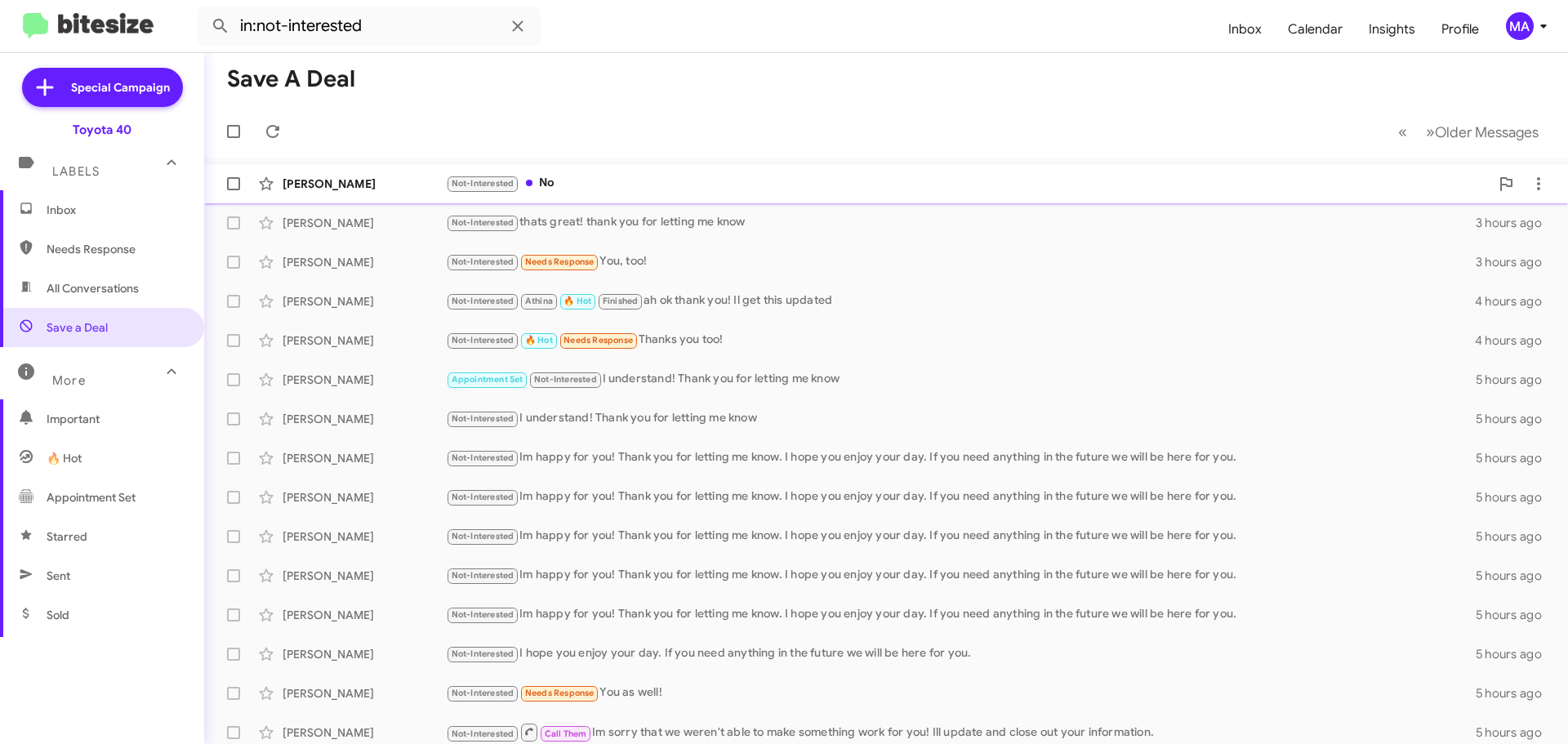
click at [576, 194] on div "[PERSON_NAME] Not-Interested No 2 minutes ago" at bounding box center [886, 184] width 1338 height 32
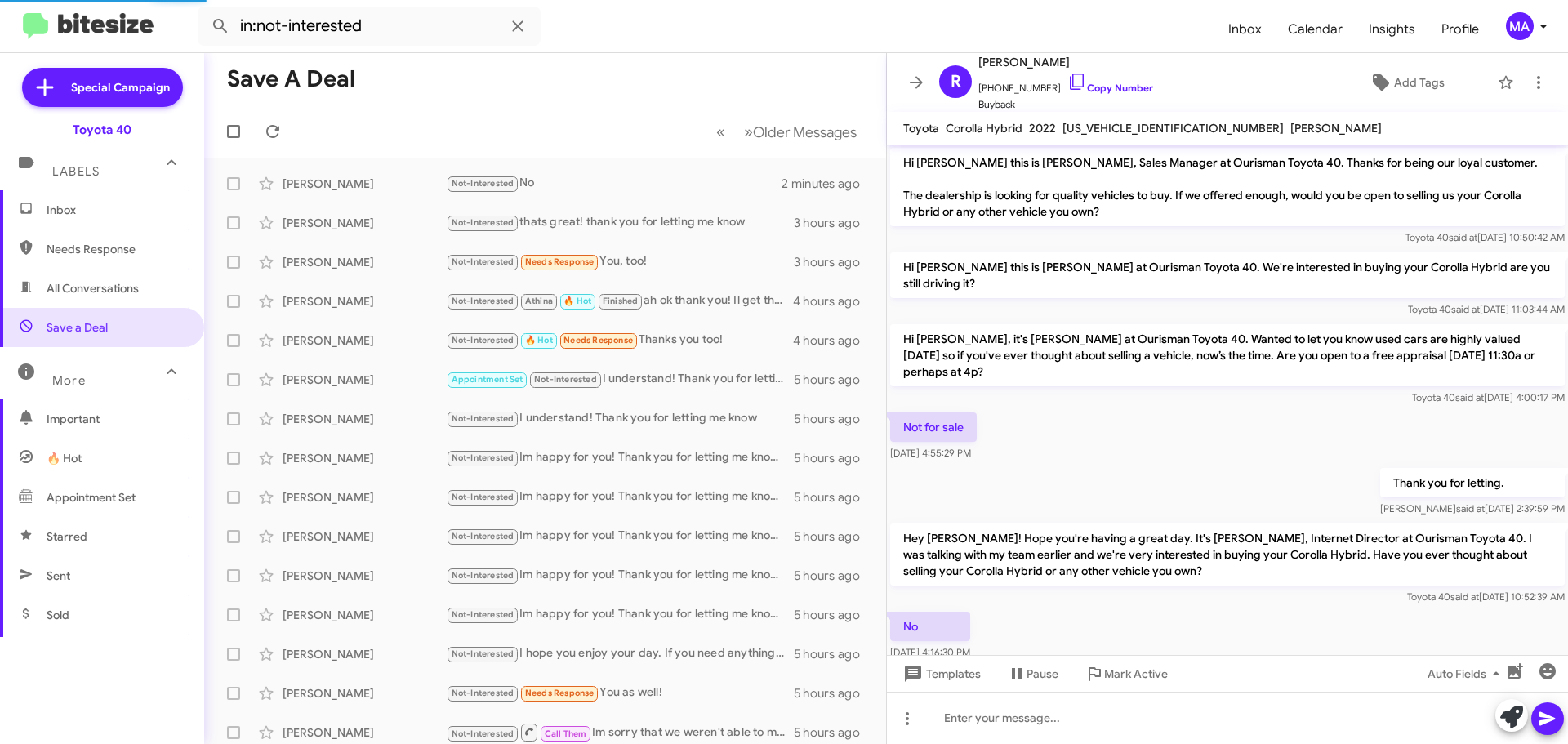
scroll to position [23, 0]
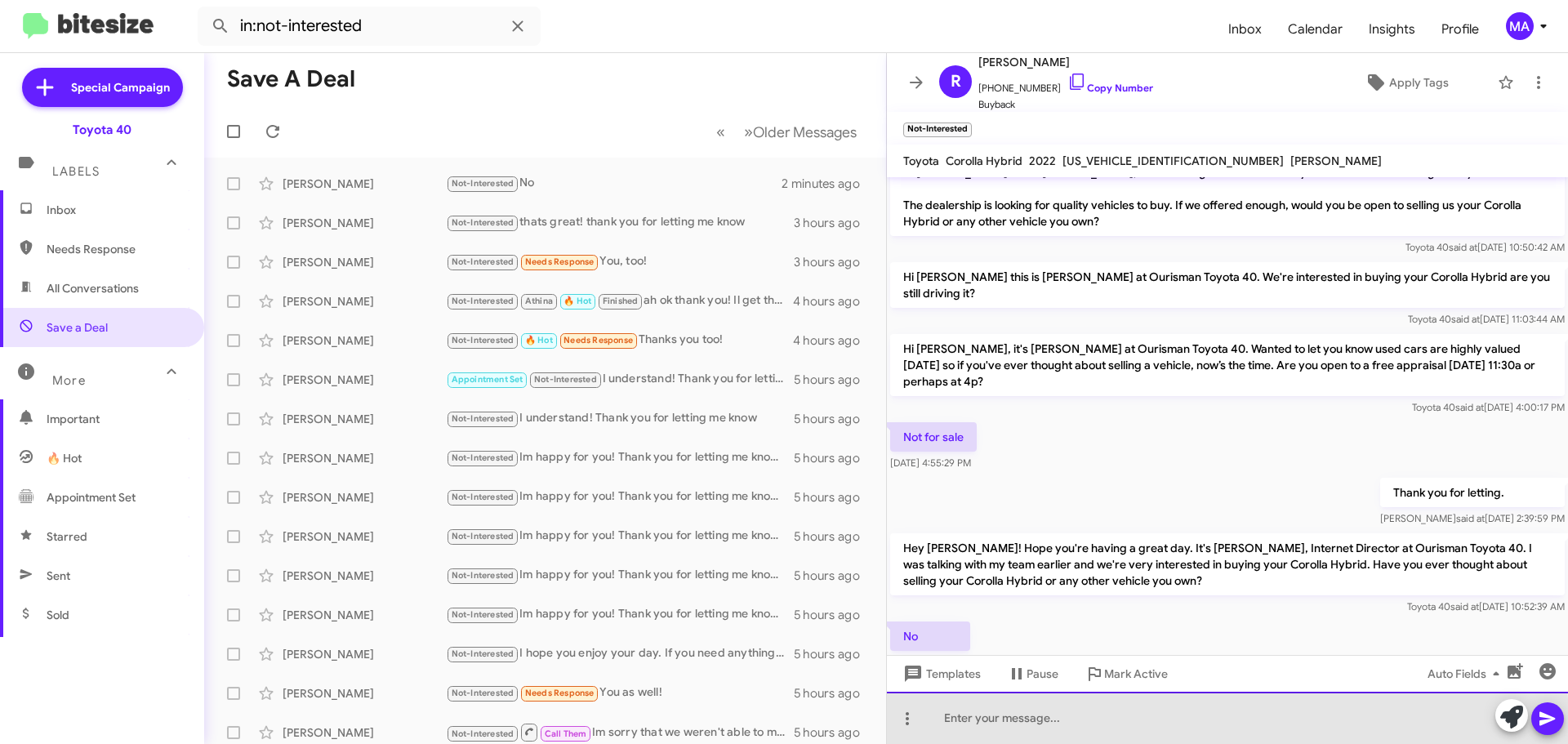
click at [1041, 726] on div at bounding box center [1227, 718] width 681 height 52
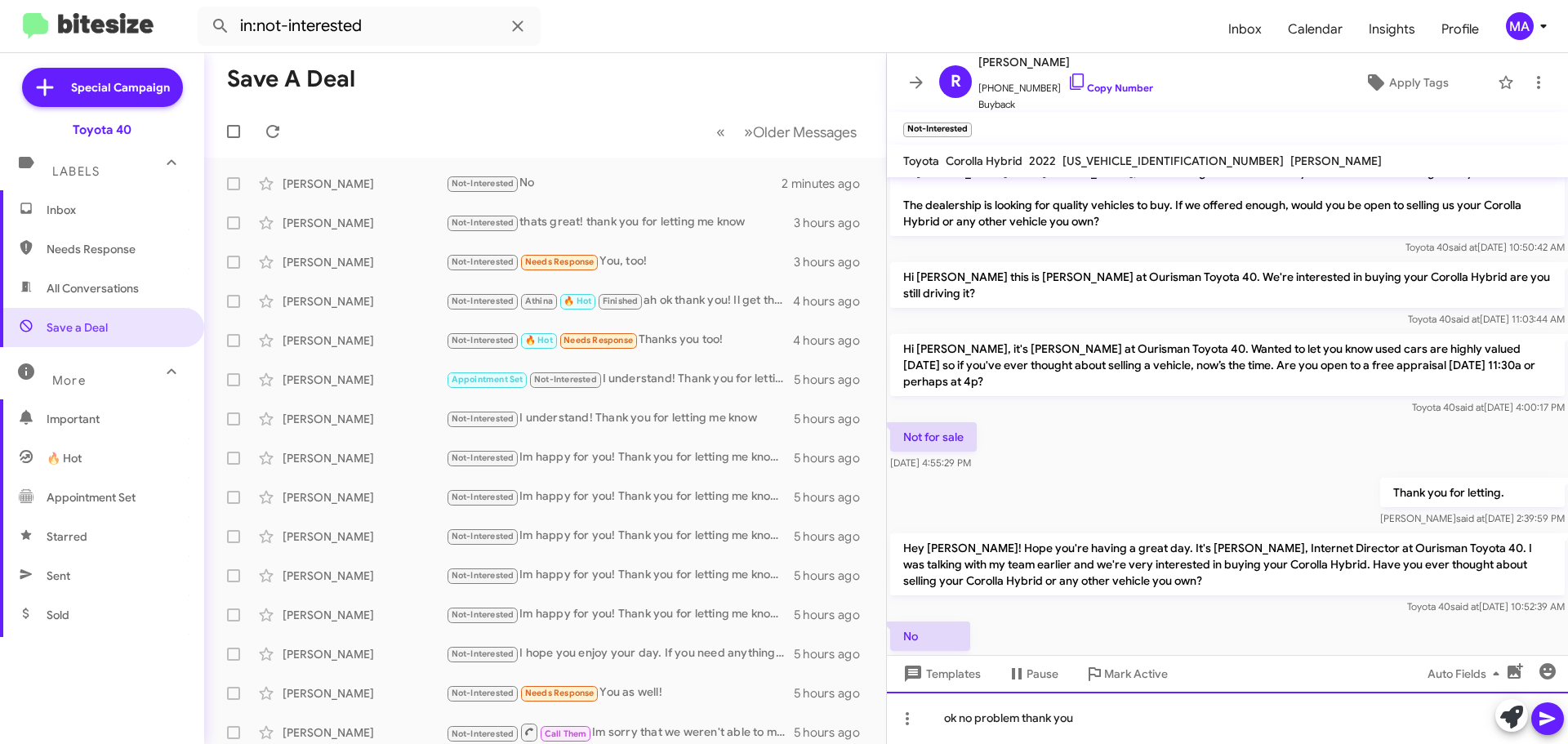
click at [1093, 721] on div "ok no problem thank you" at bounding box center [1227, 718] width 681 height 52
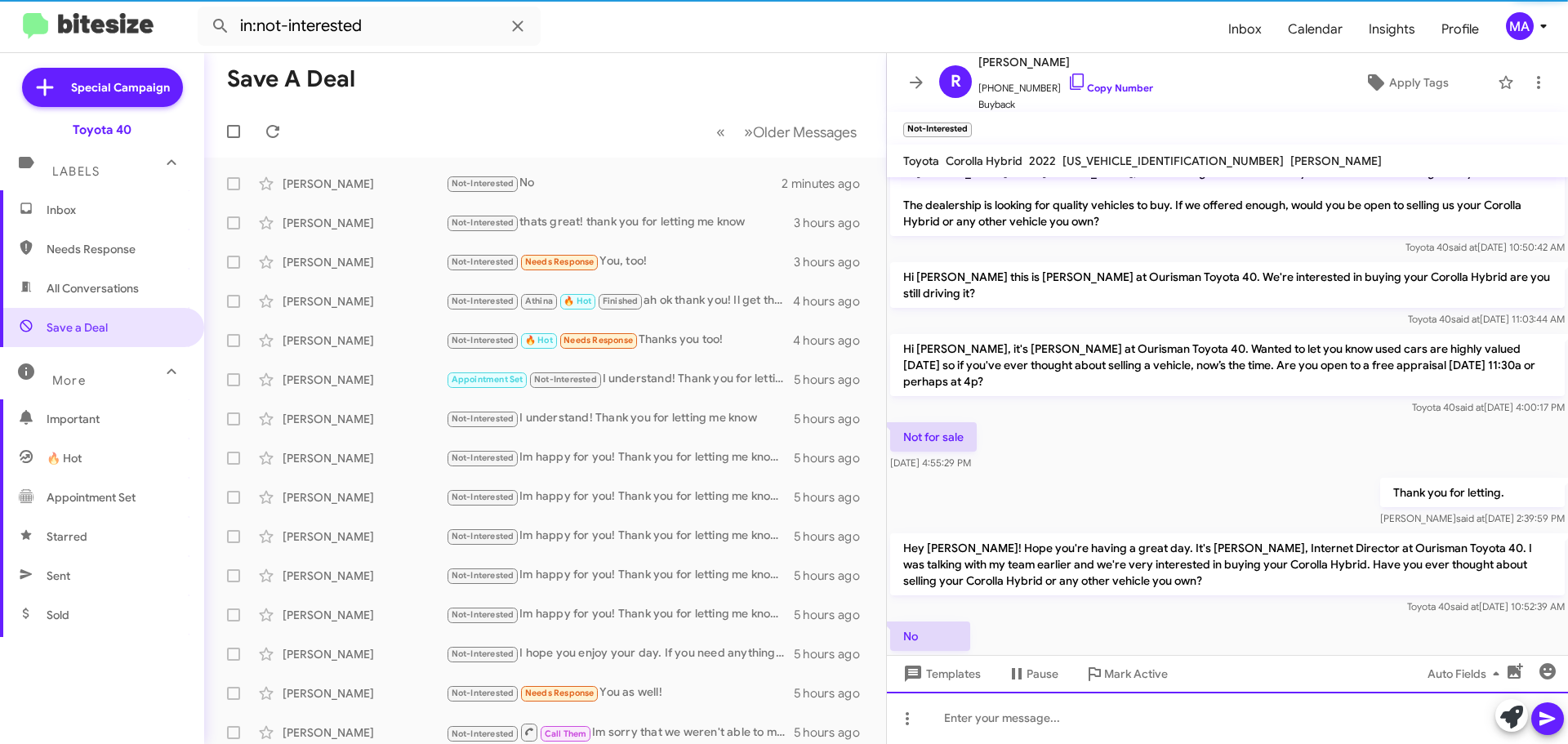
scroll to position [148, 0]
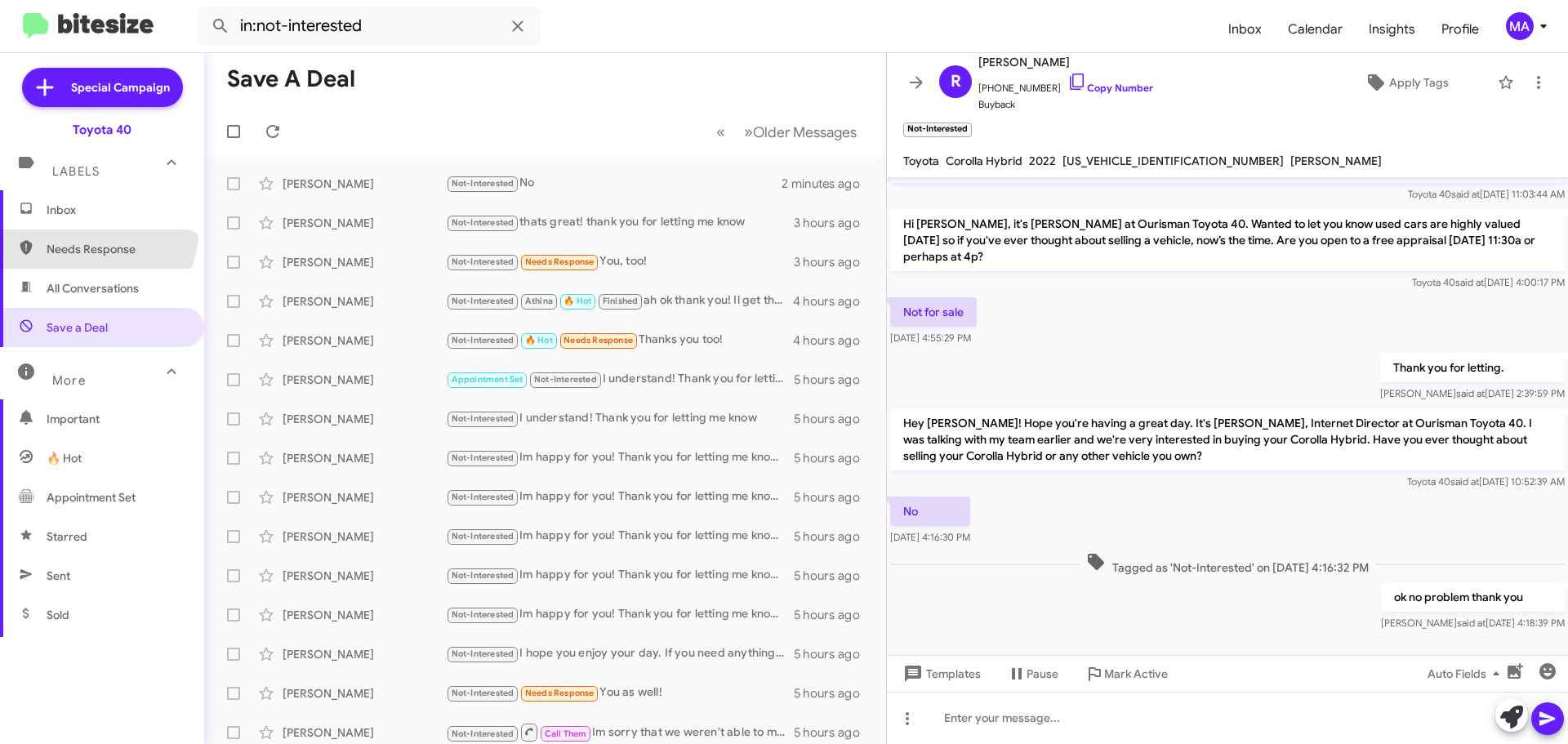
click at [88, 230] on span "Needs Response" at bounding box center [102, 248] width 204 height 39
type input "in:needs-response"
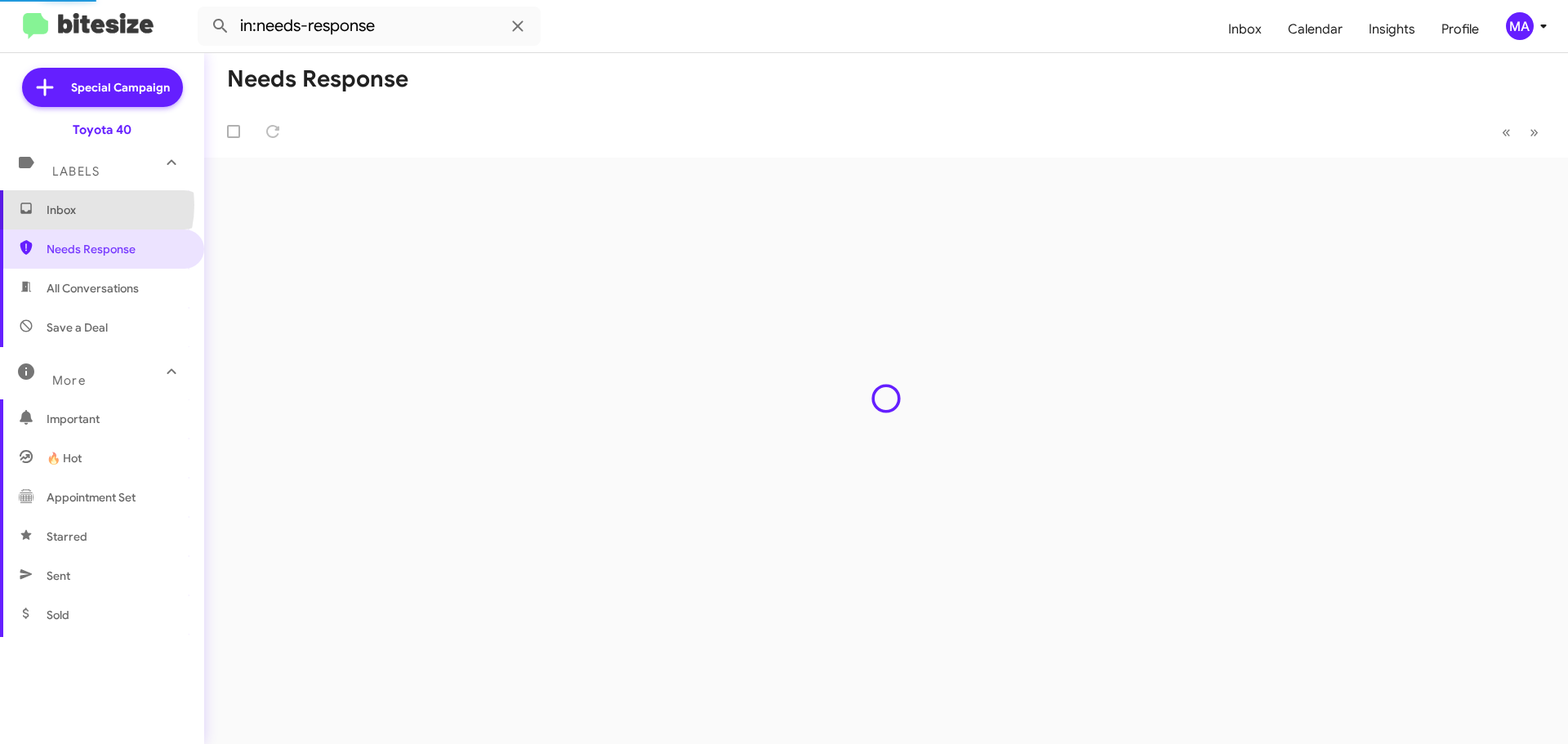
click at [79, 203] on span "Inbox" at bounding box center [116, 210] width 139 height 16
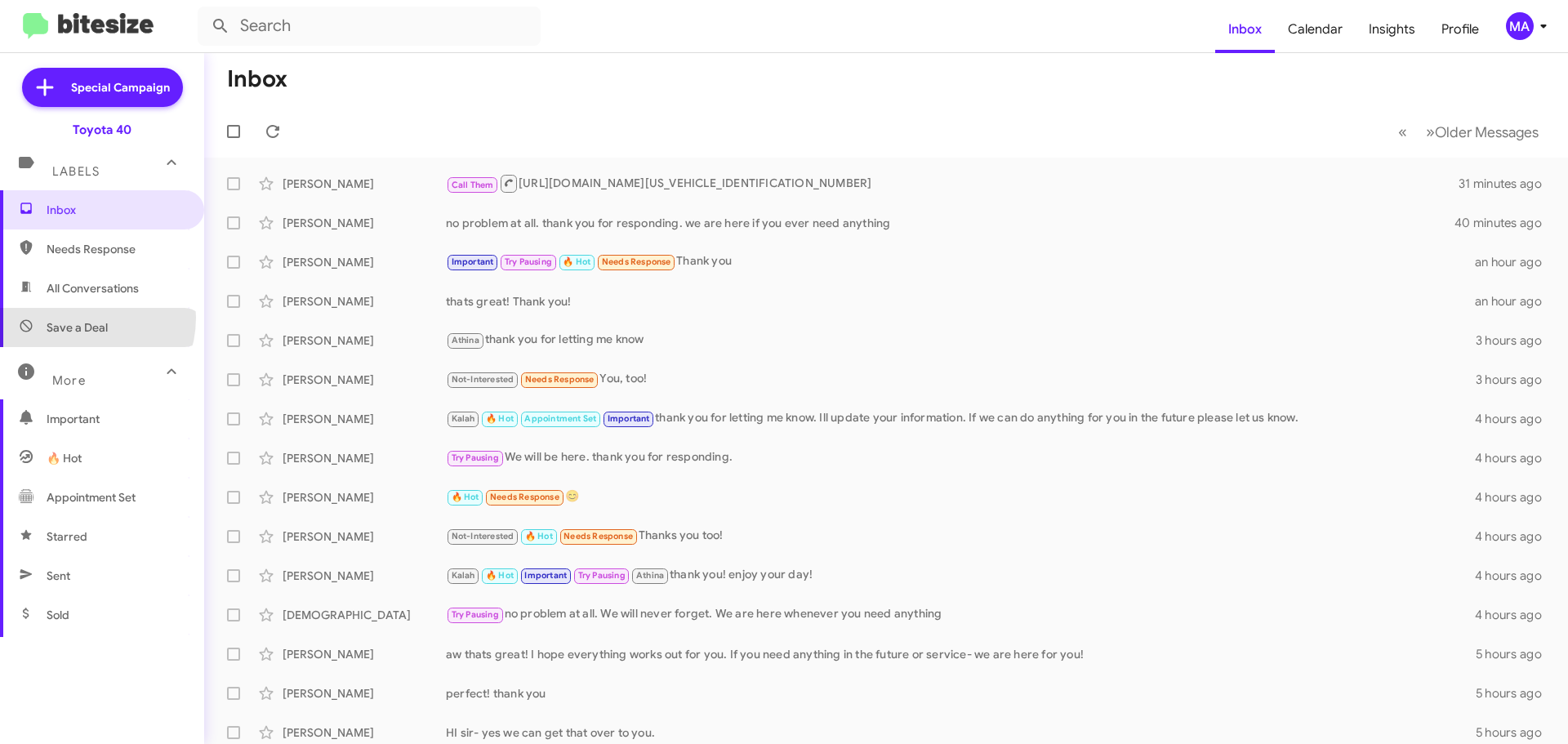
click at [80, 317] on span "Save a Deal" at bounding box center [102, 326] width 204 height 39
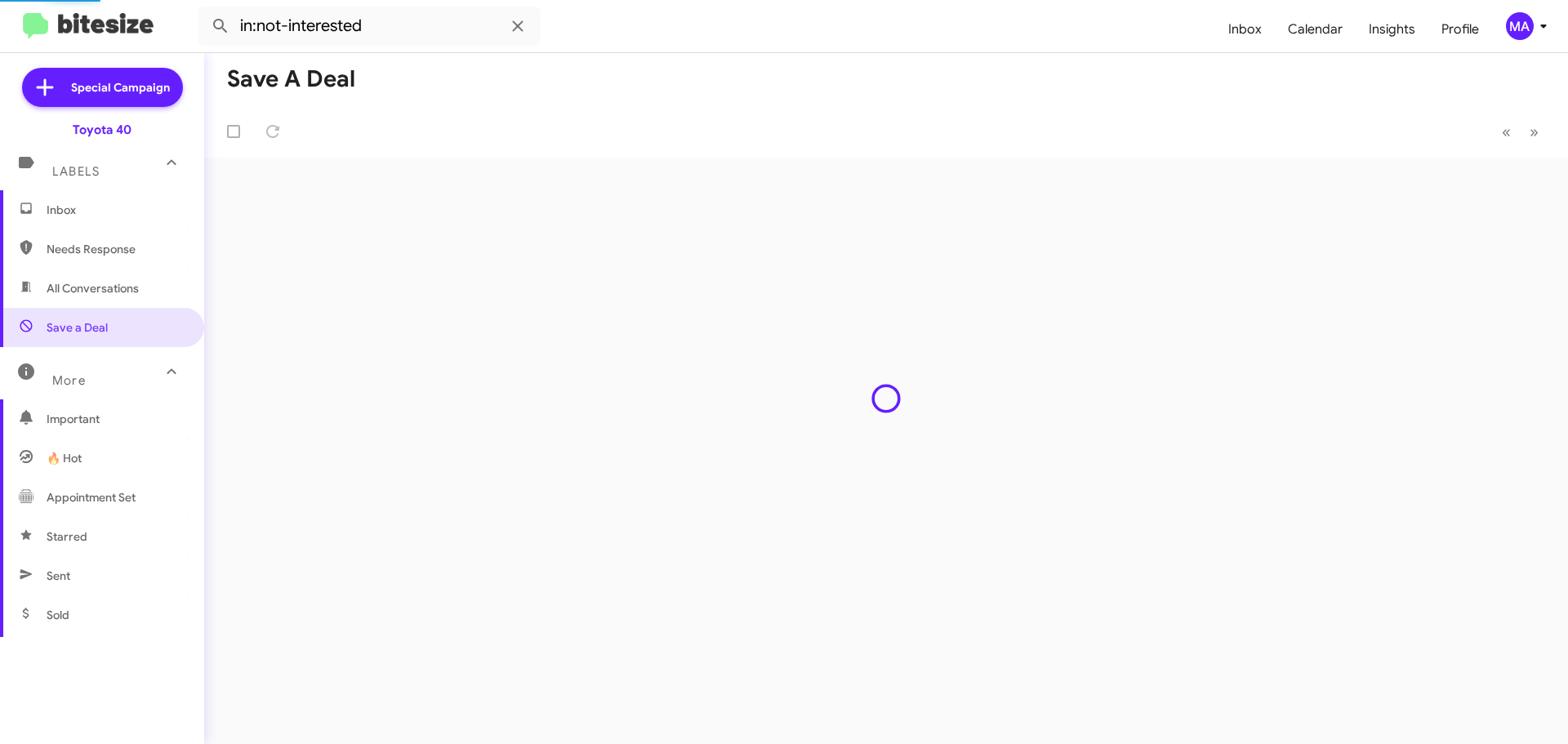
click at [82, 249] on span "Needs Response" at bounding box center [116, 249] width 139 height 16
type input "in:needs-response"
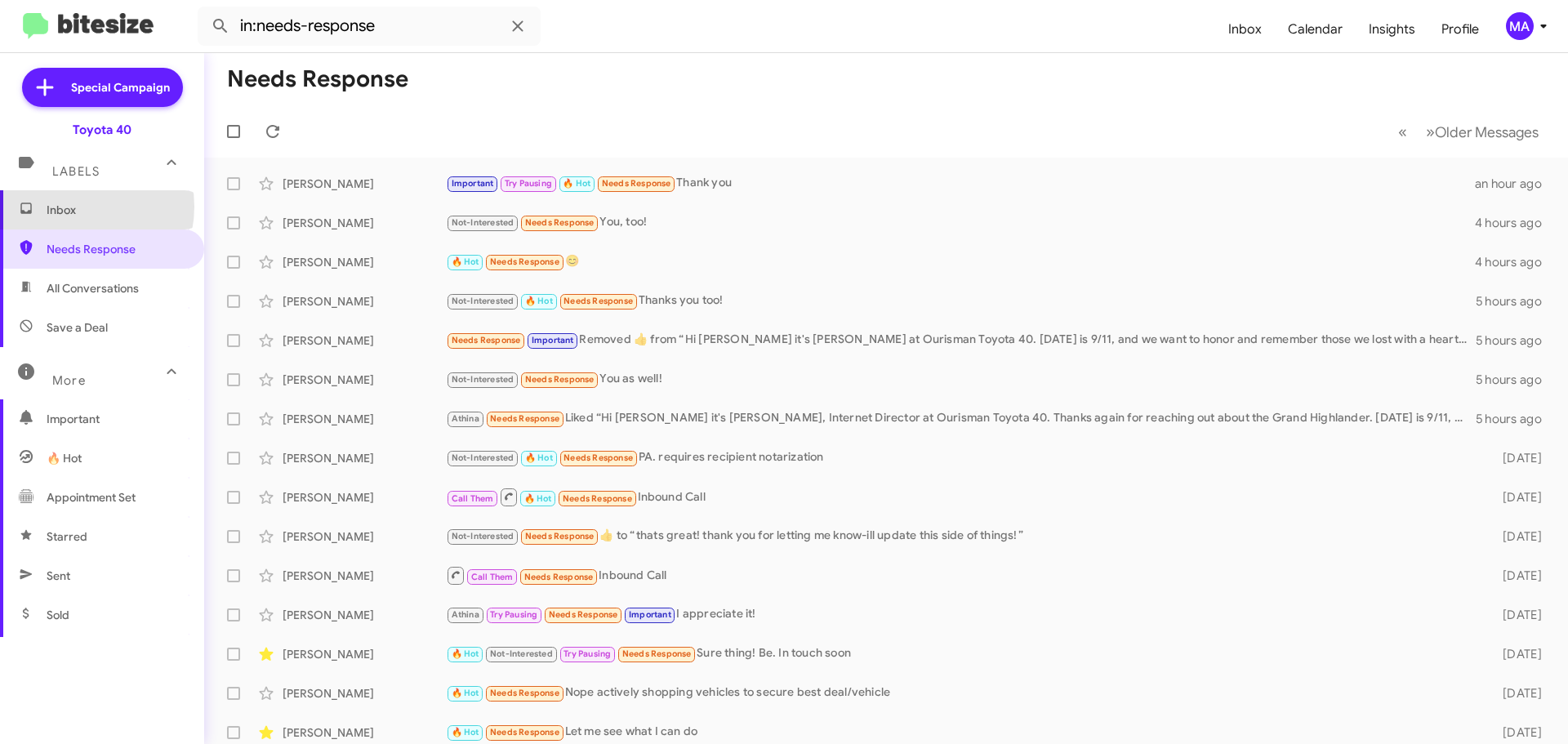
click at [75, 207] on span "Inbox" at bounding box center [116, 210] width 139 height 16
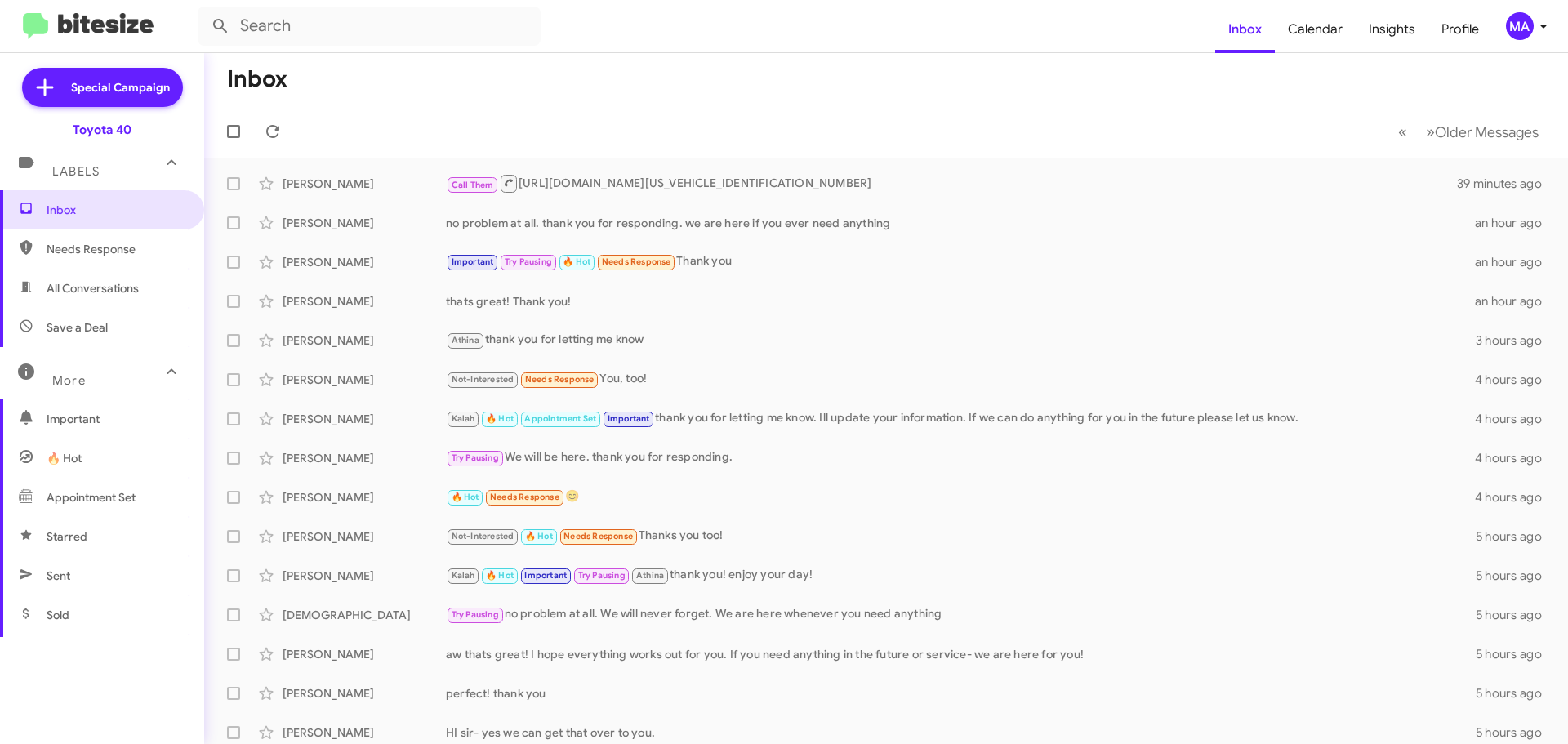
click at [117, 283] on span "All Conversations" at bounding box center [93, 288] width 92 height 16
type input "in:all-conversations"
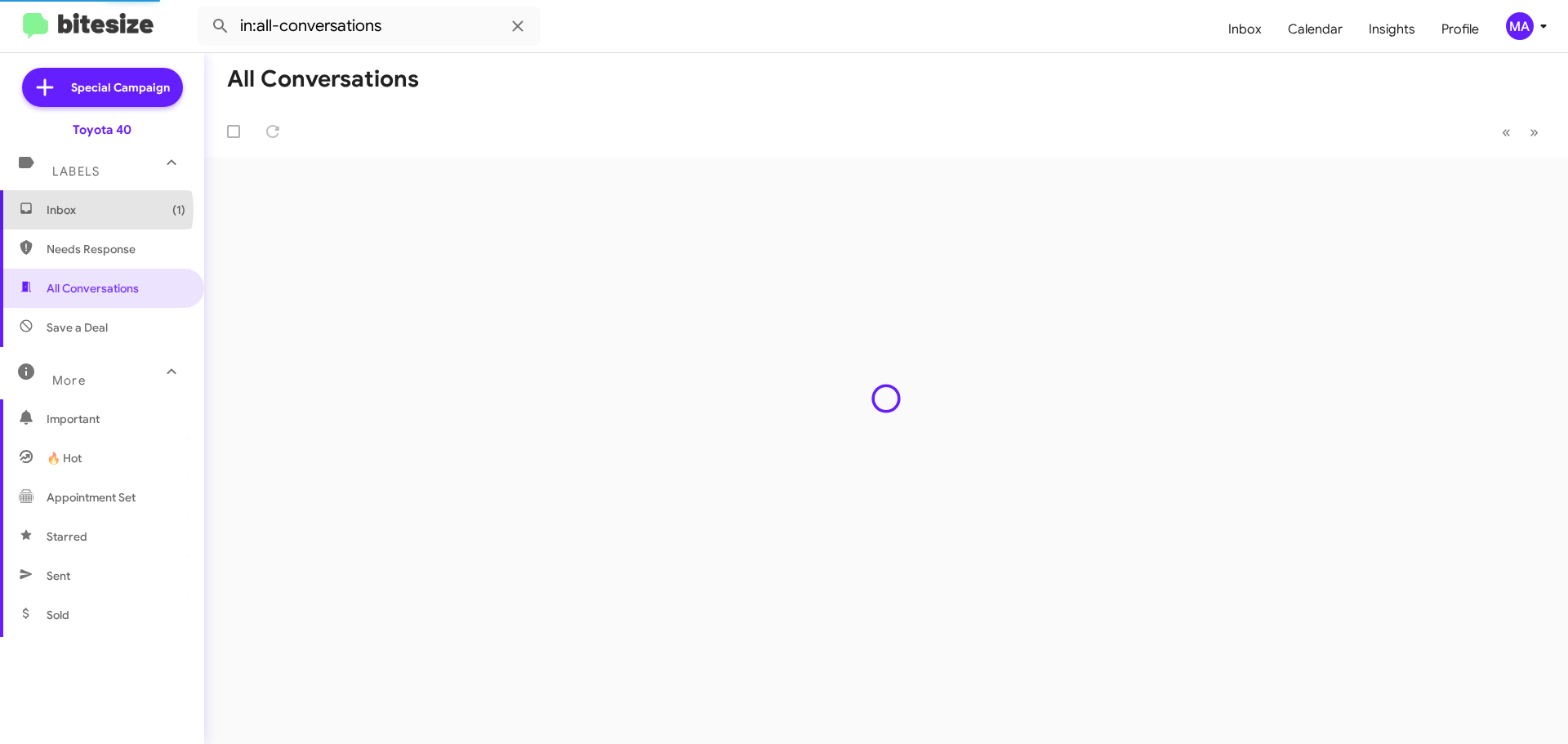
click at [95, 210] on span "Inbox (1)" at bounding box center [116, 210] width 139 height 16
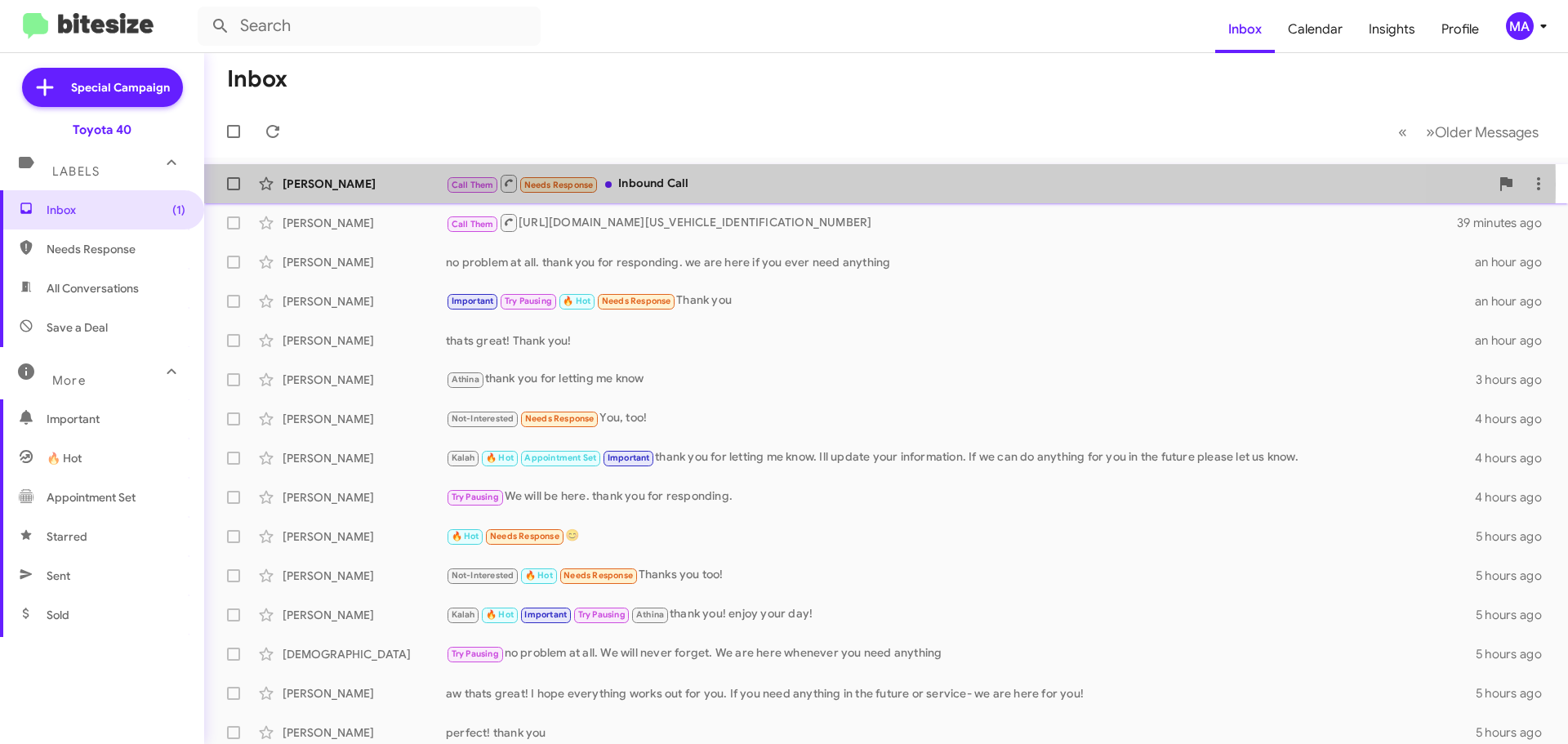
click at [764, 185] on div "Call Them Needs Response Inbound Call" at bounding box center [967, 183] width 1044 height 21
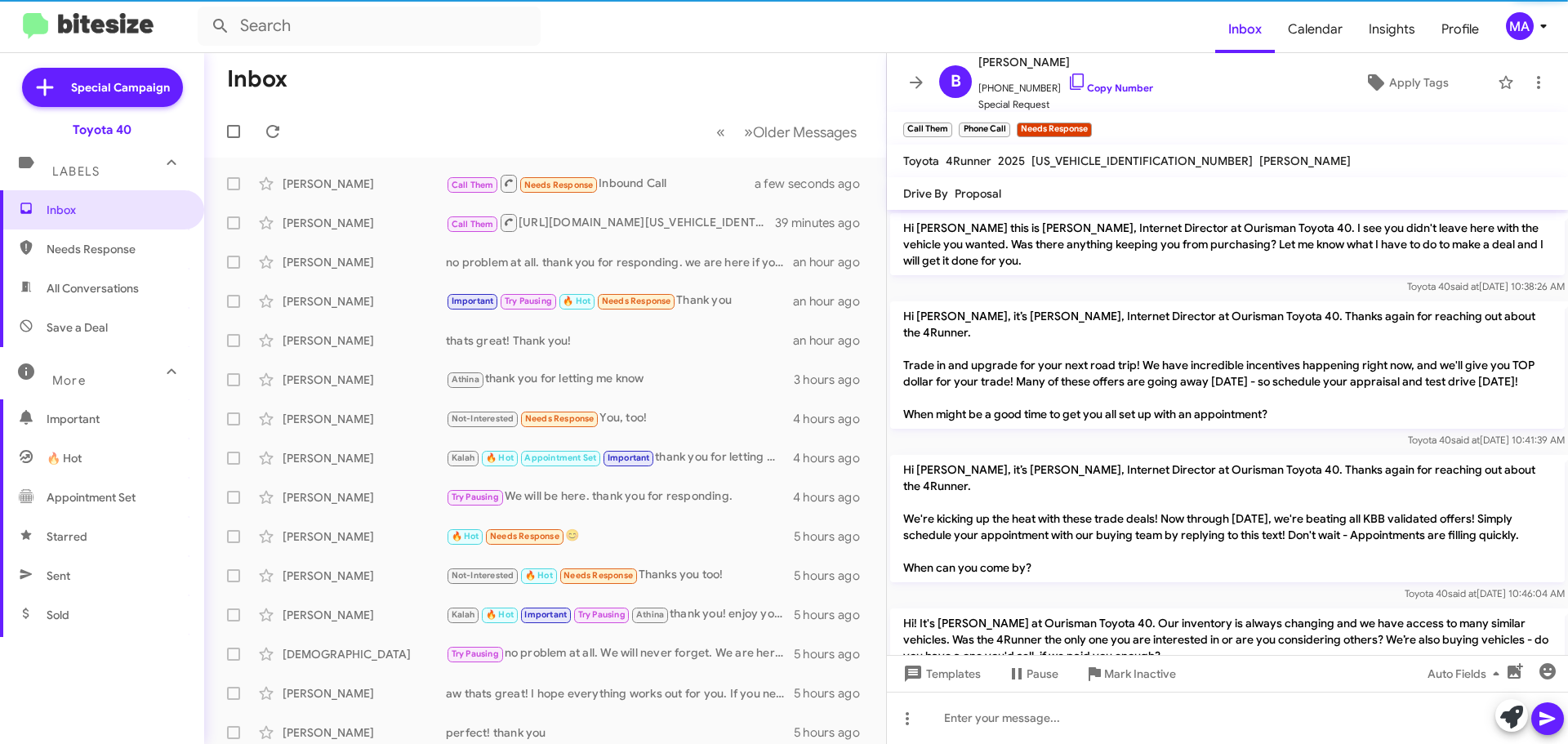
scroll to position [1552, 0]
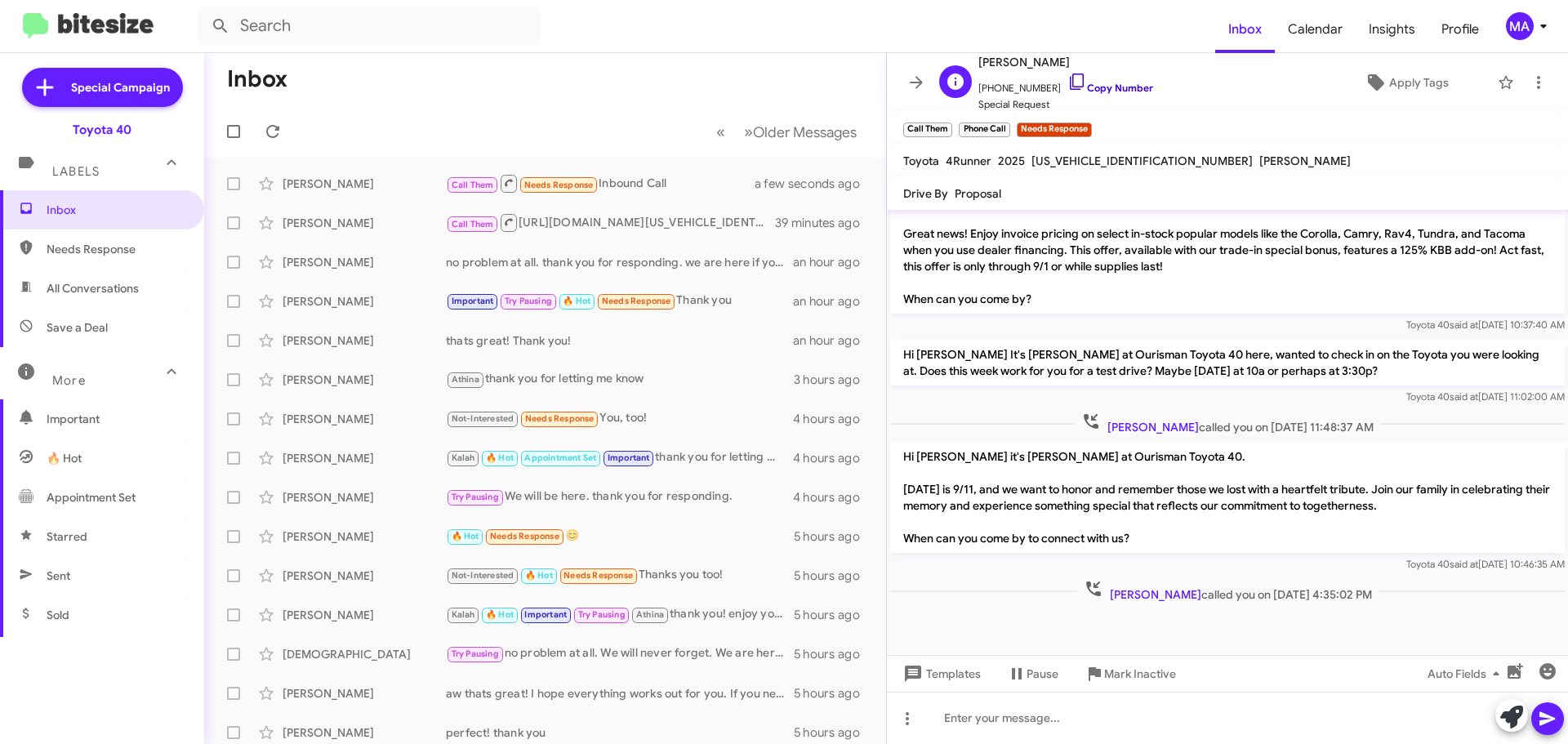
click at [1070, 86] on icon at bounding box center [1076, 81] width 14 height 16
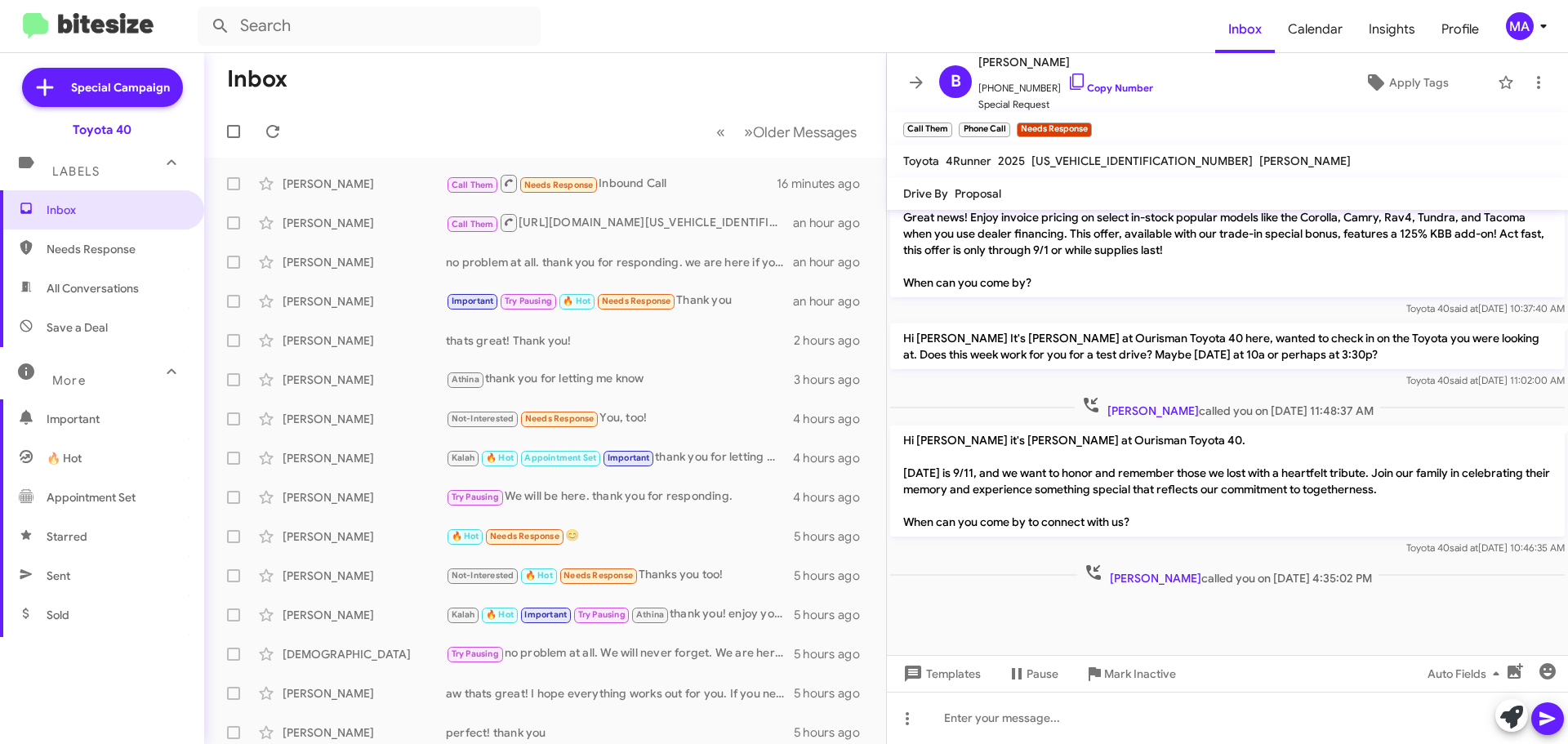
scroll to position [1584, 0]
click at [68, 245] on span "Needs Response" at bounding box center [116, 249] width 139 height 16
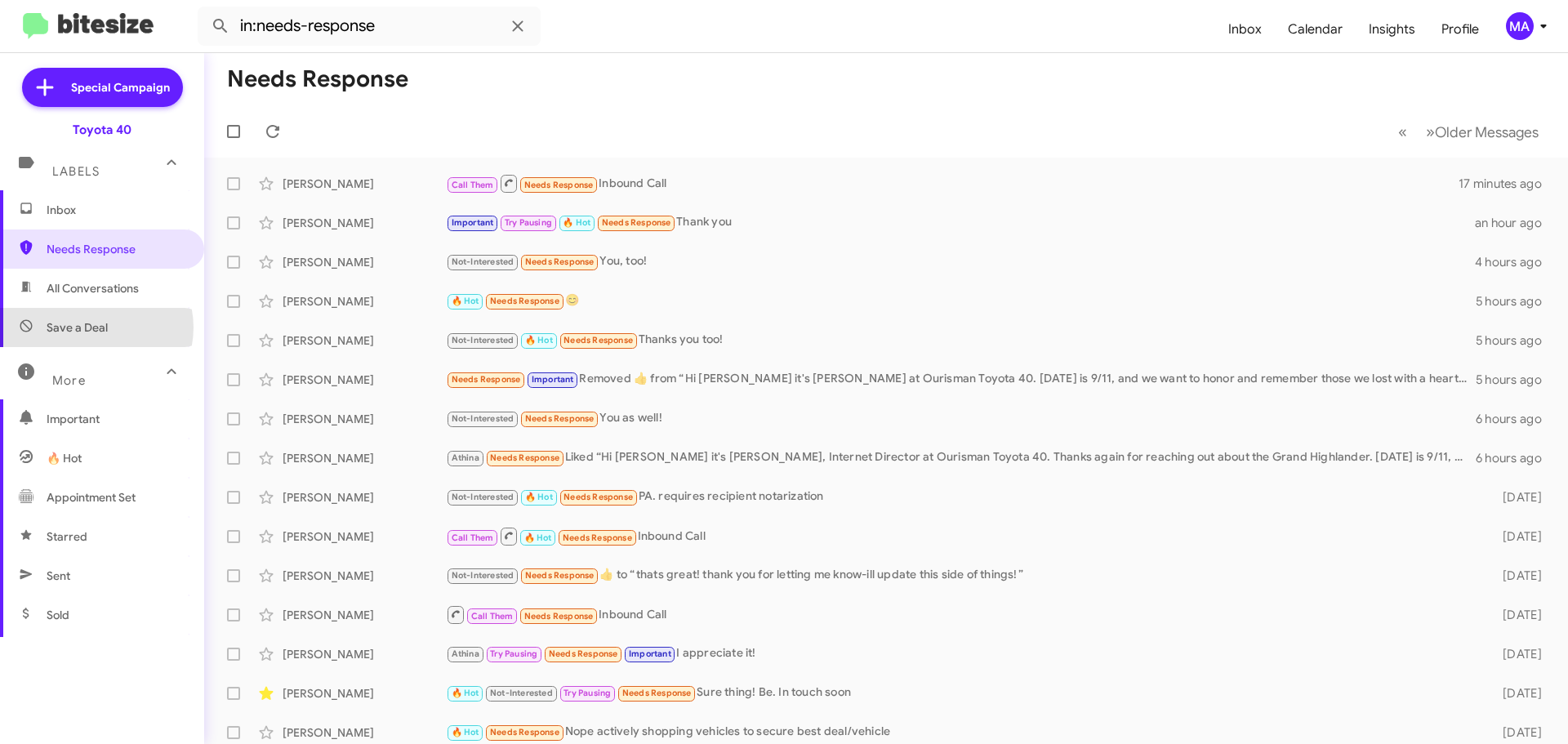
click at [96, 327] on span "Save a Deal" at bounding box center [78, 327] width 61 height 16
type input "in:not-interested"
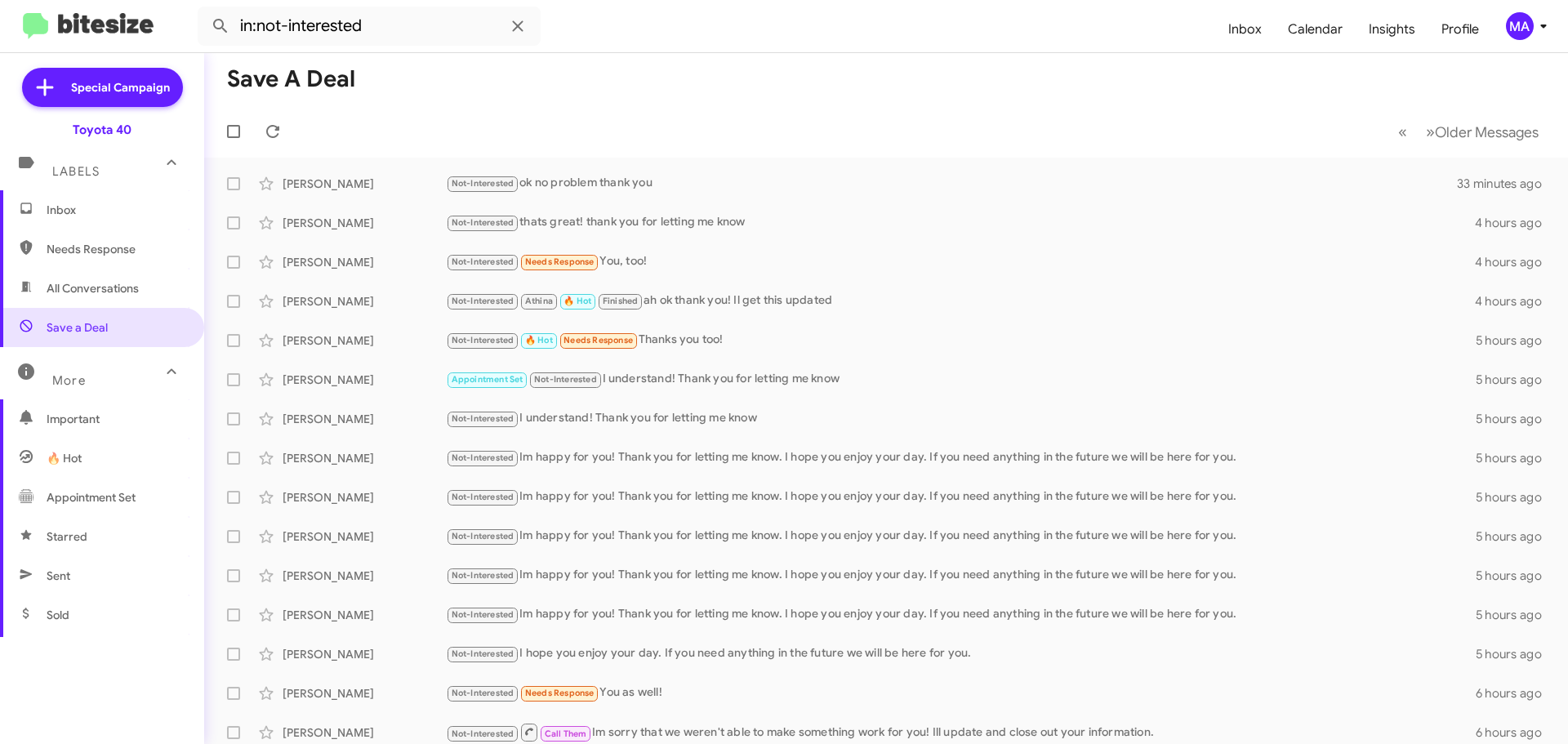
click at [65, 201] on span "Inbox" at bounding box center [102, 209] width 204 height 39
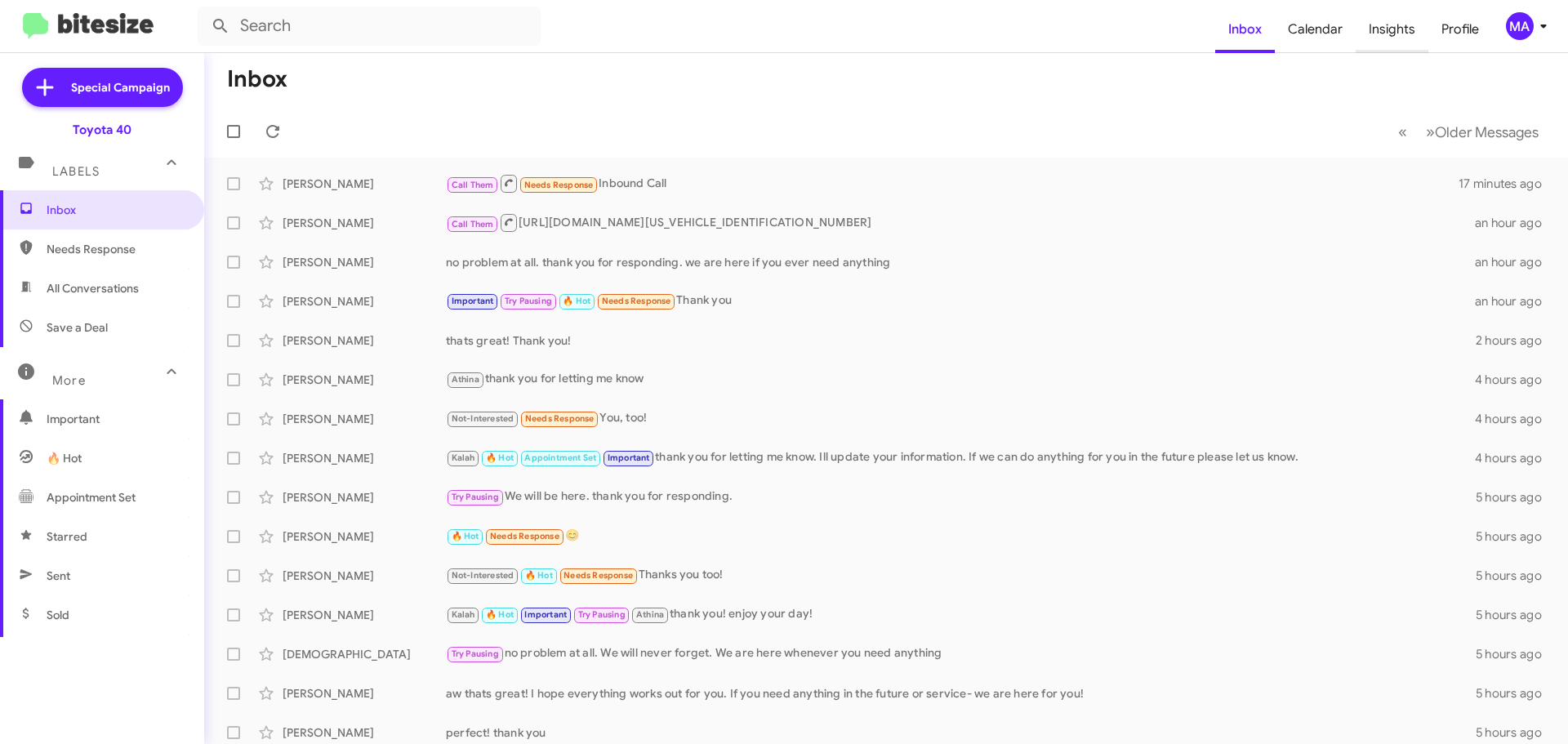
click at [1379, 23] on span "Insights" at bounding box center [1392, 29] width 73 height 47
